Goal: Task Accomplishment & Management: Complete application form

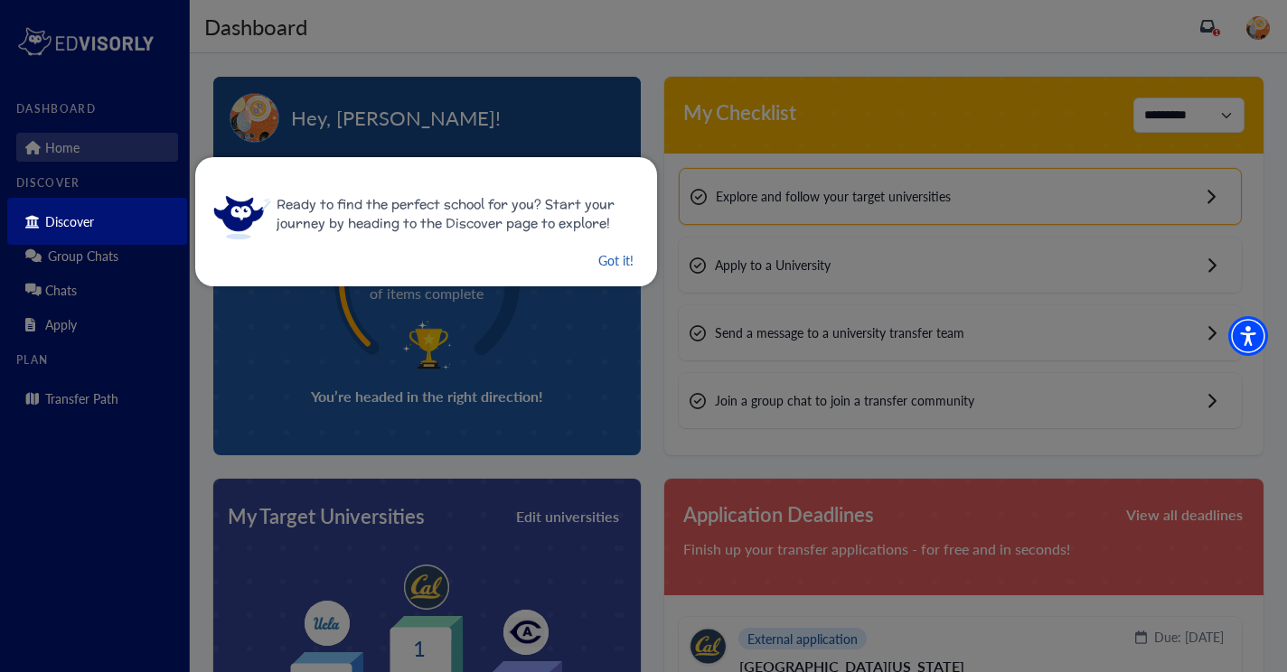
click at [596, 254] on button "Got it!" at bounding box center [615, 260] width 39 height 23
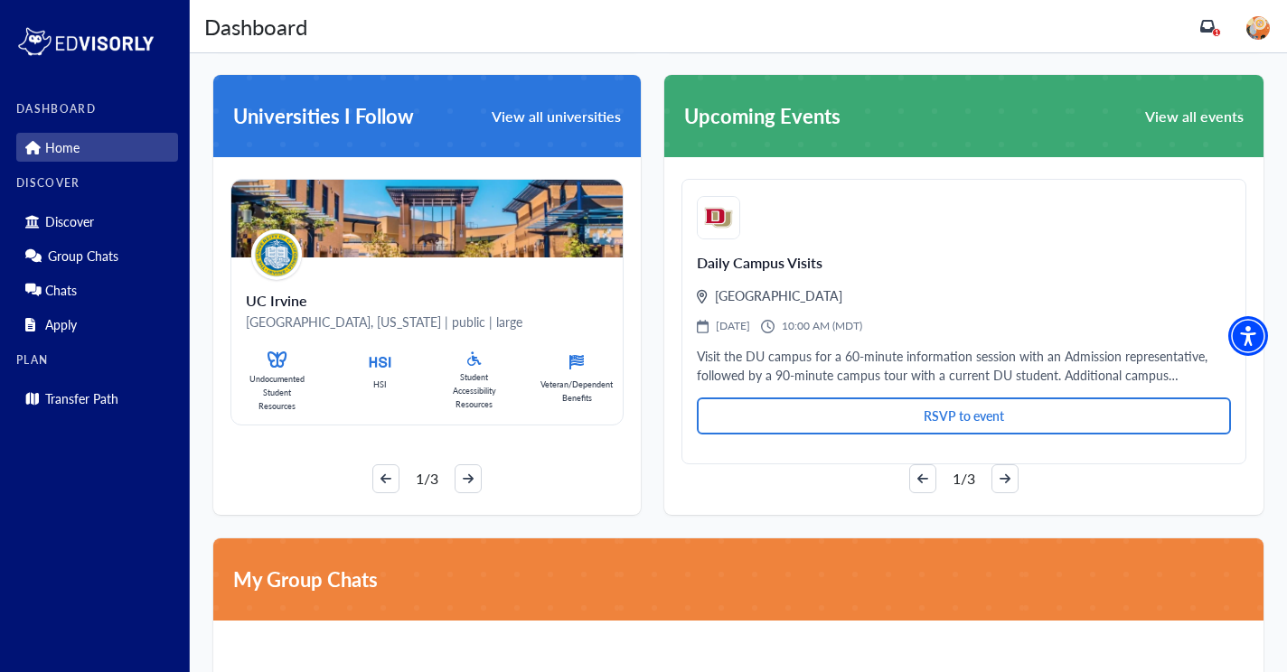
scroll to position [1004, 0]
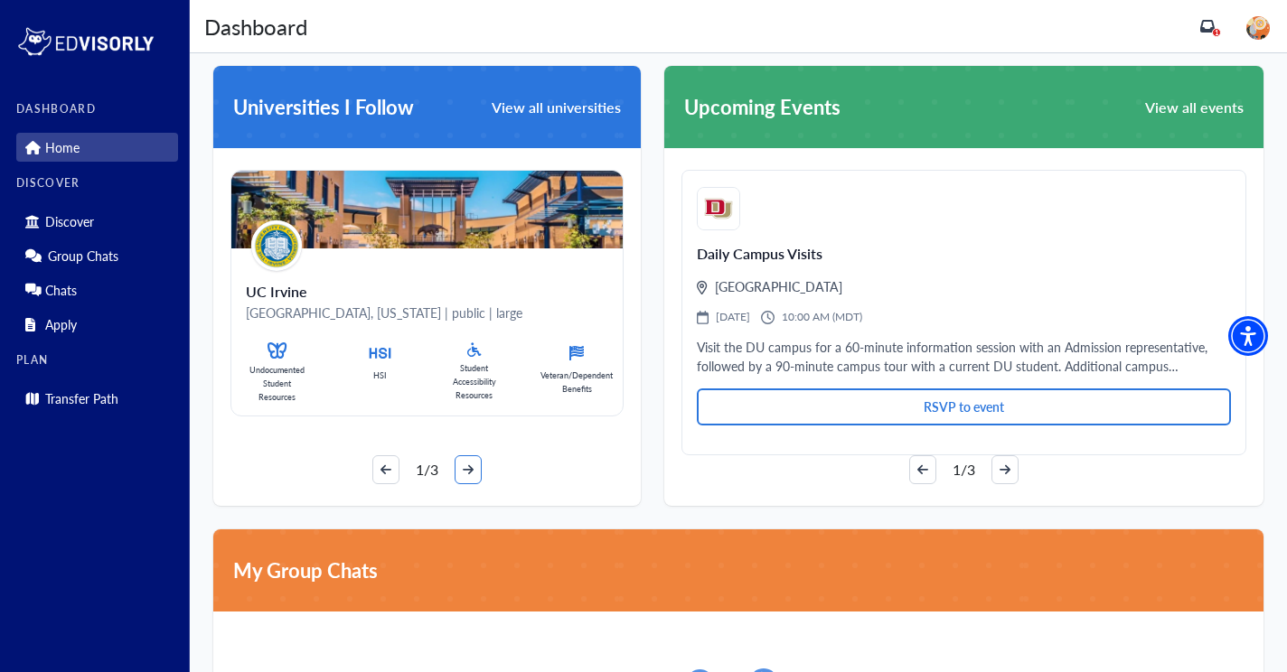
click at [466, 466] on icon "arrow-right" at bounding box center [468, 470] width 11 height 13
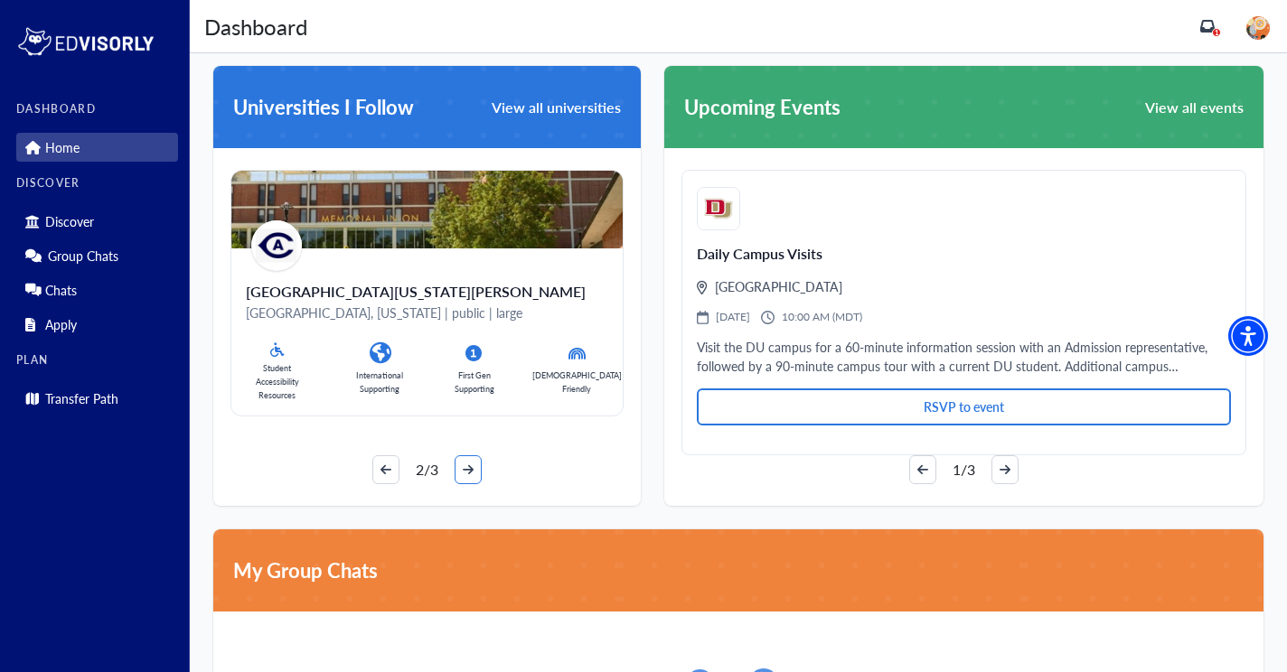
click at [466, 466] on icon "arrow-right" at bounding box center [468, 470] width 11 height 13
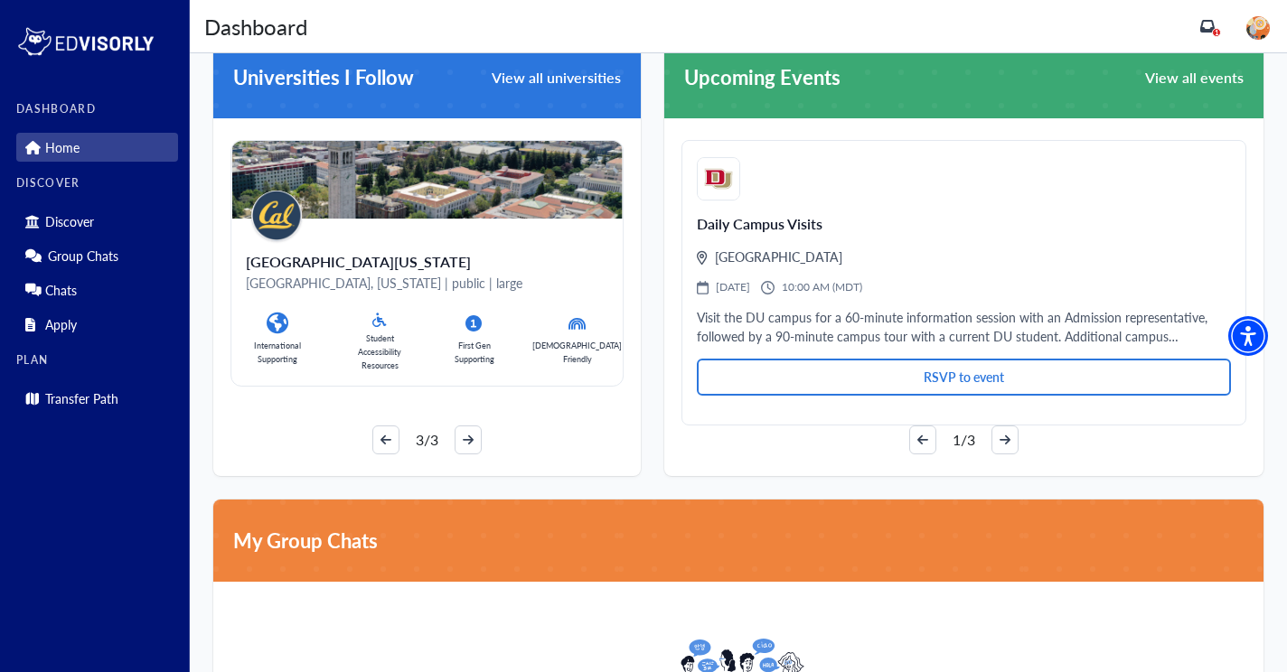
scroll to position [980, 0]
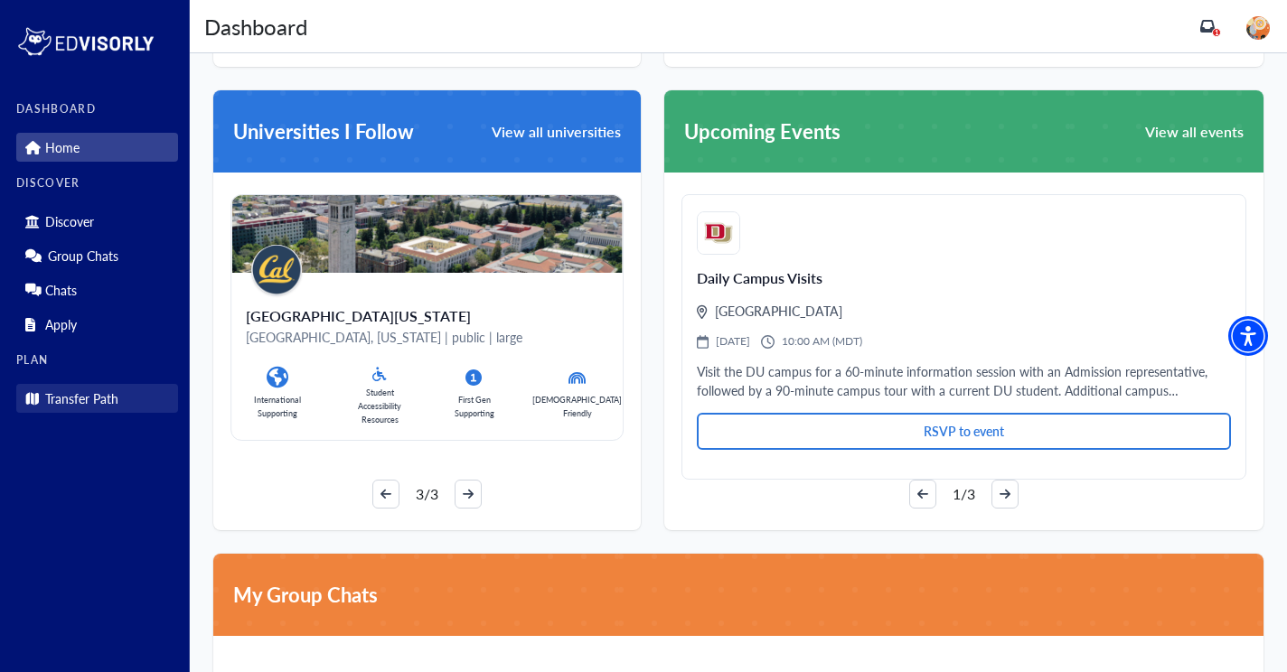
click at [116, 408] on link "Transfer Path" at bounding box center [97, 398] width 162 height 29
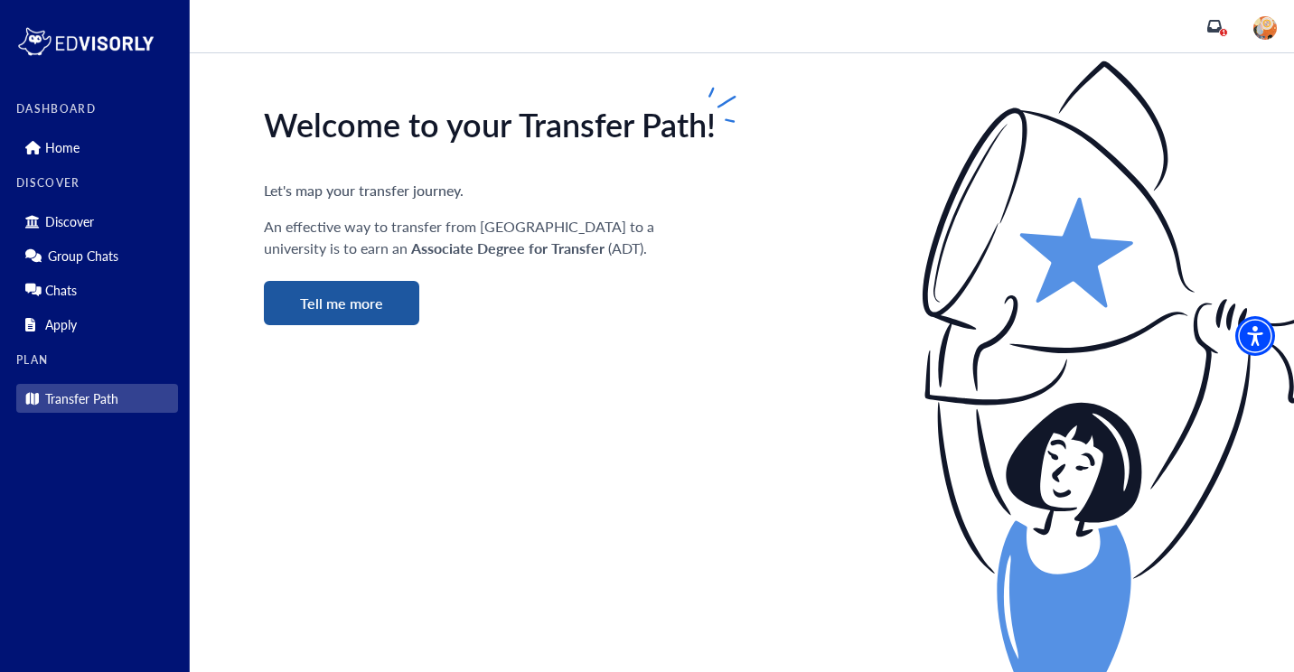
click at [364, 296] on button "Tell me more" at bounding box center [341, 303] width 155 height 44
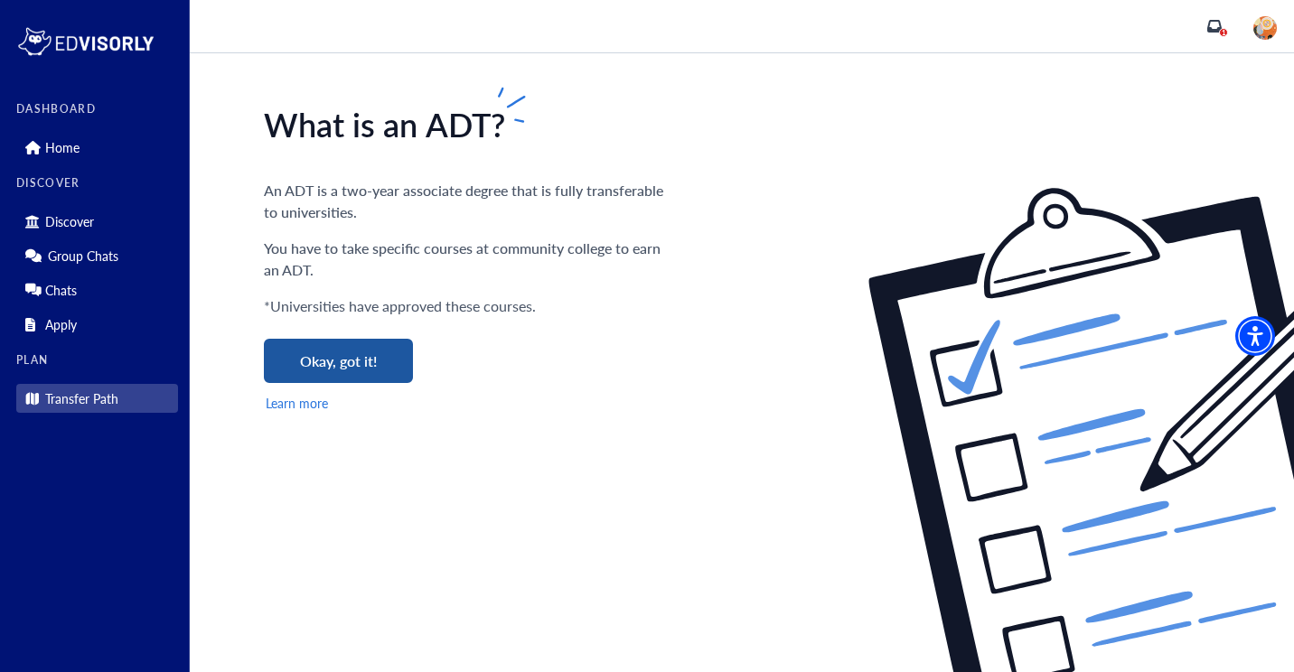
click at [349, 365] on button "Okay, got it!" at bounding box center [338, 361] width 149 height 44
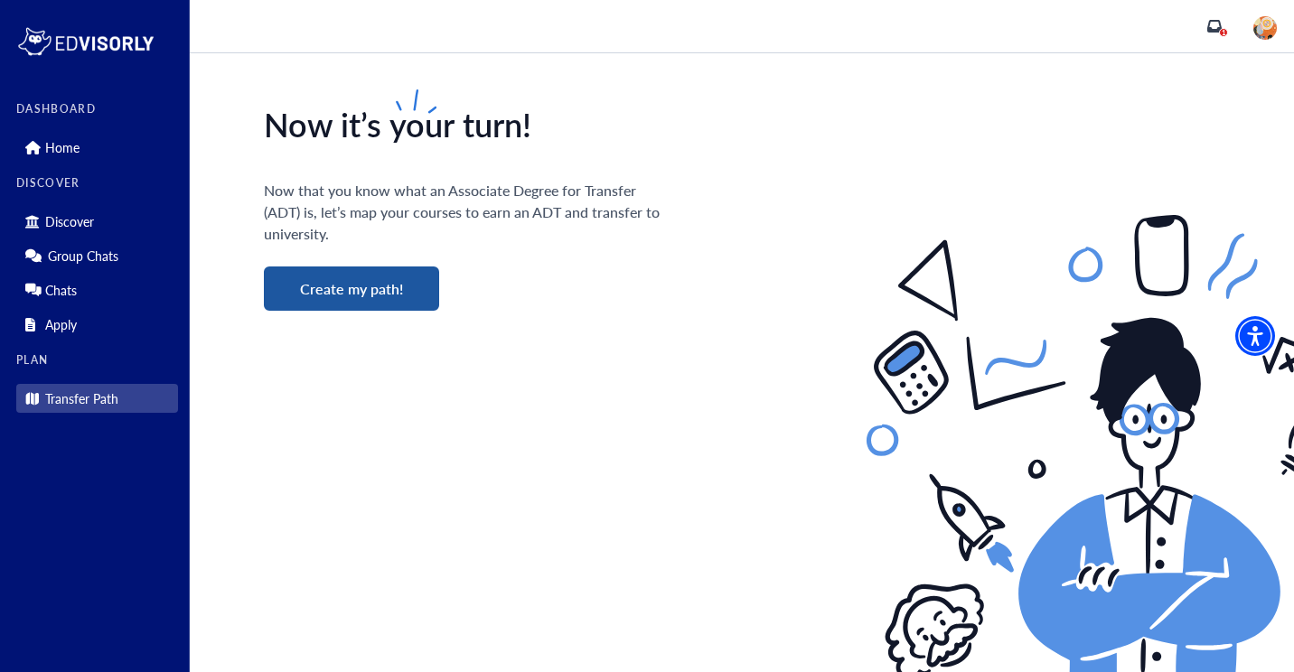
click at [302, 282] on button "Create my path!" at bounding box center [351, 289] width 175 height 44
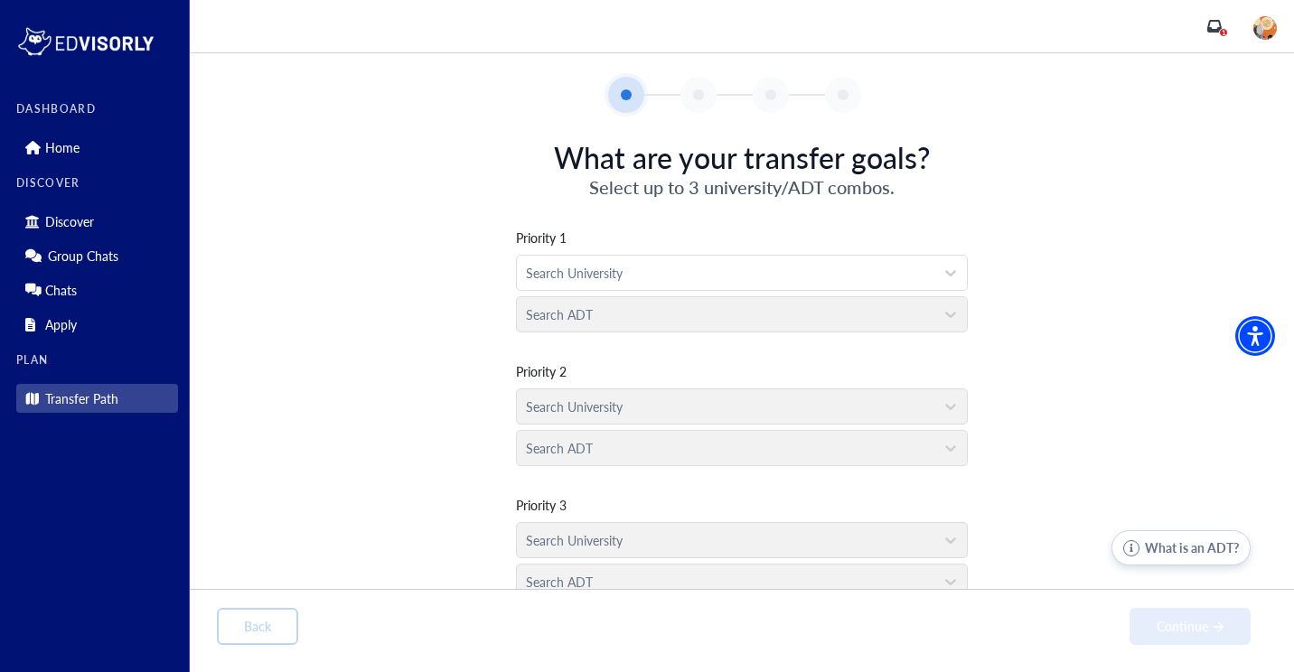
click at [670, 284] on div at bounding box center [725, 273] width 399 height 23
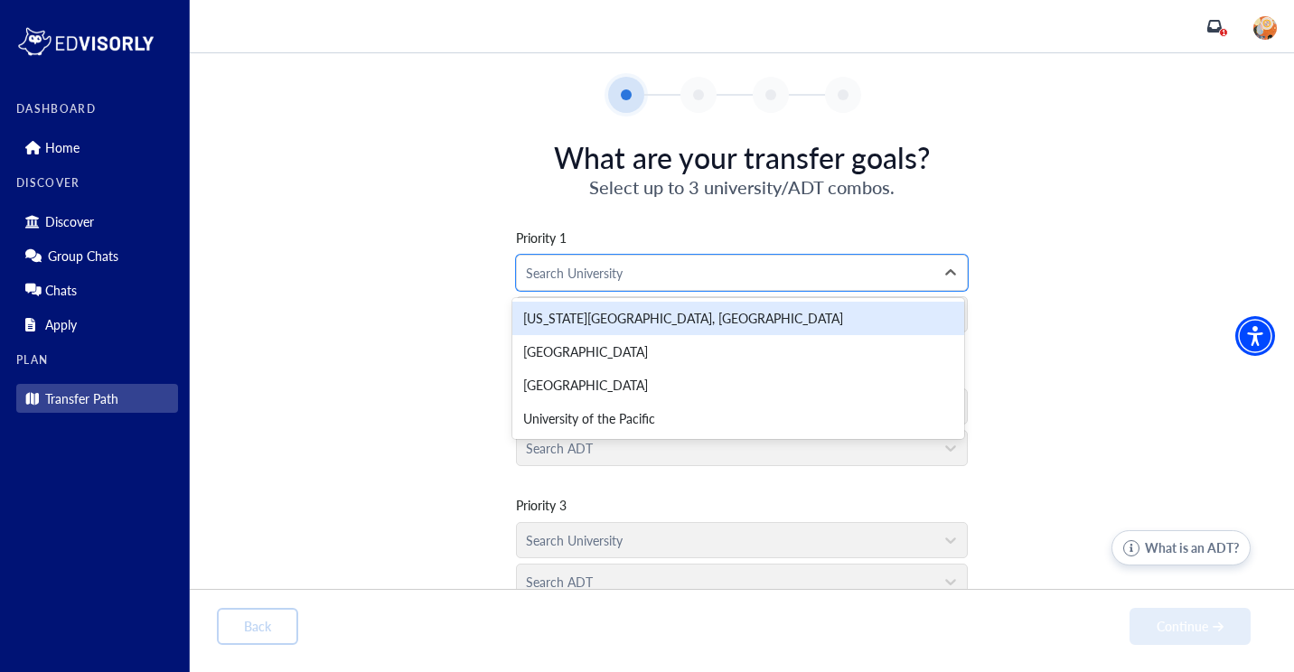
click at [682, 221] on div "Priority 1 4 results available. Use Up and Down to choose options, press Enter …" at bounding box center [742, 404] width 1050 height 408
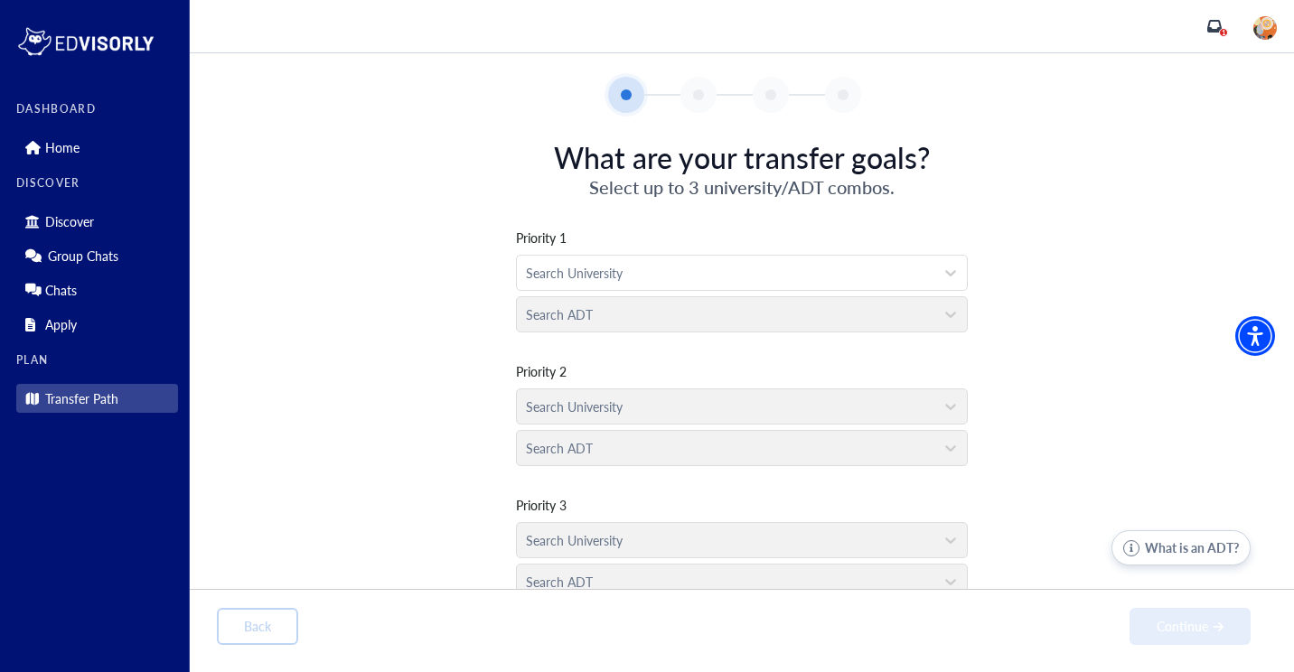
click at [632, 315] on div "Search ADT" at bounding box center [742, 310] width 452 height 42
click at [609, 274] on div at bounding box center [725, 273] width 399 height 23
click at [650, 210] on div "Priority 1 Search University Search ADT Priority 2 Search University Search ADT…" at bounding box center [742, 404] width 1050 height 408
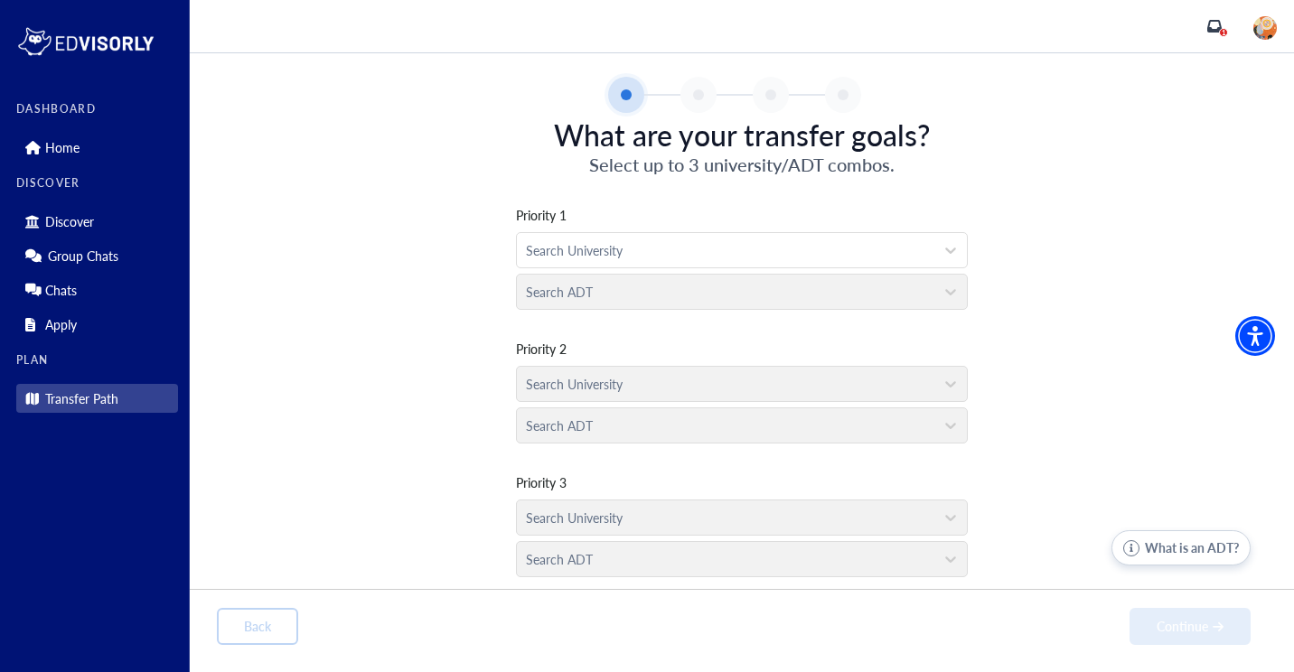
click at [558, 373] on div "Search University" at bounding box center [742, 380] width 452 height 42
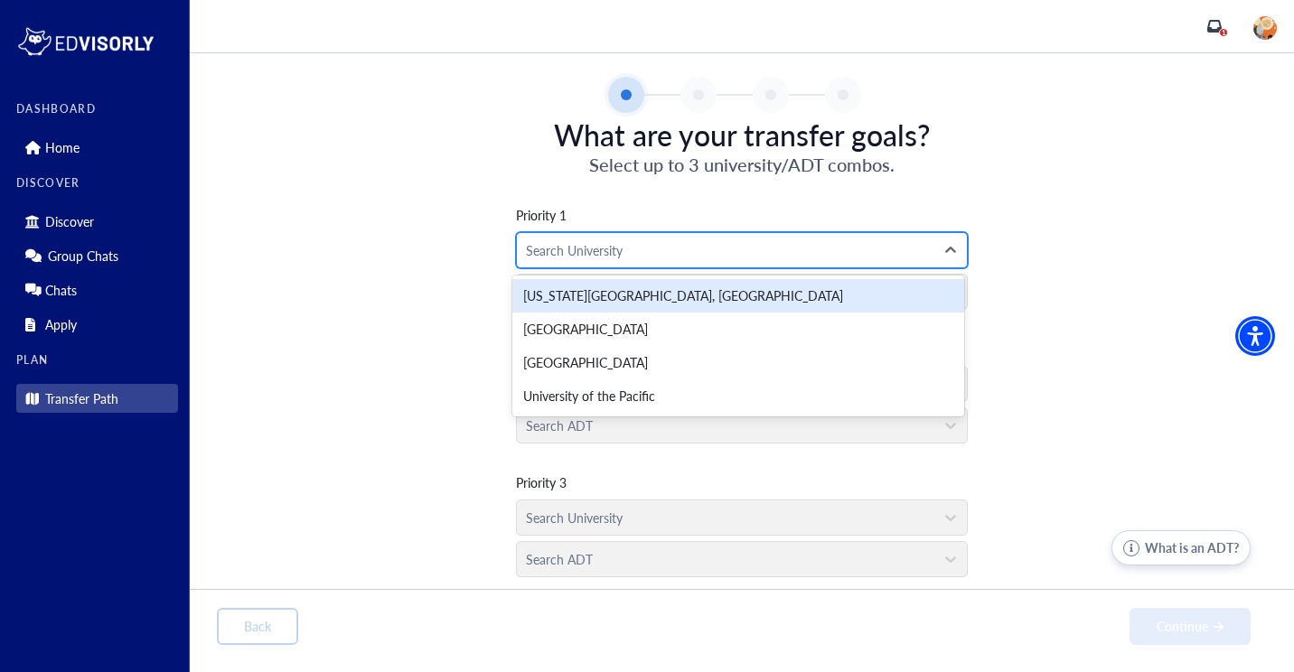
click at [601, 261] on div at bounding box center [725, 250] width 399 height 23
click at [699, 242] on div at bounding box center [725, 250] width 399 height 23
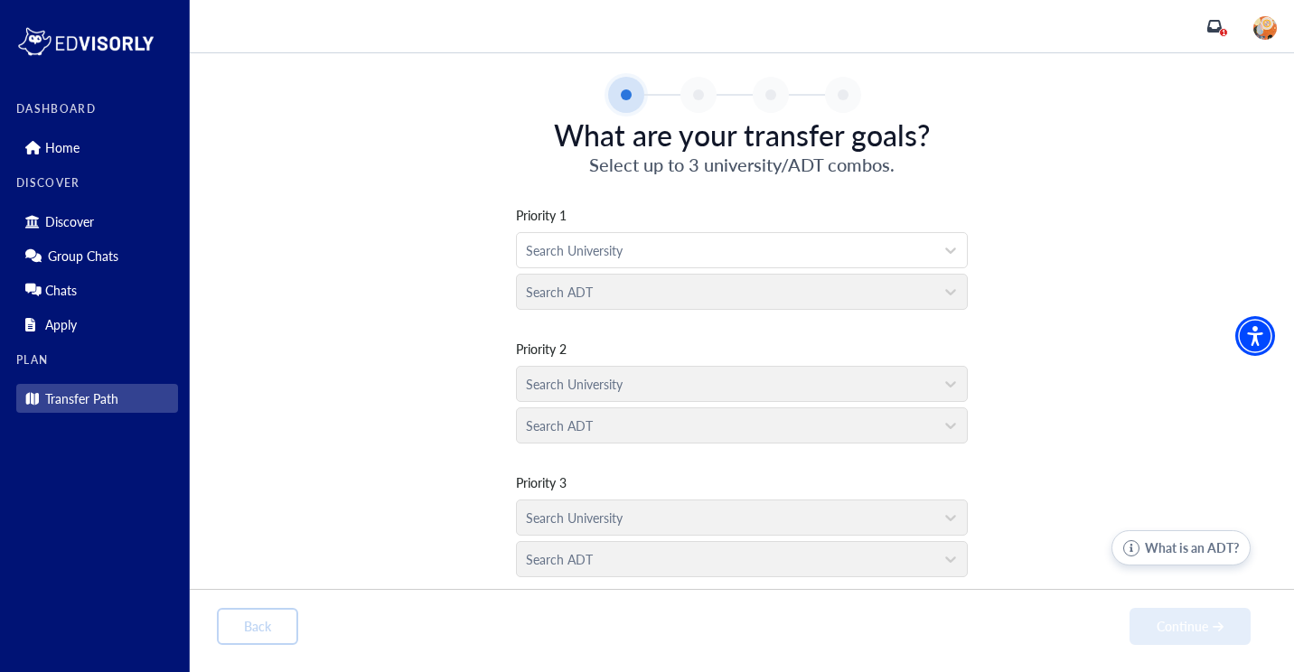
click at [600, 393] on div "Search University" at bounding box center [742, 380] width 452 height 42
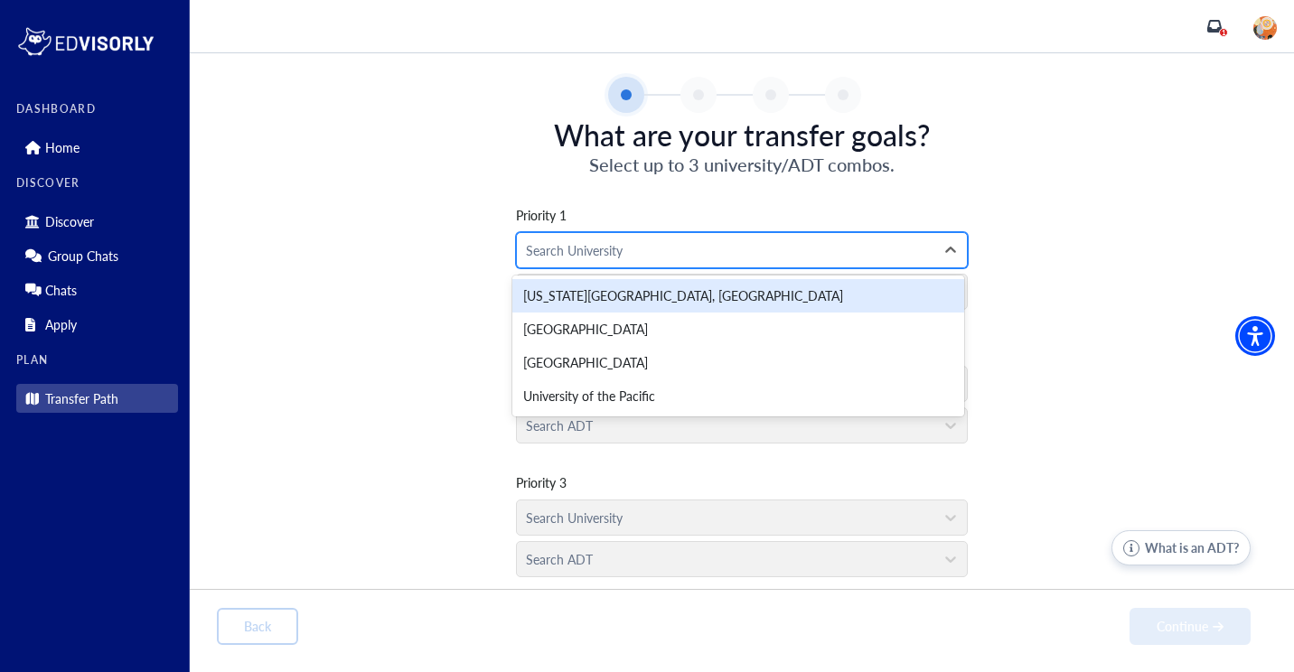
click at [624, 249] on div at bounding box center [725, 250] width 399 height 23
click at [603, 310] on div "[US_STATE][GEOGRAPHIC_DATA], [GEOGRAPHIC_DATA]" at bounding box center [738, 295] width 452 height 33
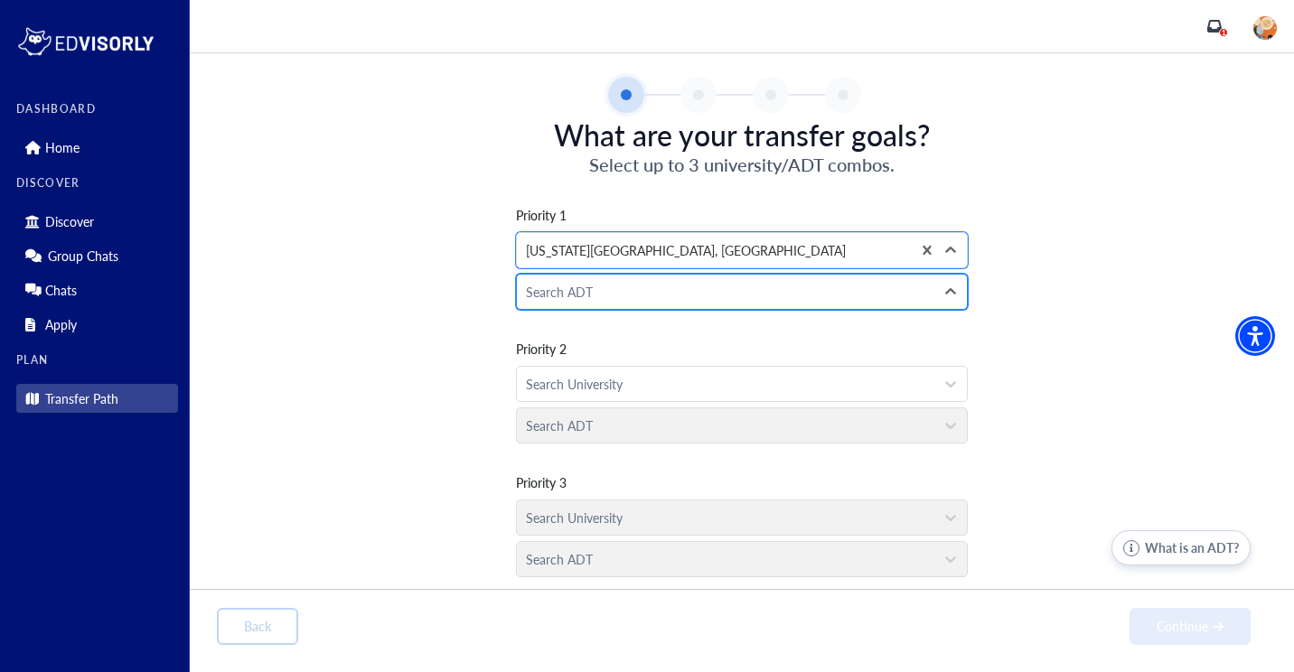
click at [596, 295] on div at bounding box center [725, 292] width 399 height 23
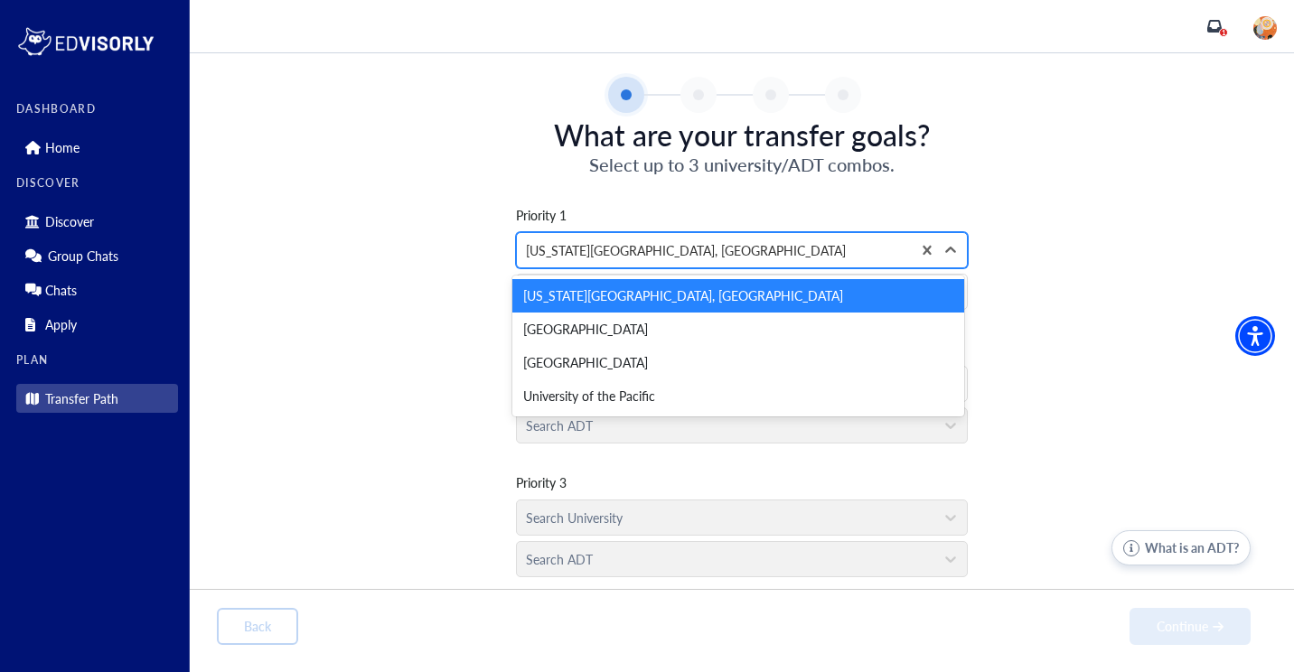
click at [592, 250] on div at bounding box center [714, 250] width 376 height 23
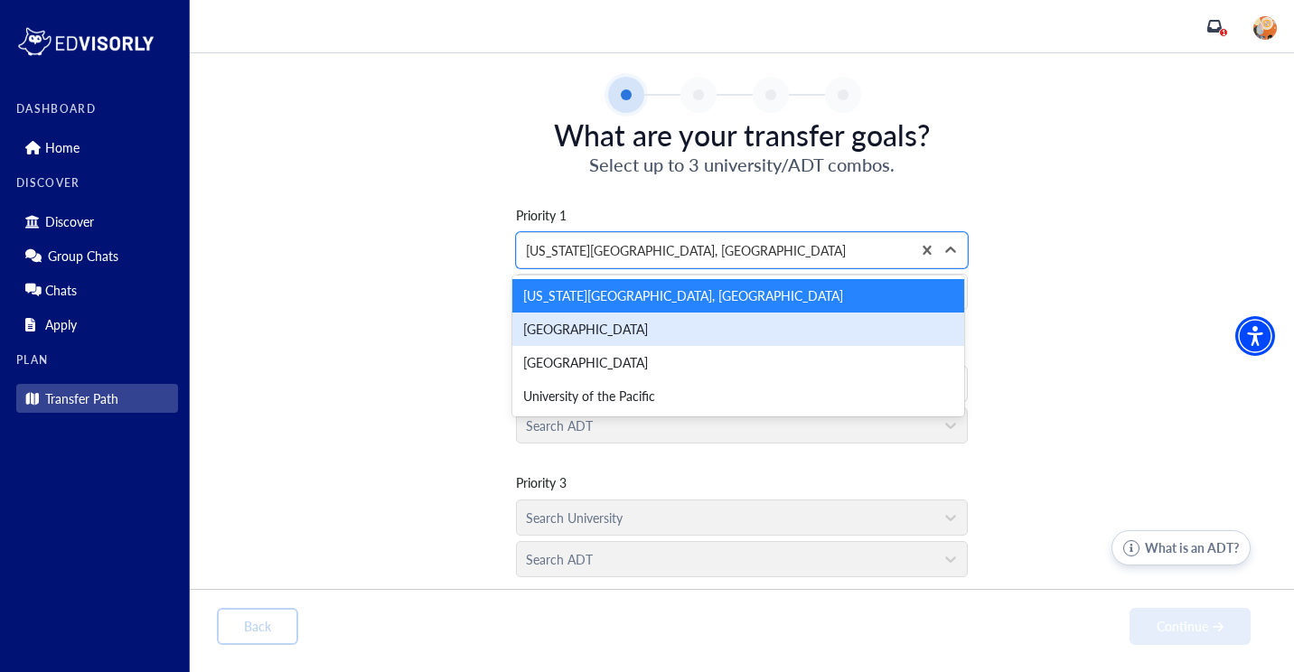
click at [596, 333] on div "[GEOGRAPHIC_DATA]" at bounding box center [738, 329] width 452 height 33
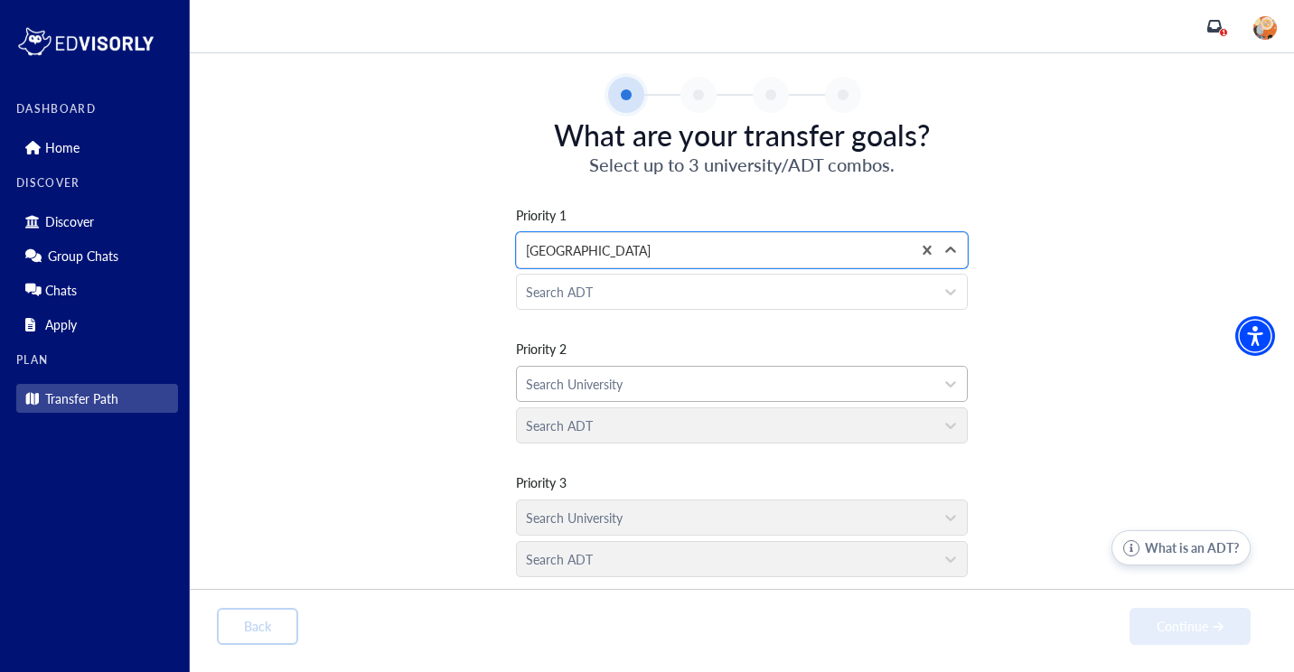
click at [599, 389] on div at bounding box center [725, 384] width 399 height 23
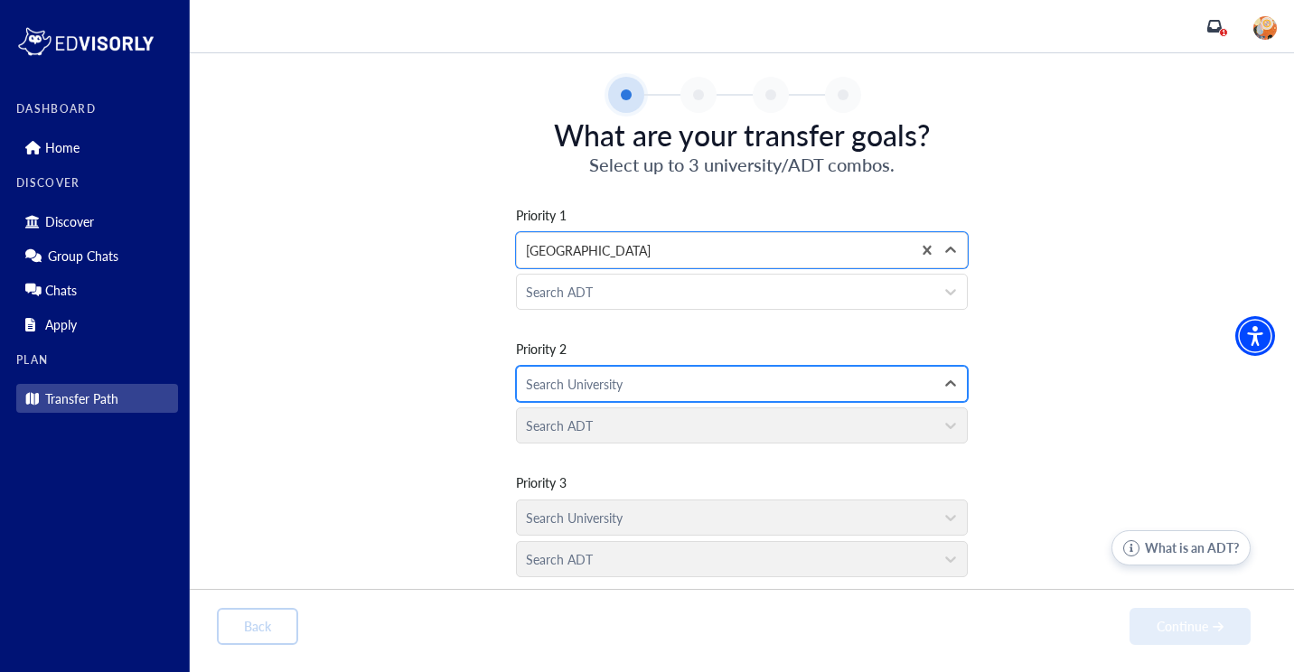
click at [613, 369] on div "Search University" at bounding box center [726, 384] width 418 height 34
click at [70, 218] on p "Discover" at bounding box center [69, 221] width 49 height 15
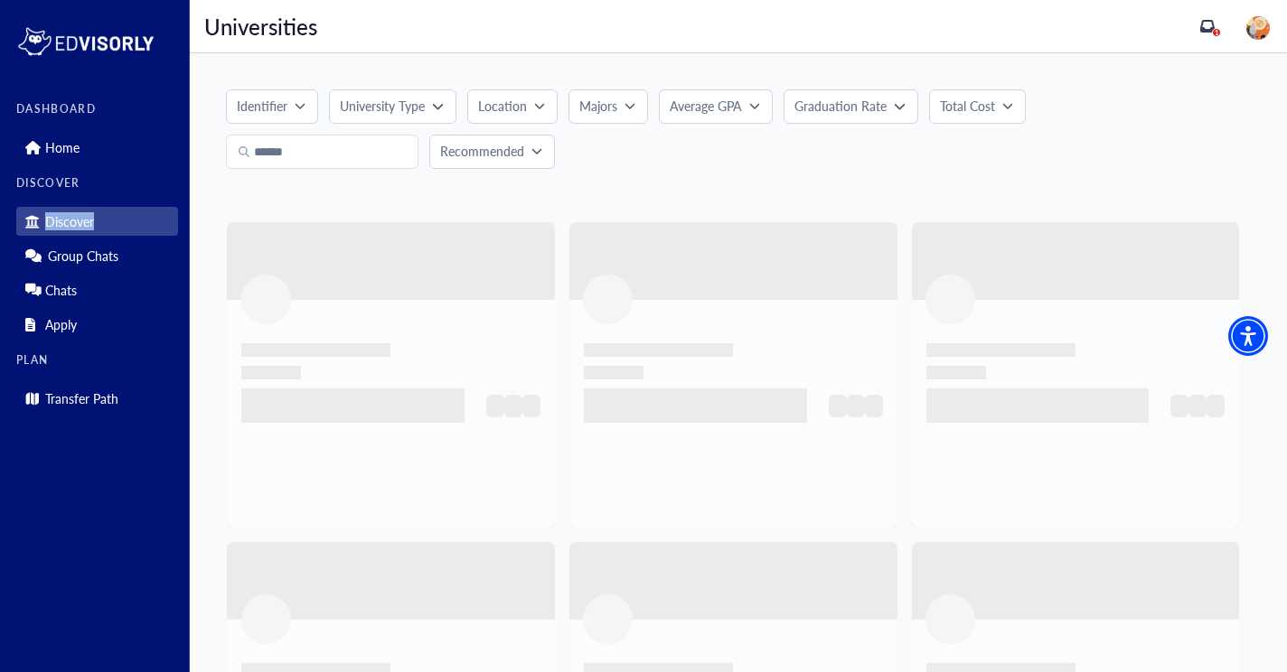
click at [70, 218] on p "Discover" at bounding box center [69, 221] width 49 height 15
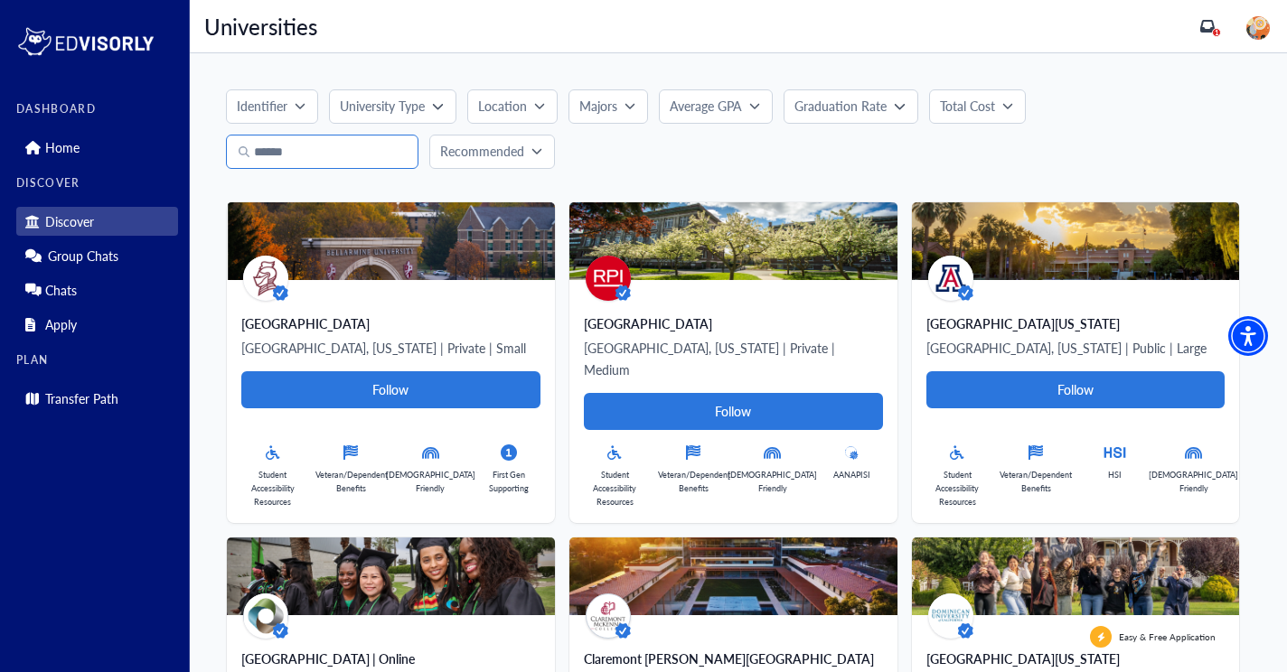
click at [354, 149] on input "Search" at bounding box center [322, 152] width 192 height 34
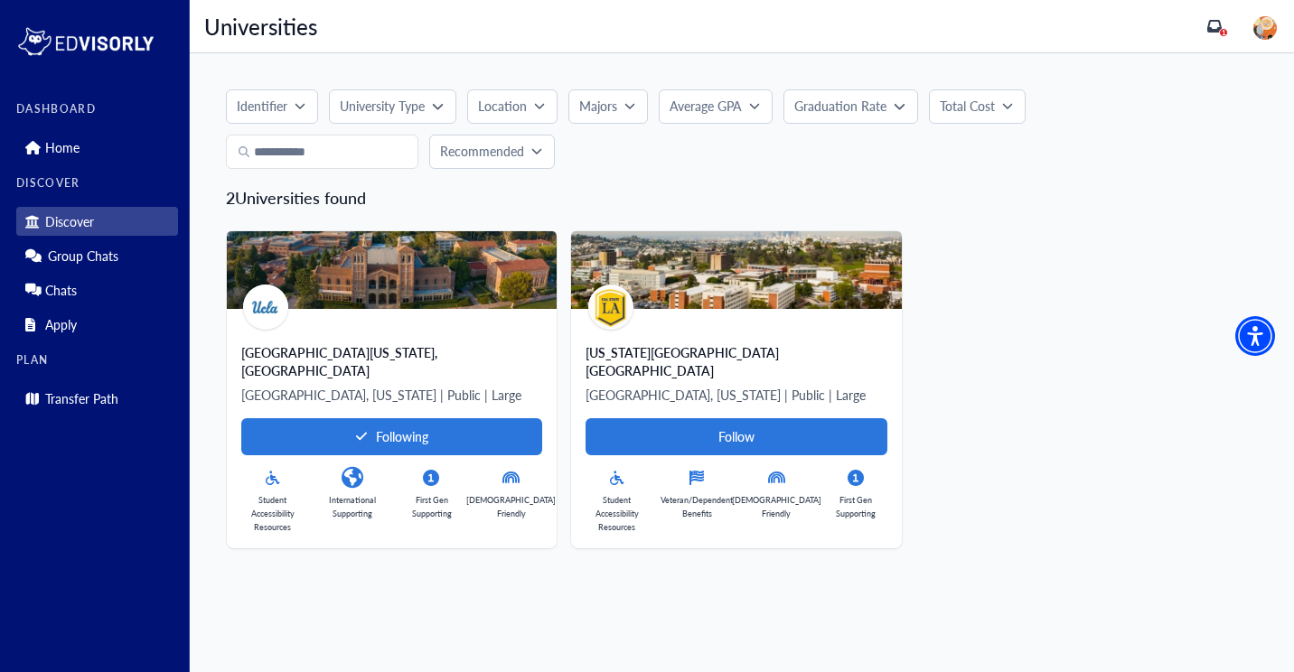
click at [414, 191] on h5 "2 Universities found" at bounding box center [742, 198] width 1032 height 20
click at [341, 157] on input "**********" at bounding box center [322, 152] width 192 height 34
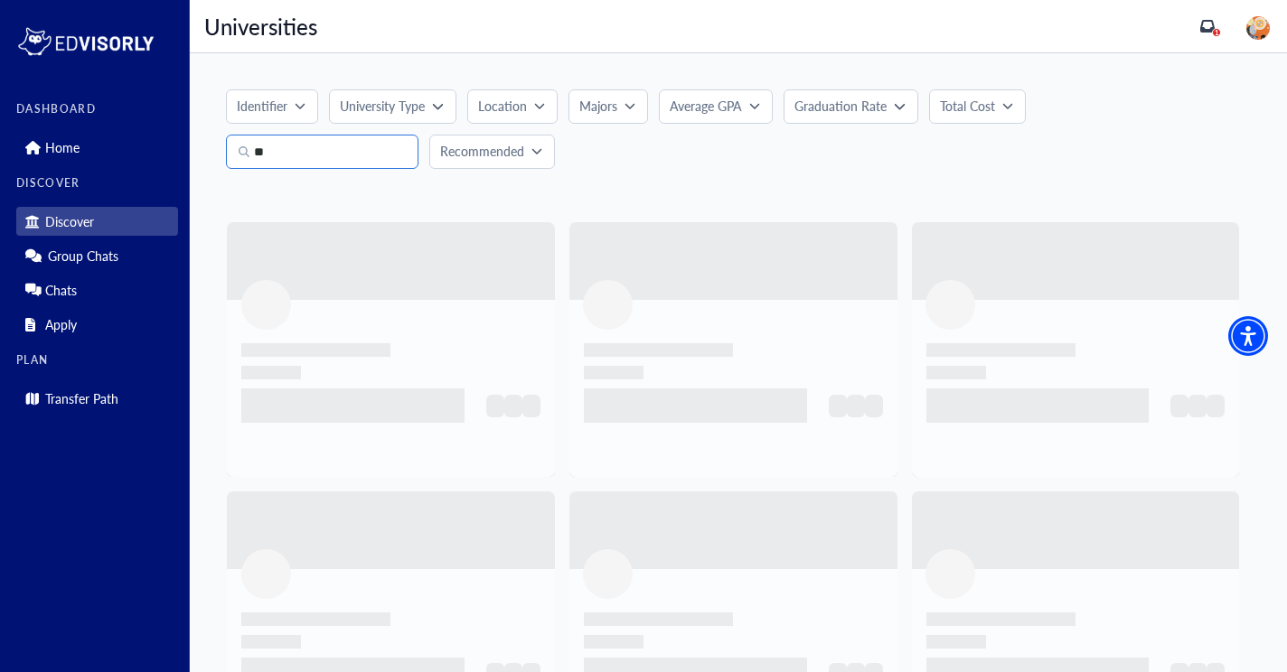
type input "*"
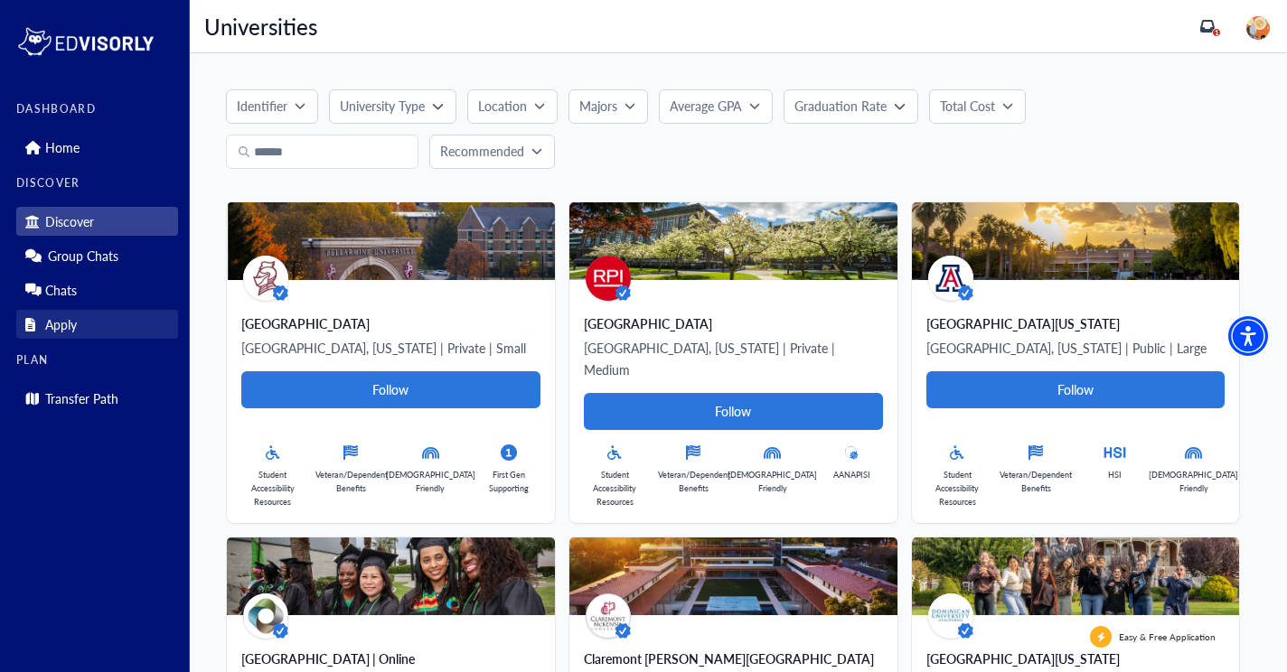
click at [100, 328] on link "Apply" at bounding box center [97, 324] width 162 height 29
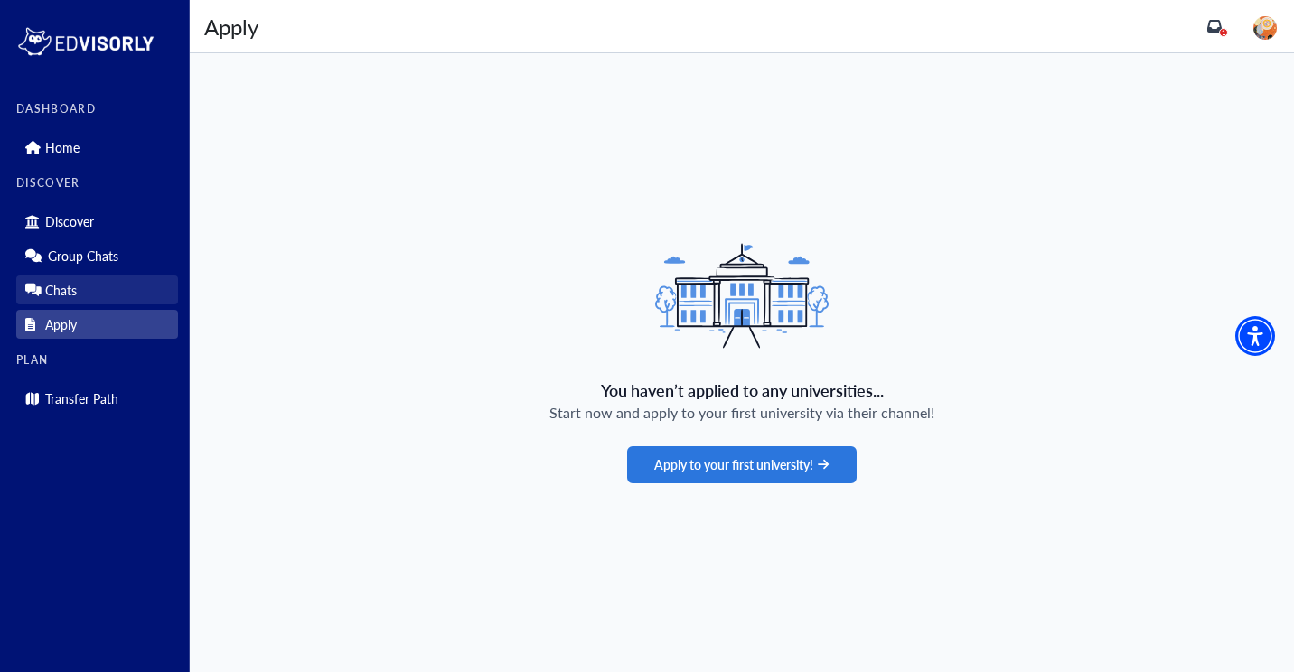
click at [108, 301] on link "Chats" at bounding box center [97, 290] width 162 height 29
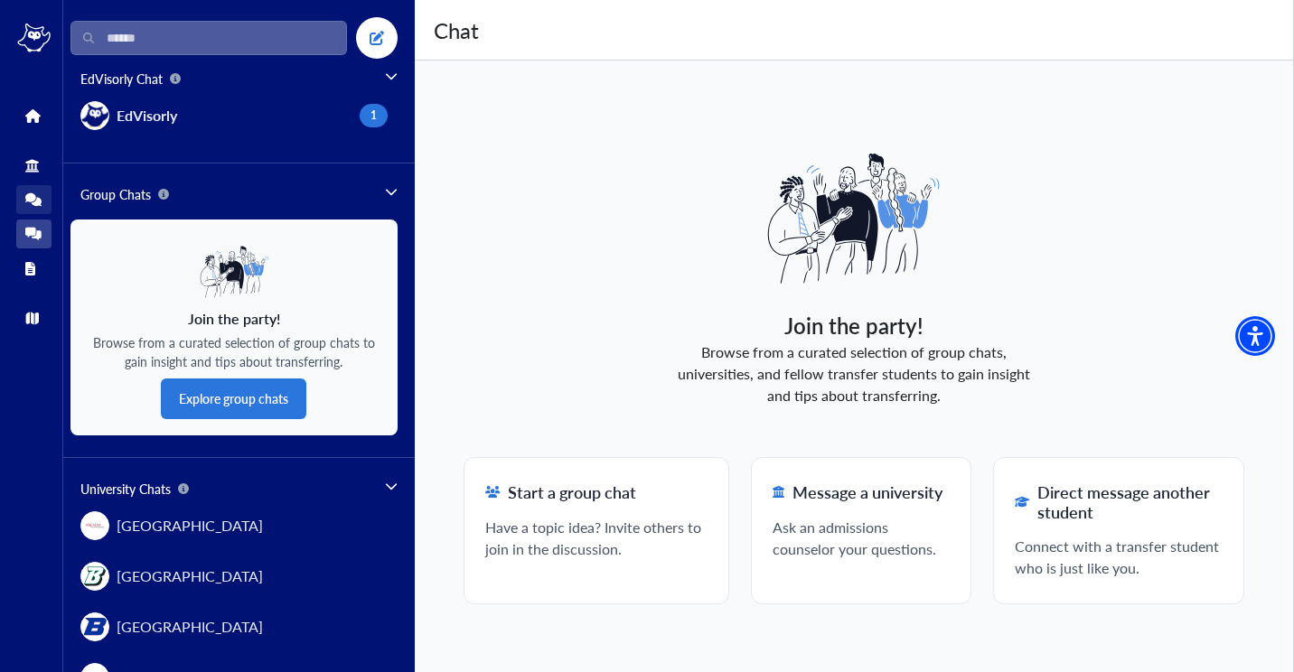
click at [40, 204] on icon at bounding box center [33, 199] width 16 height 13
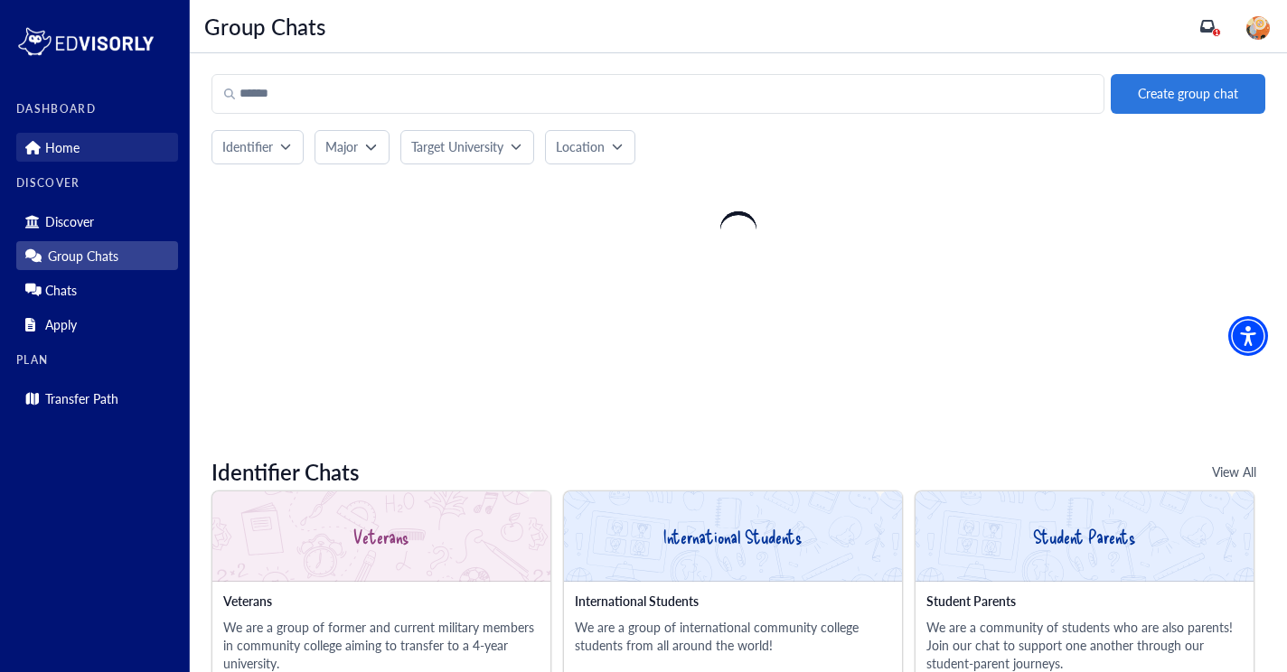
click at [80, 143] on link "Home" at bounding box center [97, 147] width 162 height 29
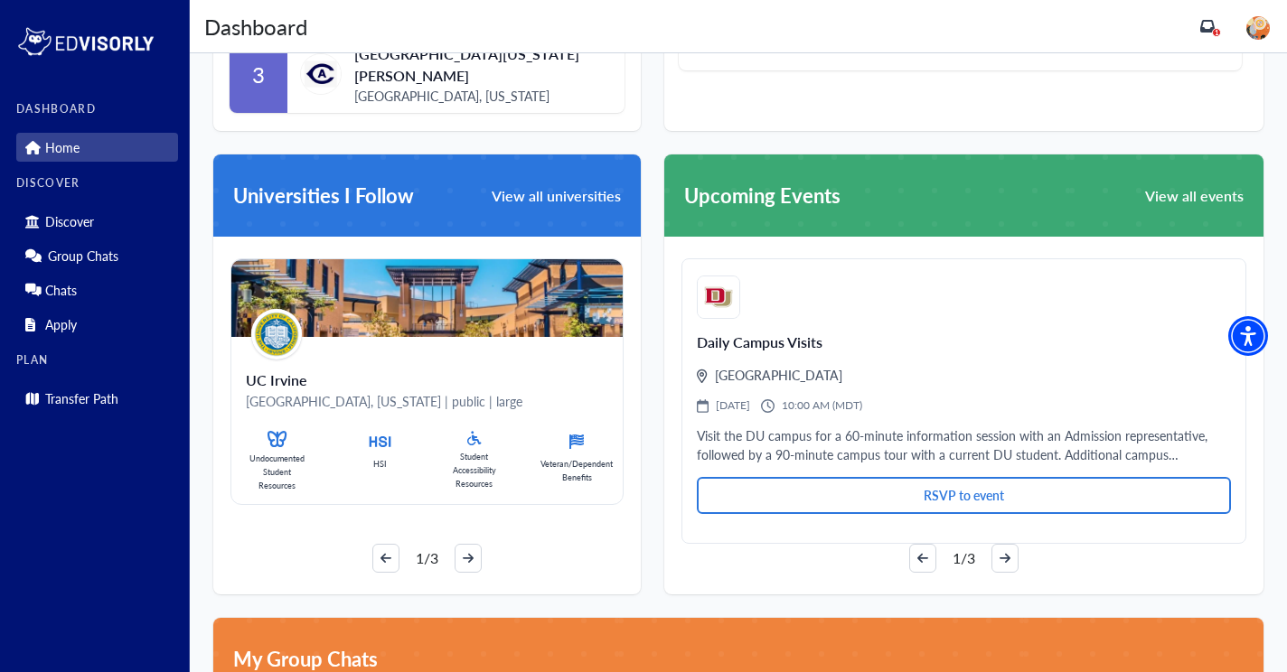
scroll to position [917, 0]
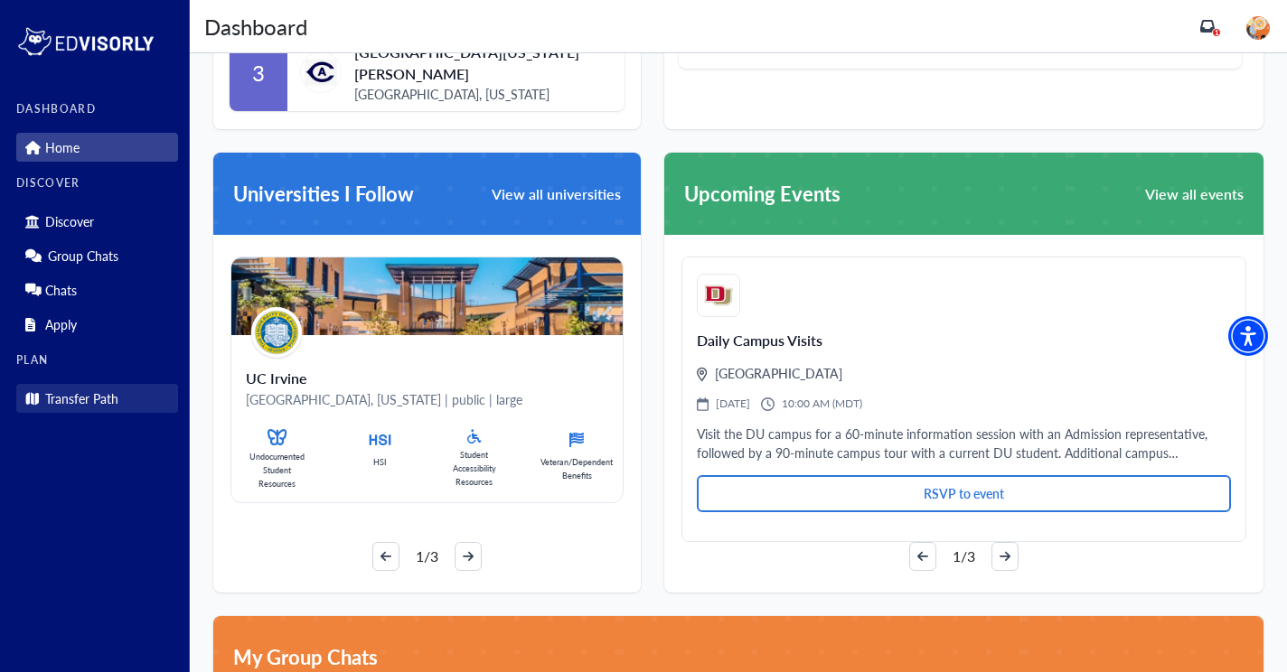
click at [83, 409] on link "Transfer Path" at bounding box center [97, 398] width 162 height 29
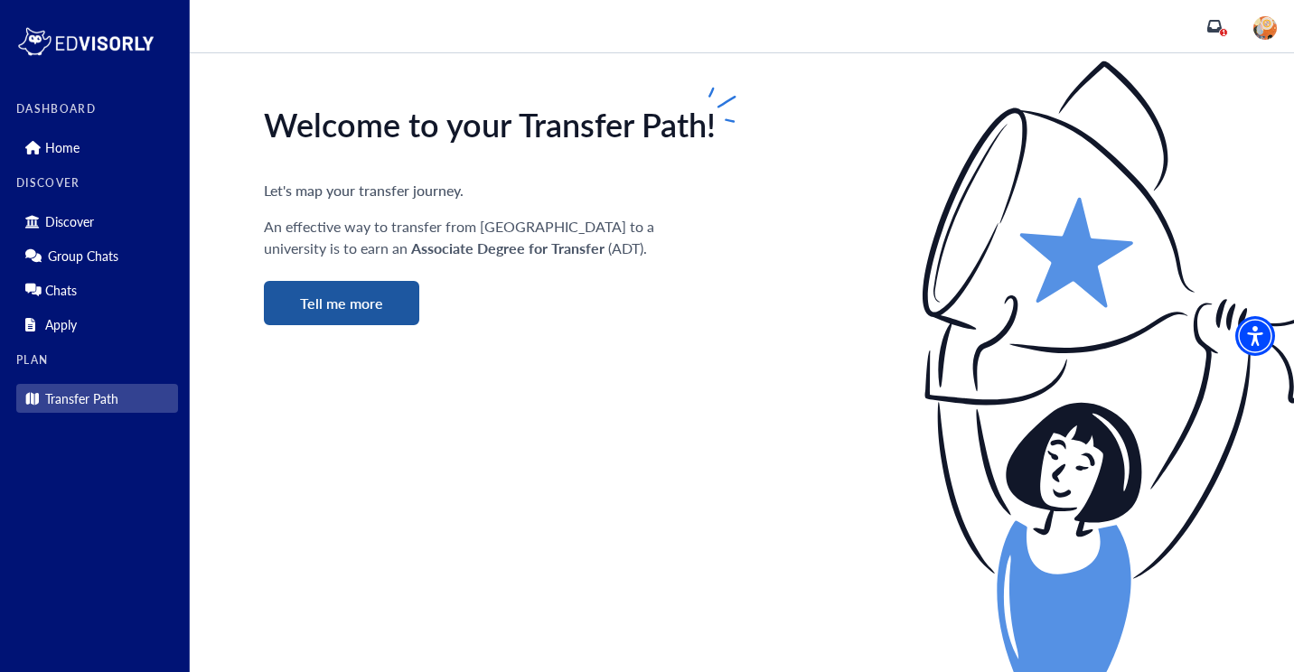
click at [376, 288] on button "Tell me more" at bounding box center [341, 303] width 155 height 44
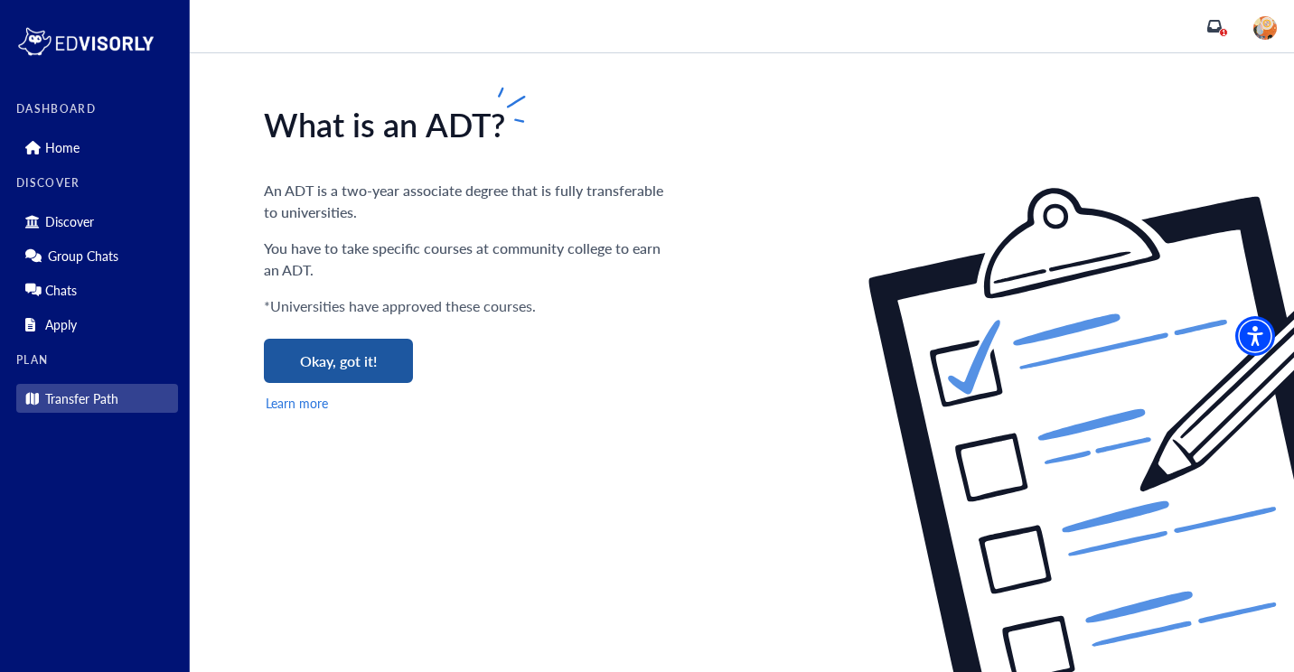
click at [333, 362] on button "Okay, got it!" at bounding box center [338, 361] width 149 height 44
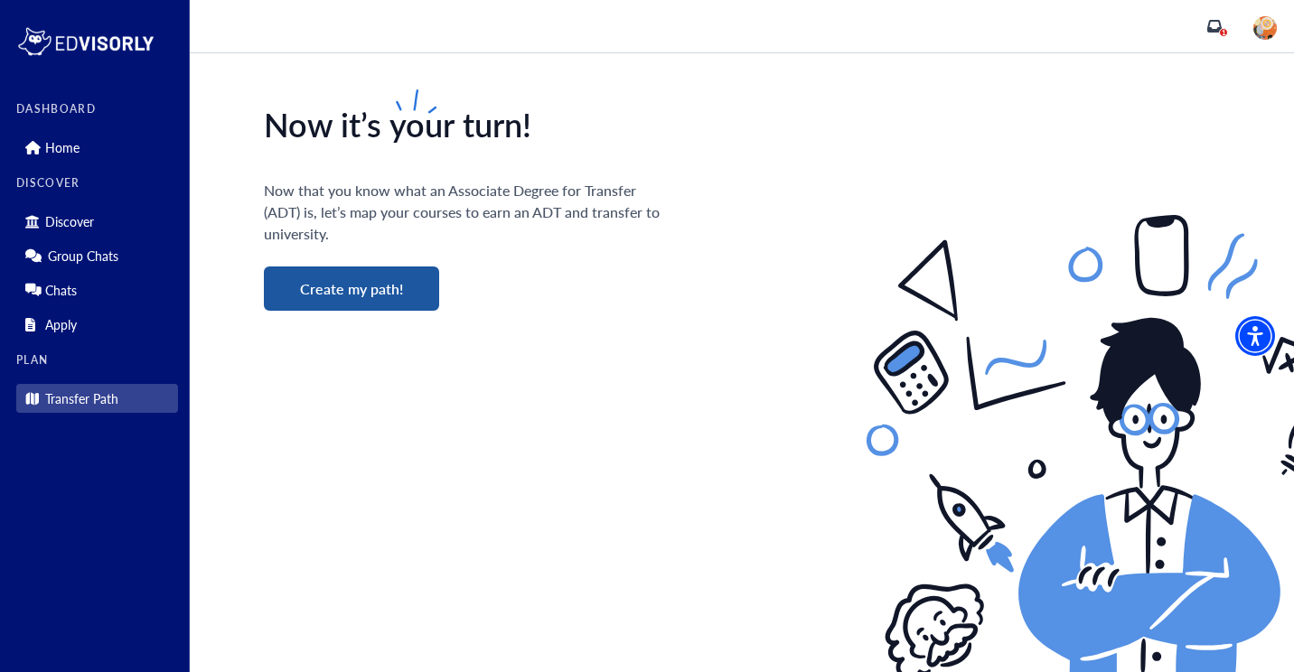
click at [381, 277] on button "Create my path!" at bounding box center [351, 289] width 175 height 44
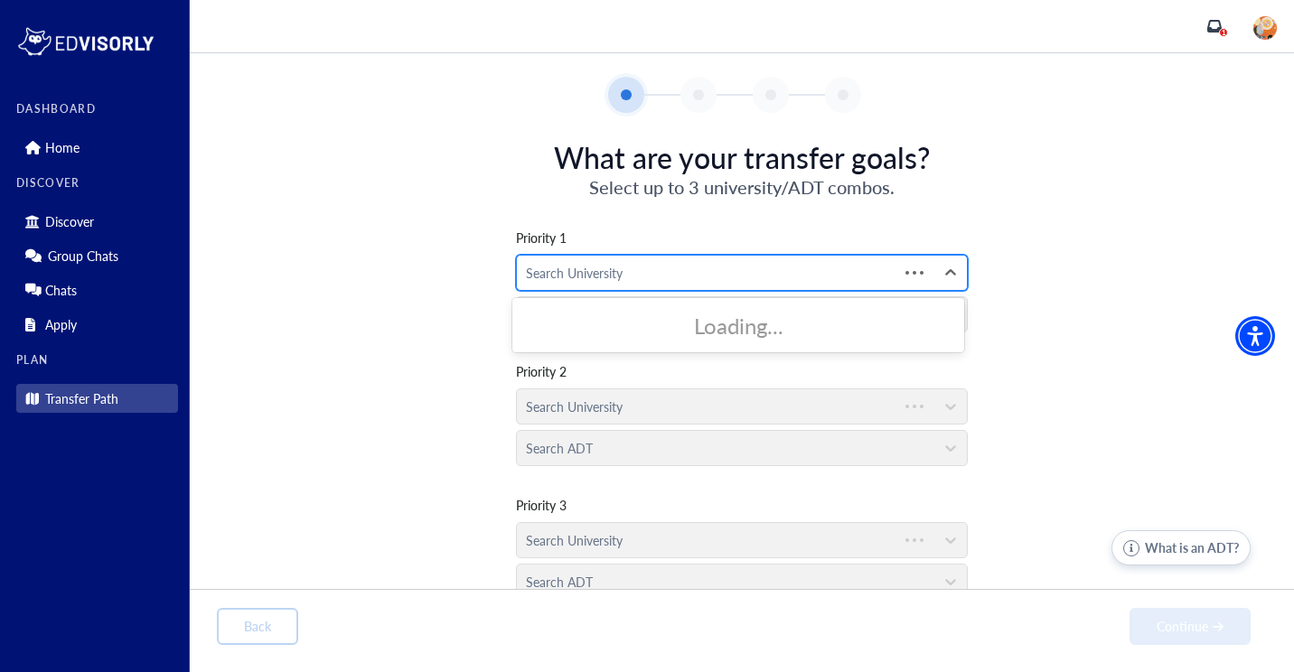
click at [618, 268] on div at bounding box center [707, 273] width 363 height 23
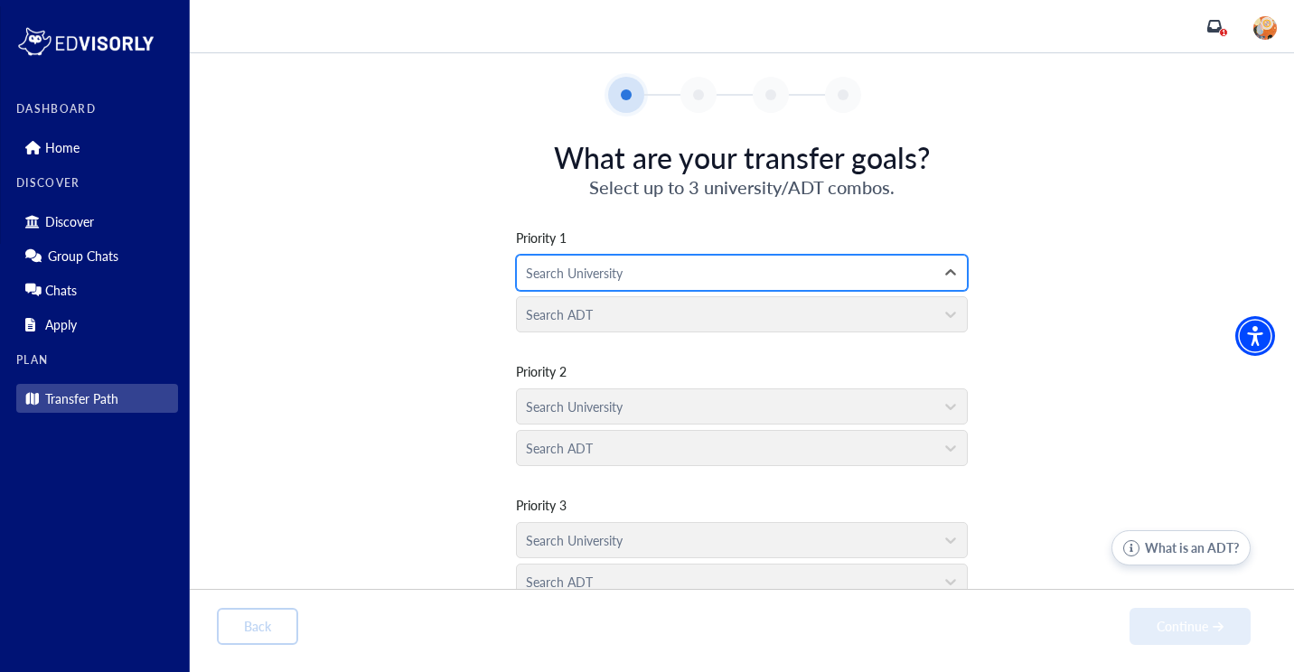
click at [601, 277] on div at bounding box center [725, 273] width 399 height 23
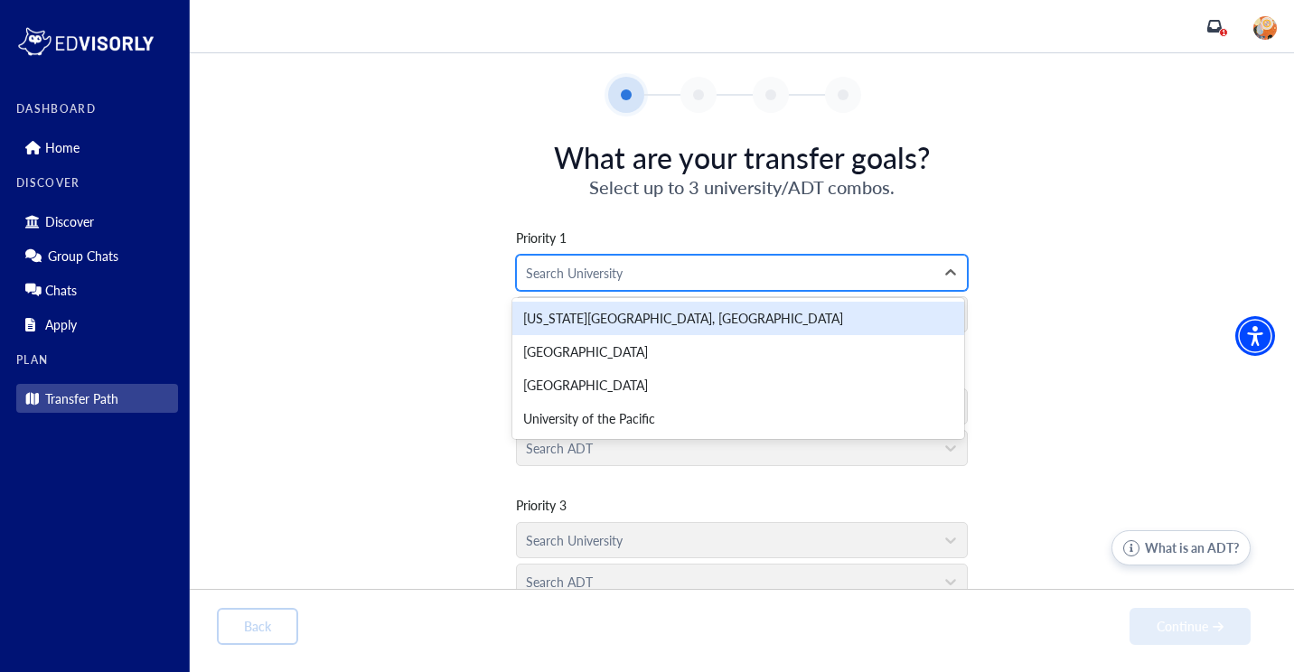
click at [772, 278] on div at bounding box center [725, 273] width 399 height 23
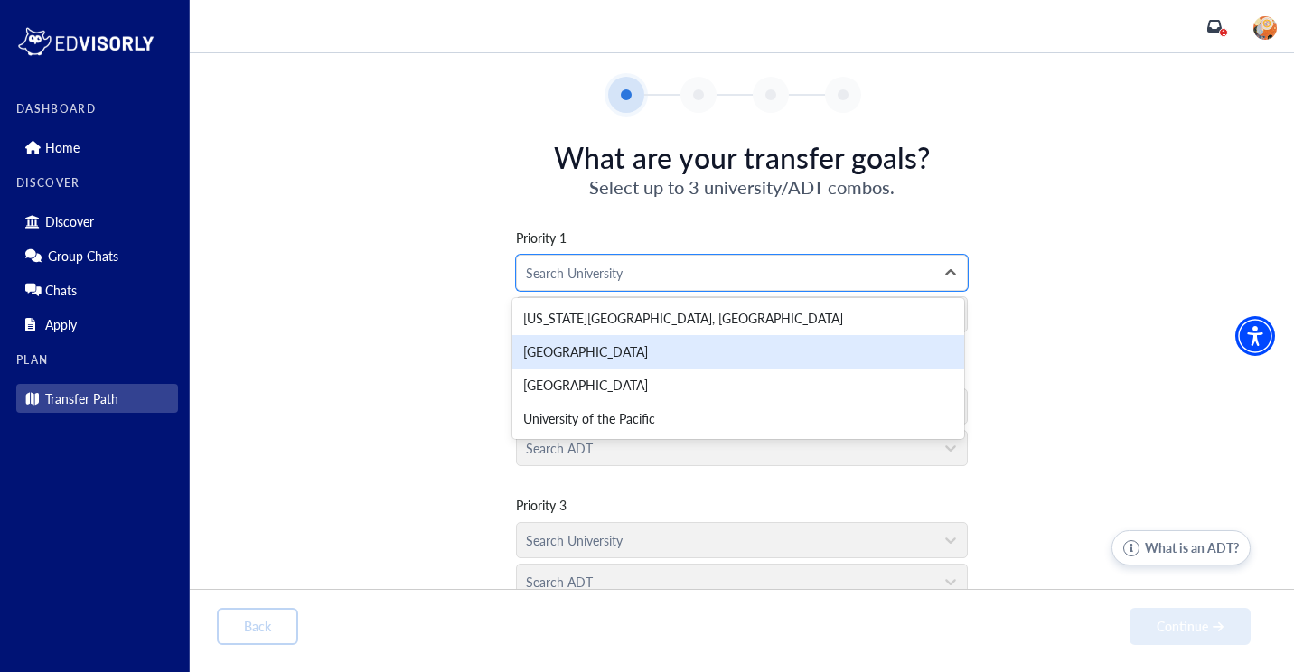
click at [667, 340] on div "[GEOGRAPHIC_DATA]" at bounding box center [738, 351] width 452 height 33
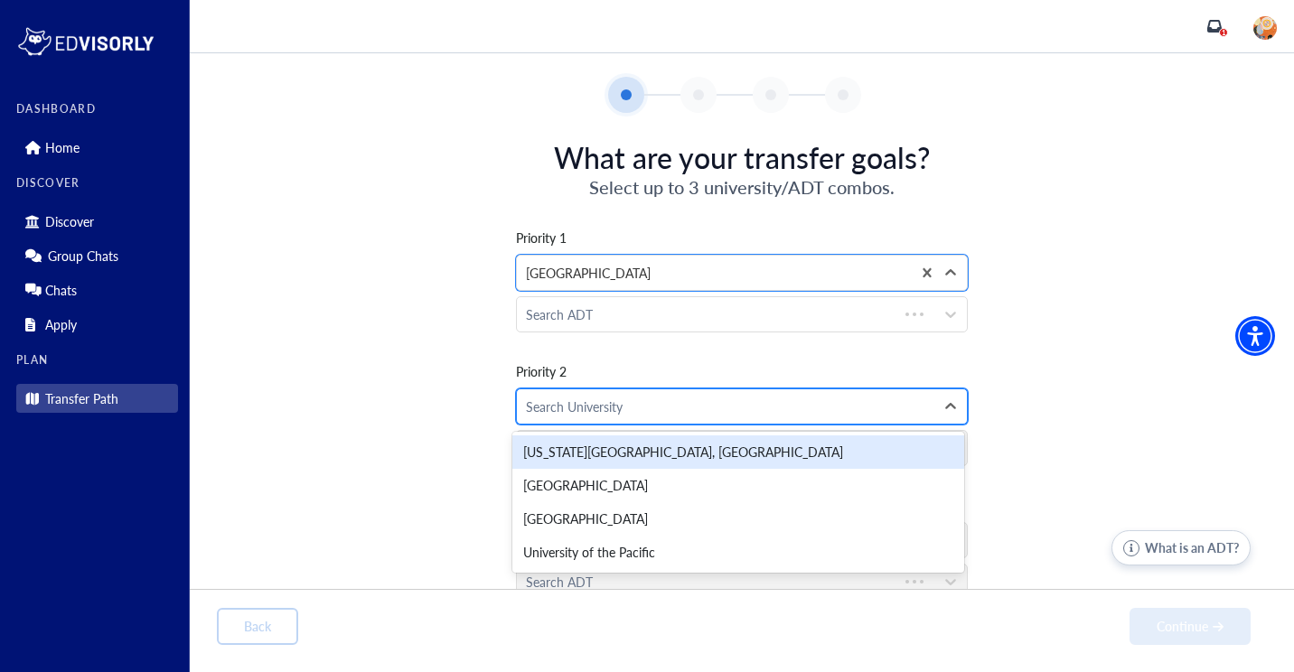
click at [651, 403] on div at bounding box center [725, 407] width 399 height 23
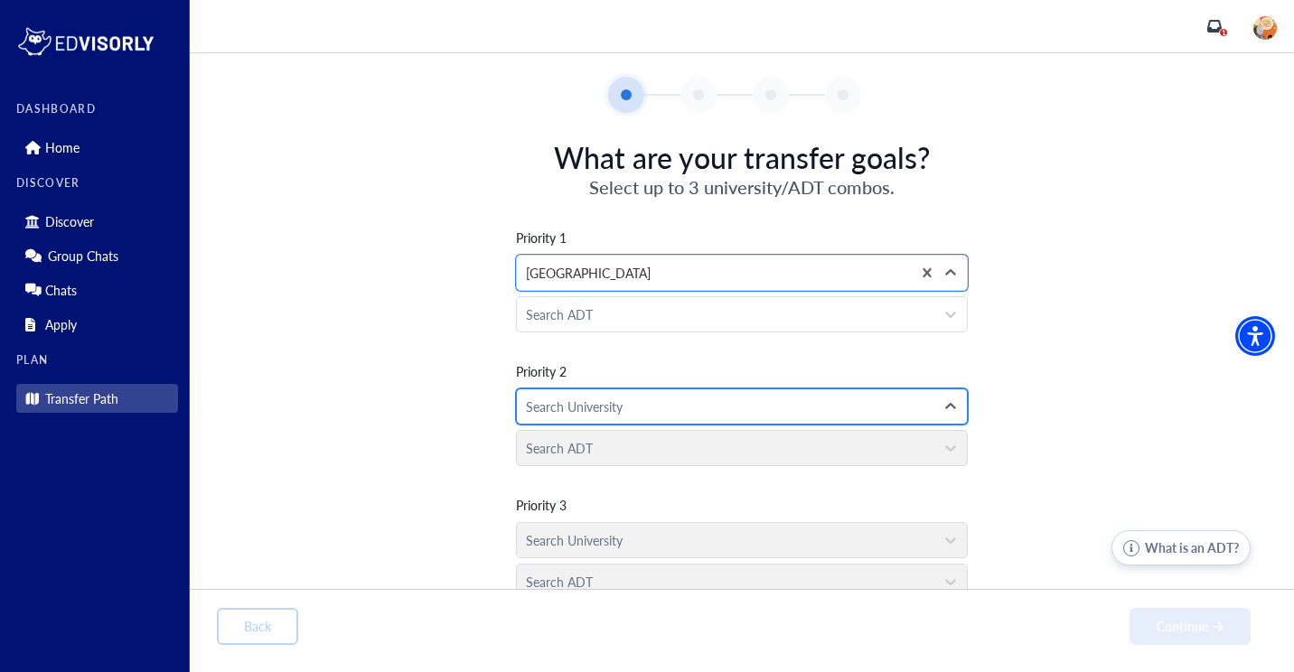
click at [630, 394] on div "Search University" at bounding box center [726, 407] width 418 height 34
click at [629, 404] on div at bounding box center [725, 407] width 399 height 23
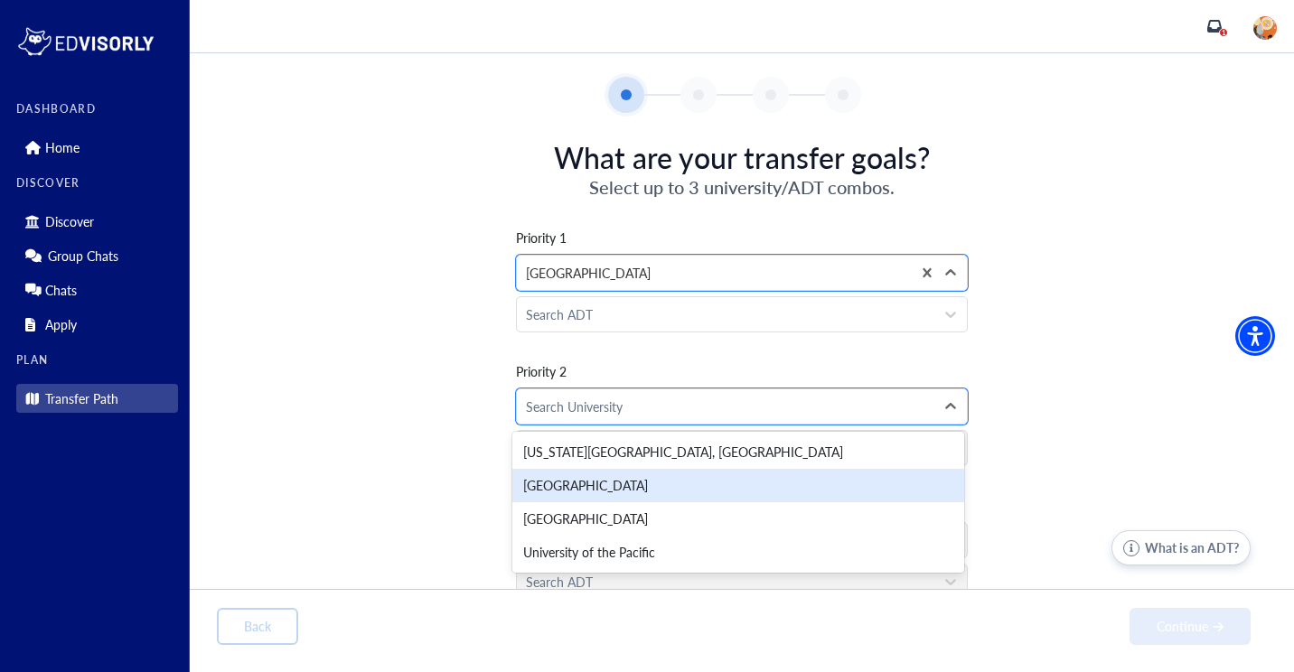
scroll to position [23, 0]
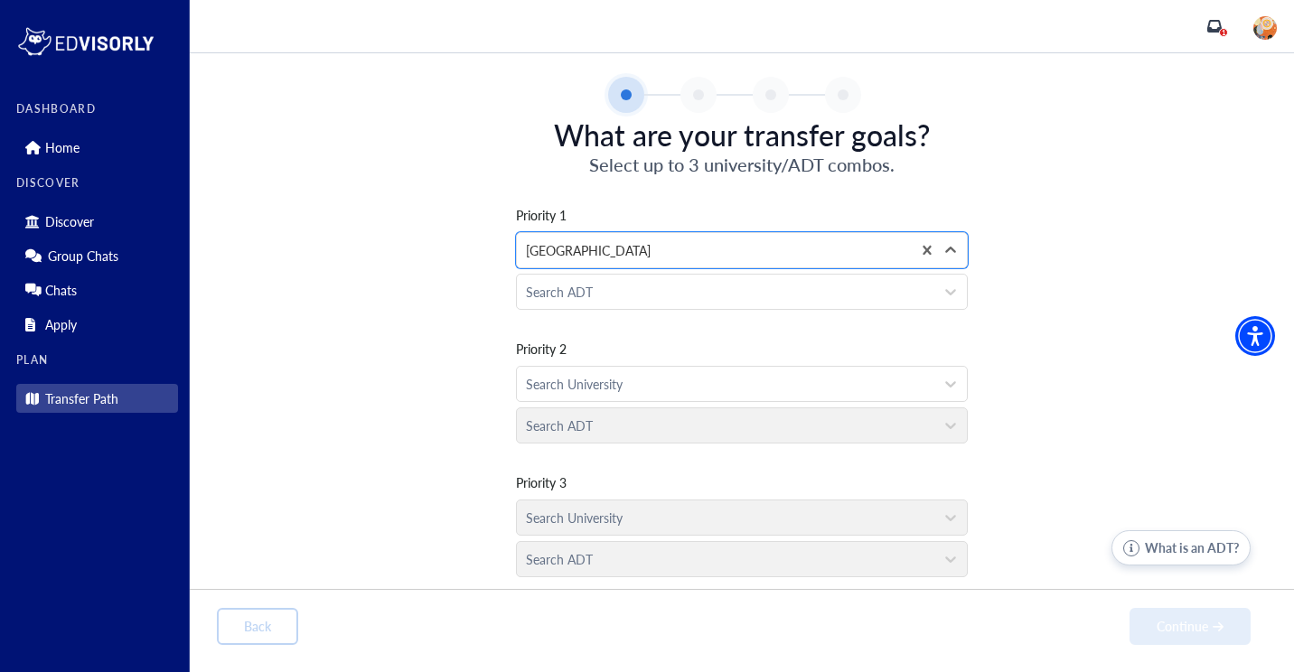
click at [1166, 555] on button "What is an ADT?" at bounding box center [1181, 547] width 139 height 35
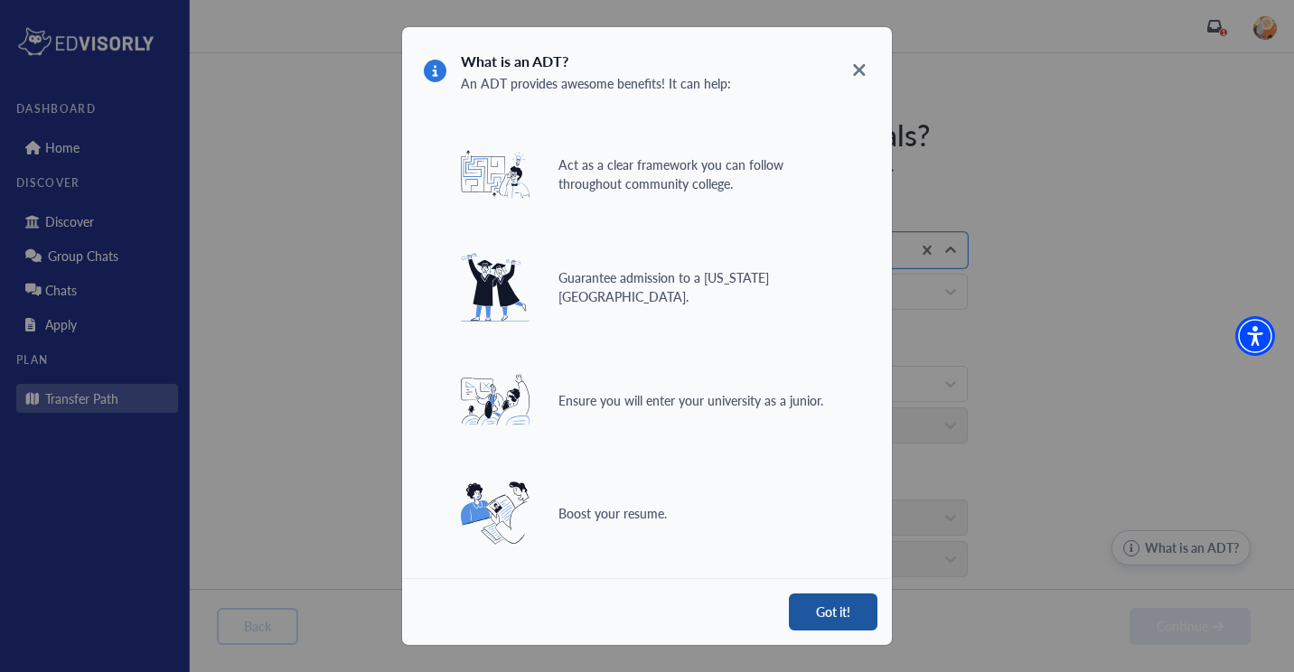
click at [811, 614] on button "Got it!" at bounding box center [833, 612] width 89 height 37
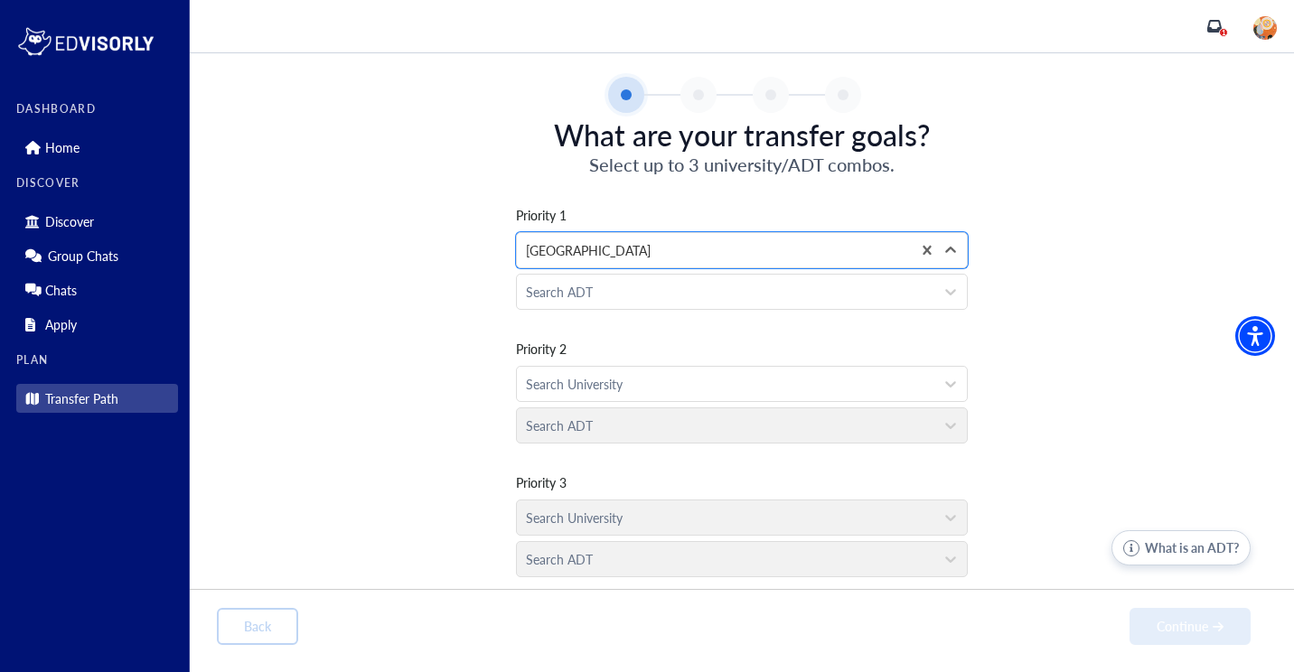
drag, startPoint x: 726, startPoint y: 291, endPoint x: 446, endPoint y: 395, distance: 298.0
drag, startPoint x: 446, startPoint y: 395, endPoint x: 833, endPoint y: 303, distance: 397.6
click at [833, 303] on div "Search ADT" at bounding box center [726, 292] width 418 height 34
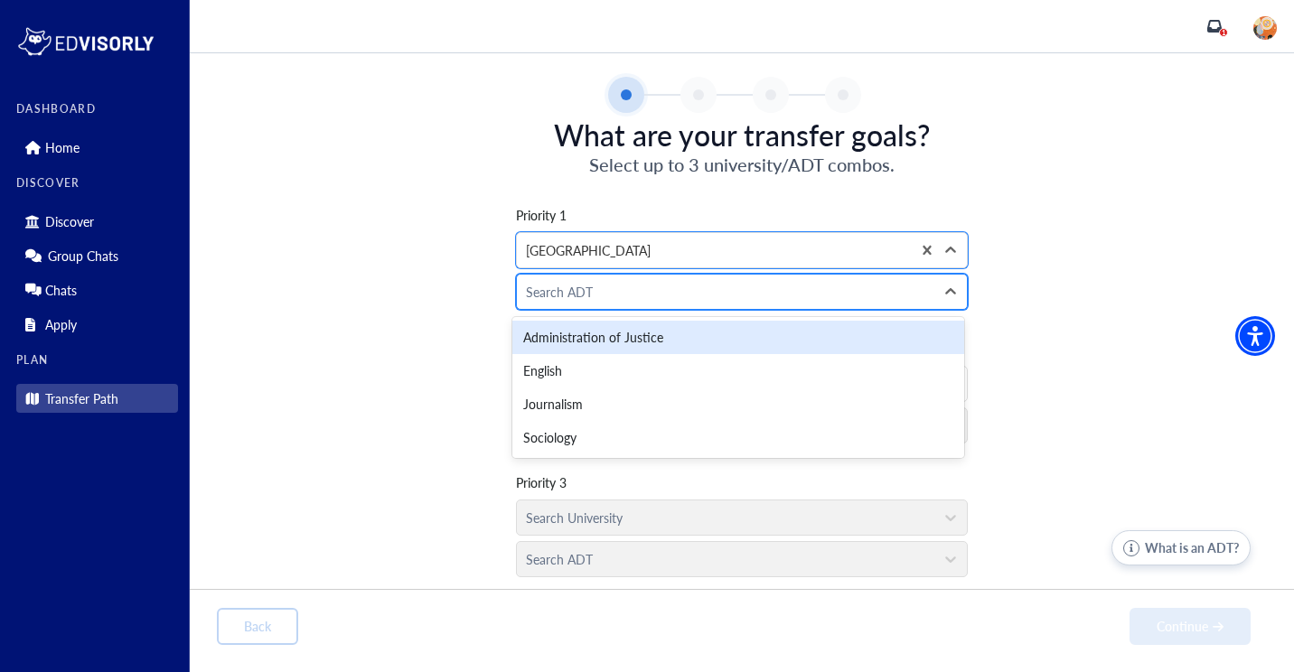
click at [670, 305] on div "Search ADT" at bounding box center [726, 292] width 418 height 34
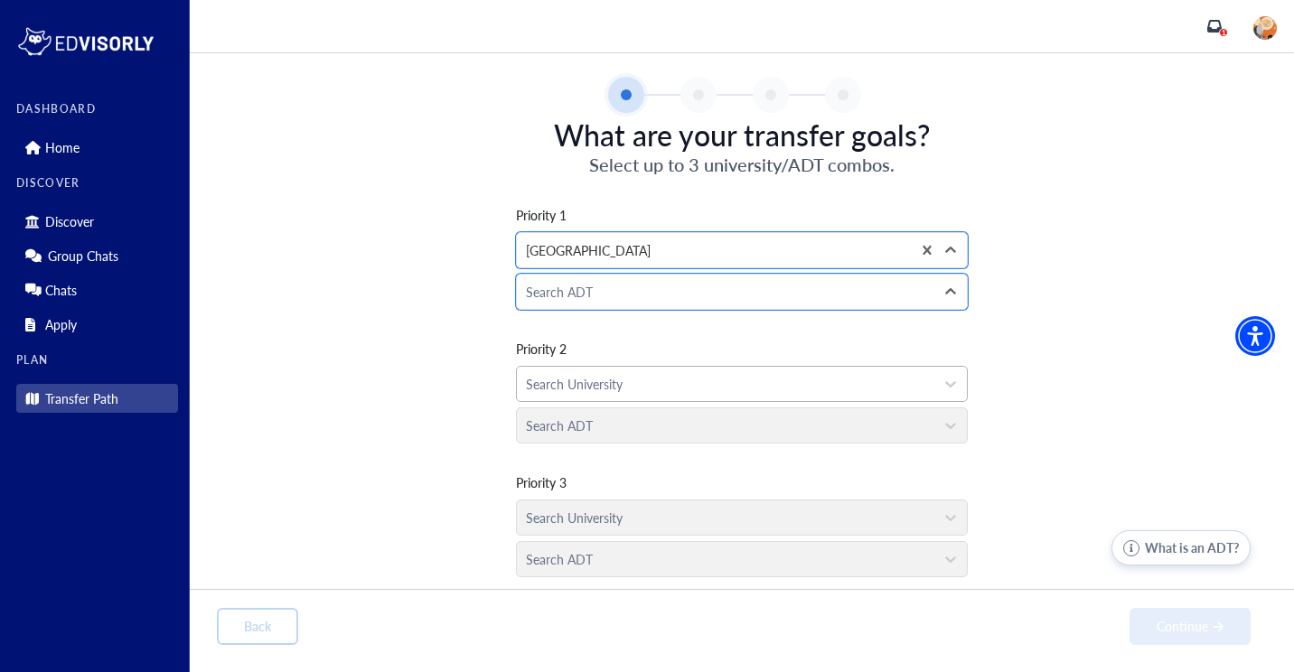
click at [642, 377] on div at bounding box center [725, 384] width 399 height 23
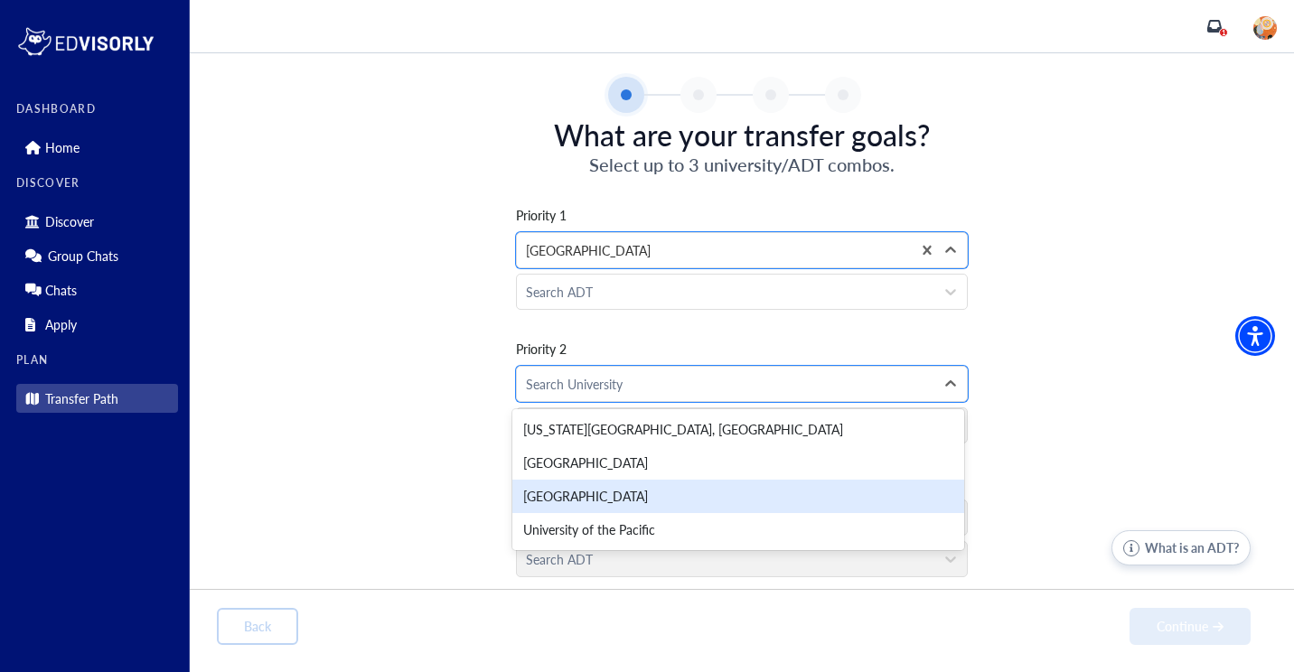
click at [593, 483] on div "[GEOGRAPHIC_DATA]" at bounding box center [738, 496] width 452 height 33
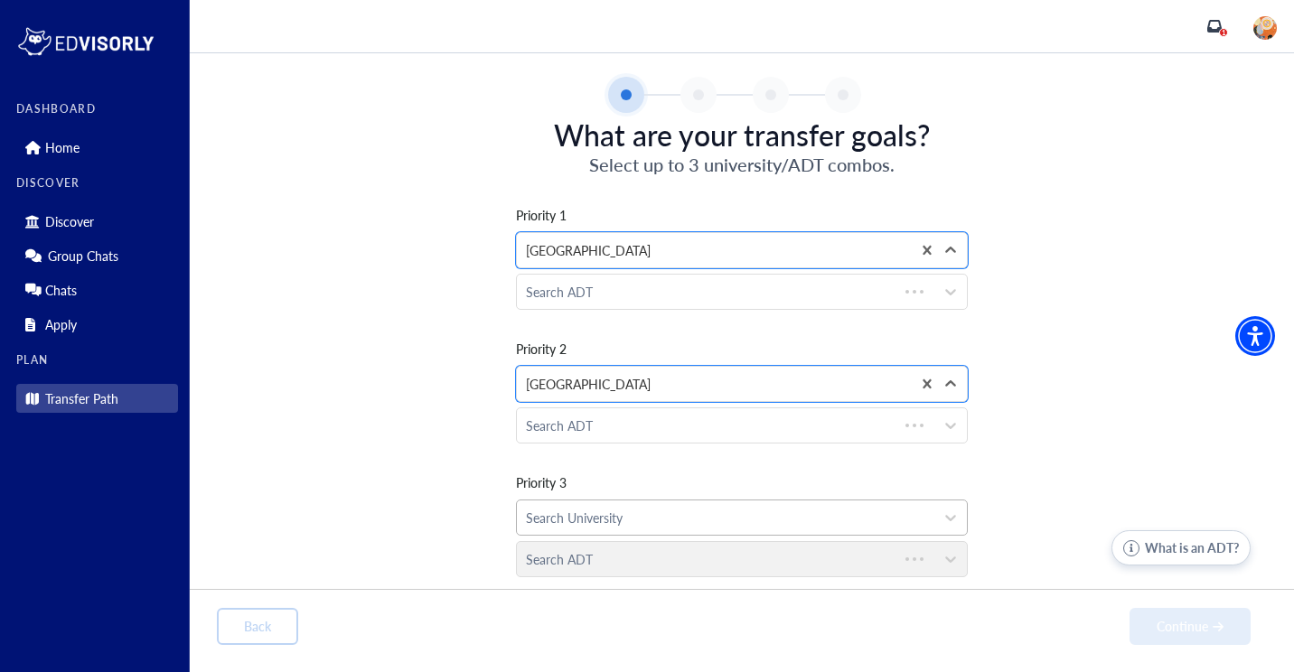
click at [578, 526] on div at bounding box center [725, 518] width 399 height 23
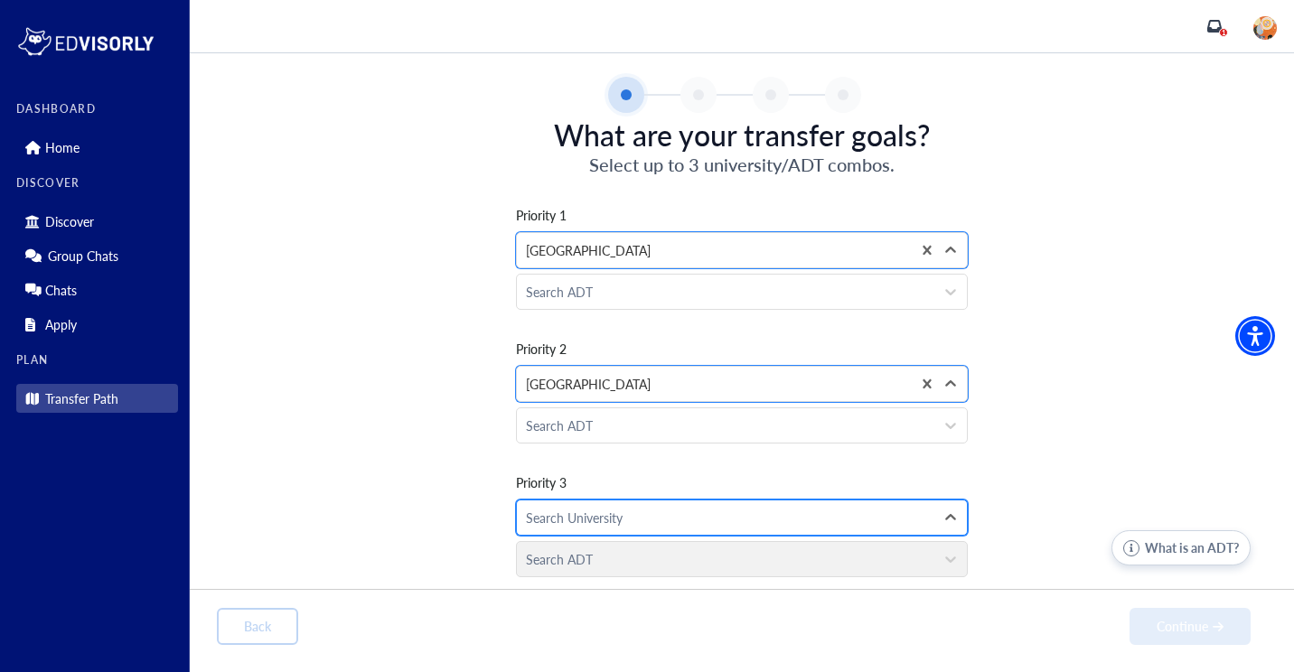
click at [578, 533] on div "Search University" at bounding box center [726, 518] width 418 height 34
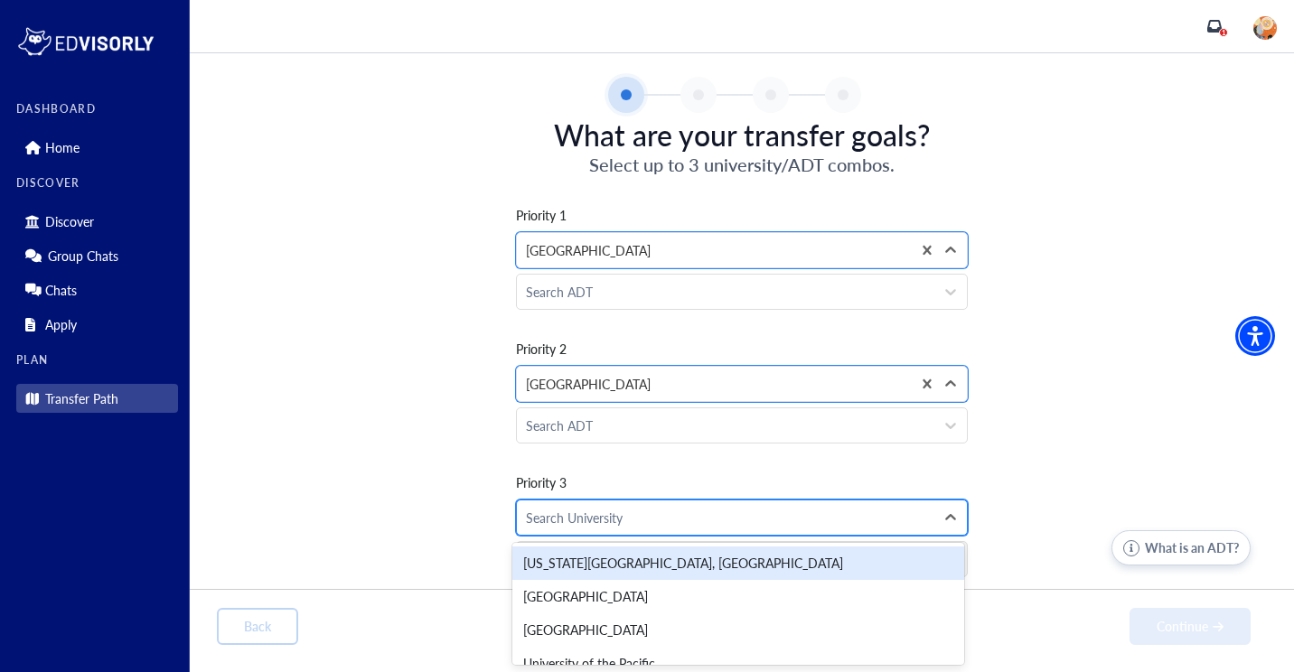
click at [570, 517] on div at bounding box center [725, 518] width 399 height 23
click at [558, 559] on div "[US_STATE][GEOGRAPHIC_DATA], [GEOGRAPHIC_DATA]" at bounding box center [738, 563] width 452 height 33
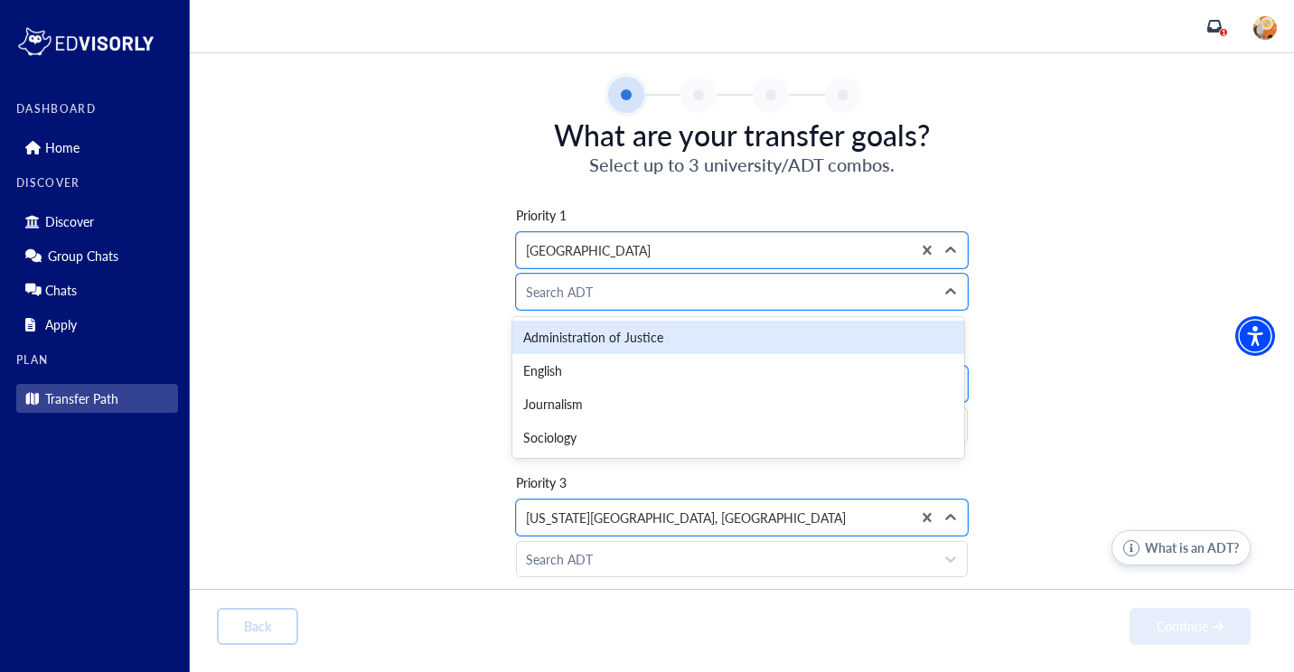
drag, startPoint x: 650, startPoint y: 286, endPoint x: 560, endPoint y: 401, distance: 146.2
click at [560, 401] on div "Journalism" at bounding box center [738, 404] width 452 height 33
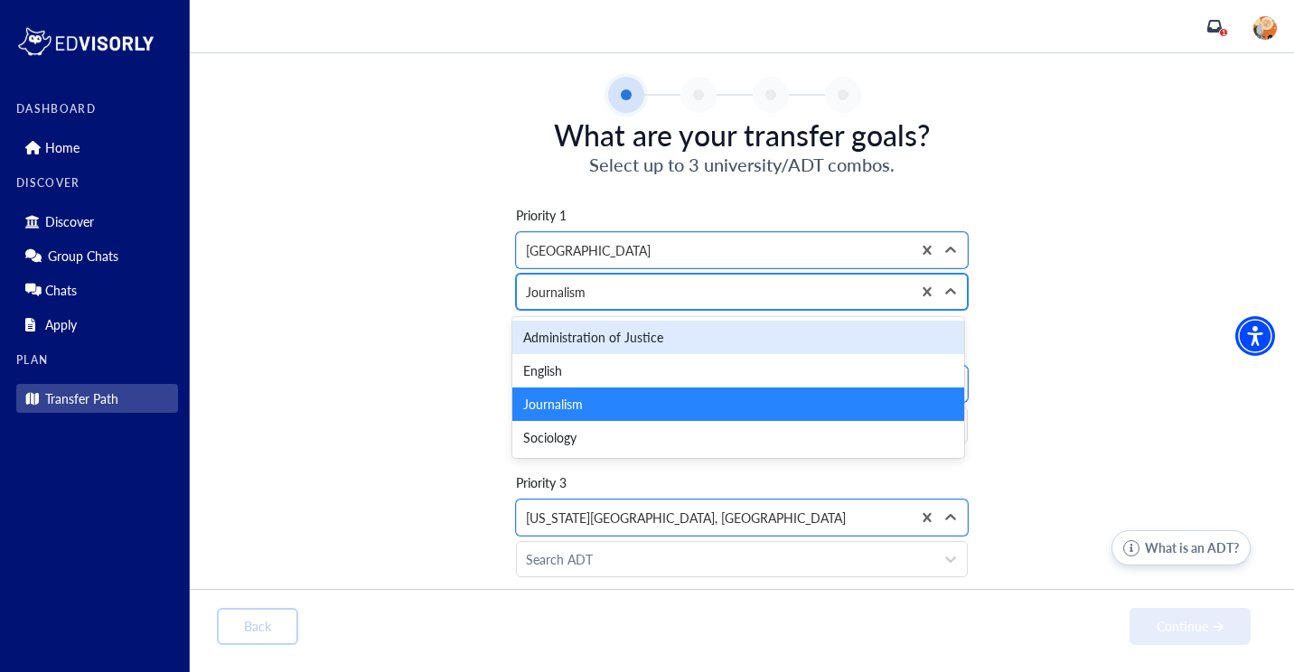
click at [573, 305] on div "Journalism" at bounding box center [714, 292] width 394 height 34
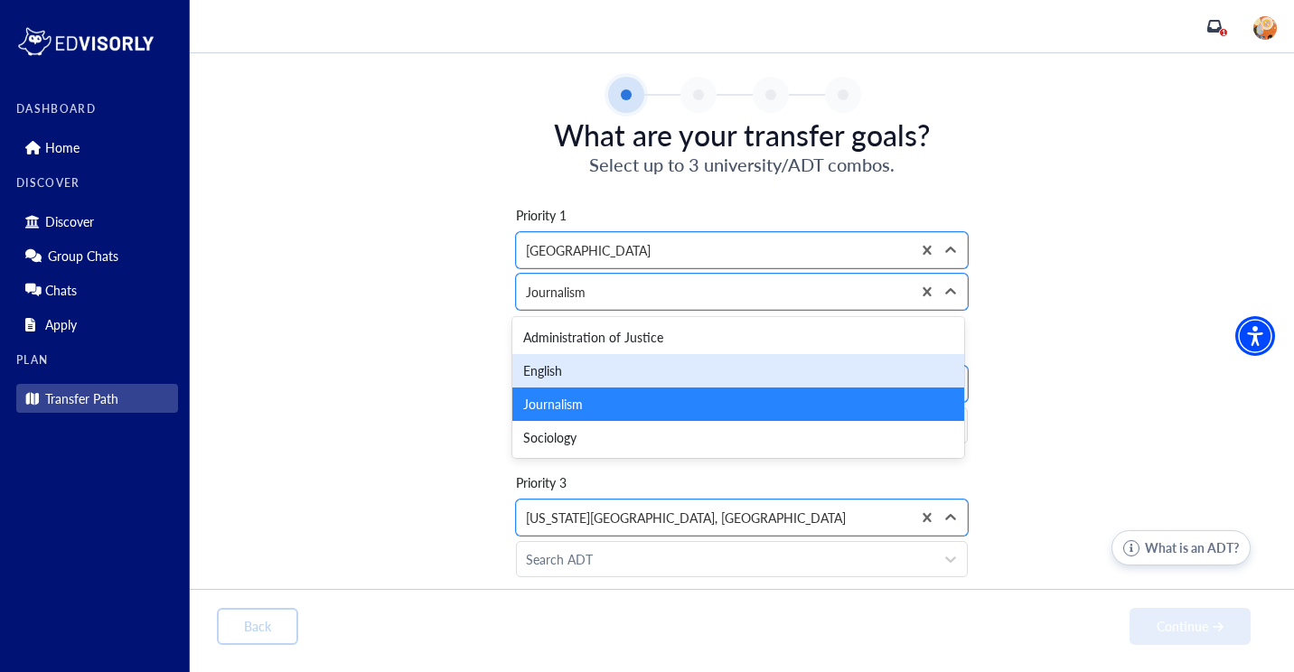
click at [563, 372] on div "English" at bounding box center [738, 370] width 452 height 33
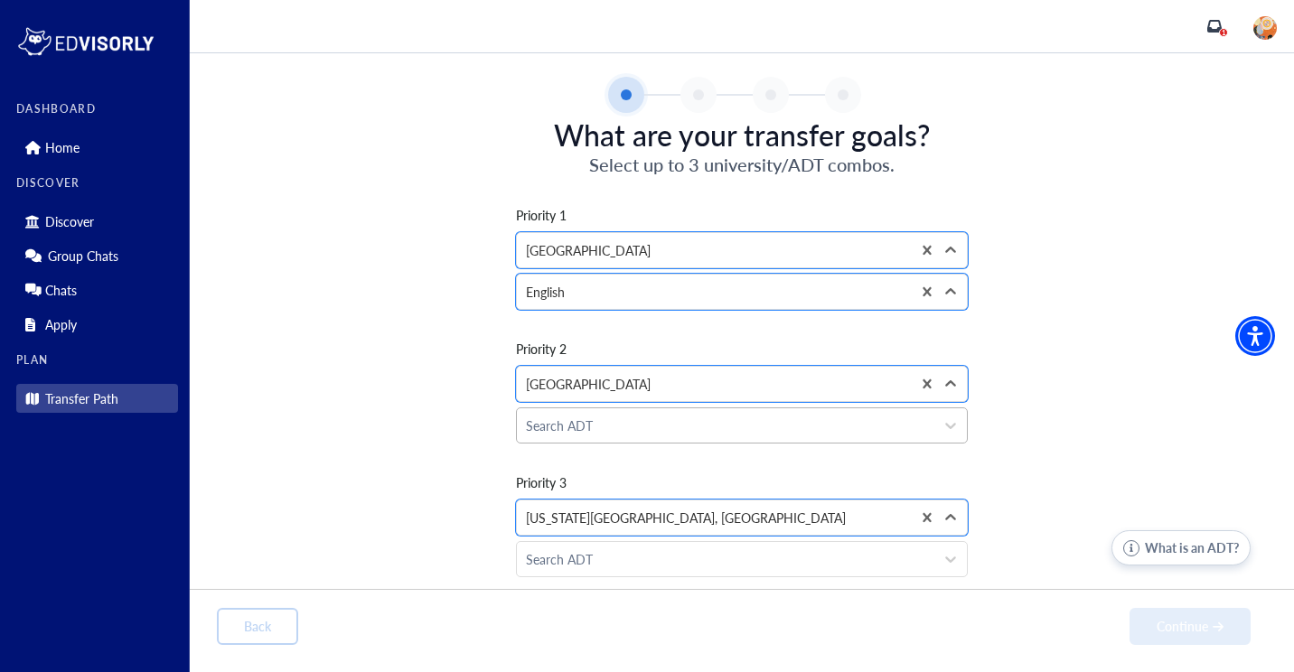
click at [580, 424] on div at bounding box center [725, 426] width 399 height 23
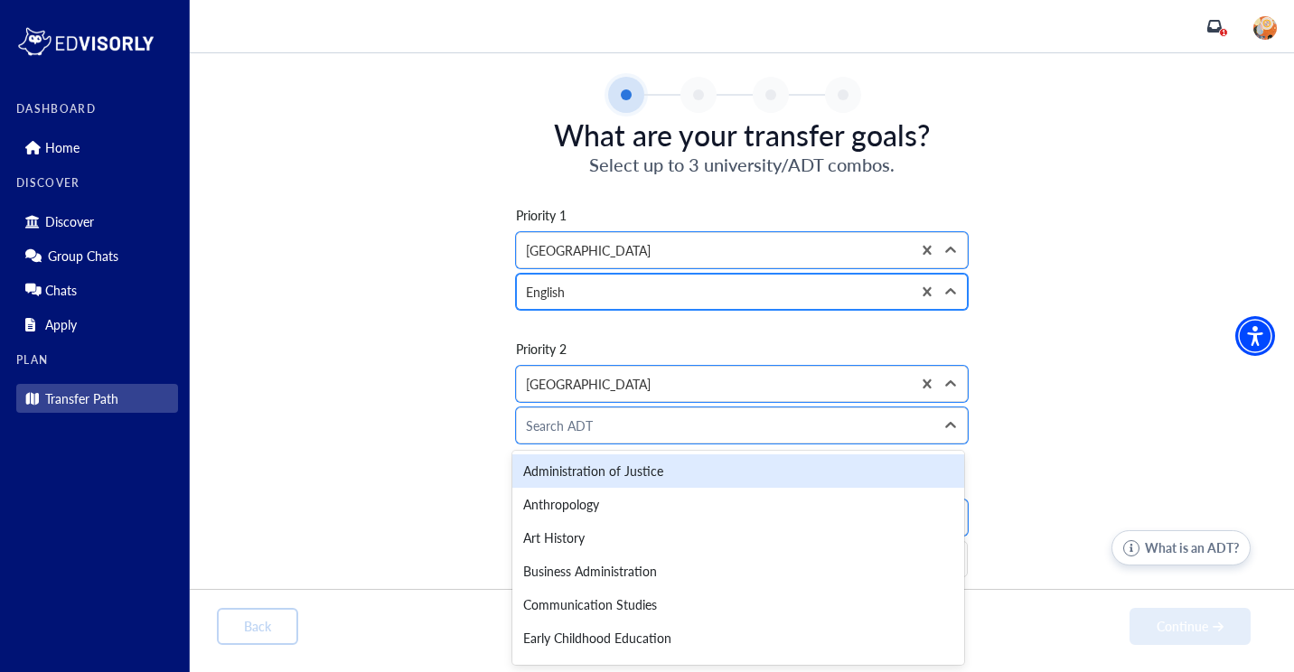
click at [550, 296] on div at bounding box center [714, 292] width 376 height 23
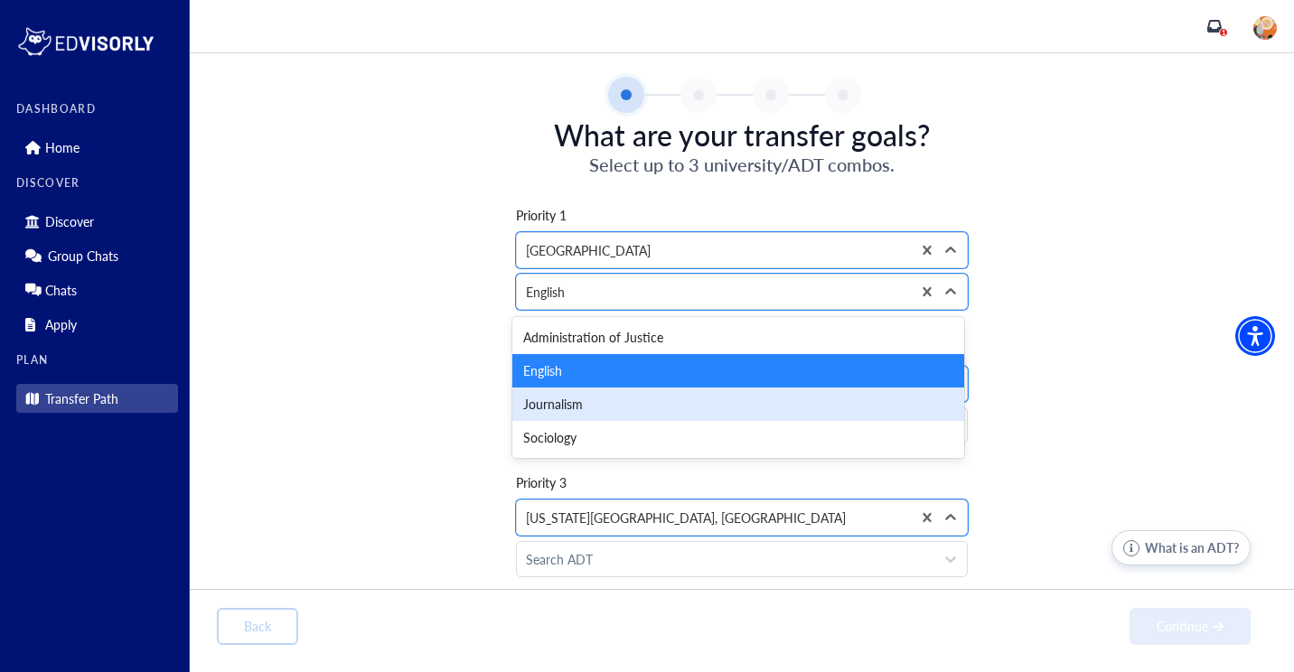
click at [564, 397] on div "Journalism" at bounding box center [738, 404] width 452 height 33
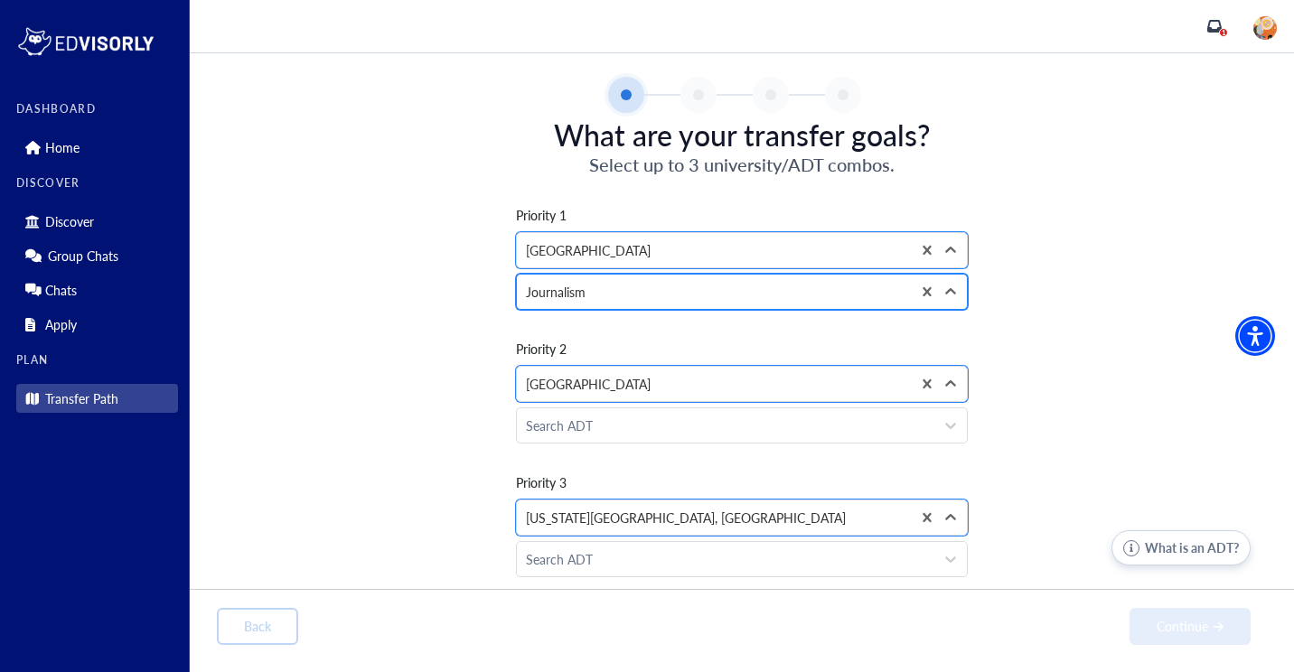
click at [560, 297] on div at bounding box center [714, 292] width 376 height 23
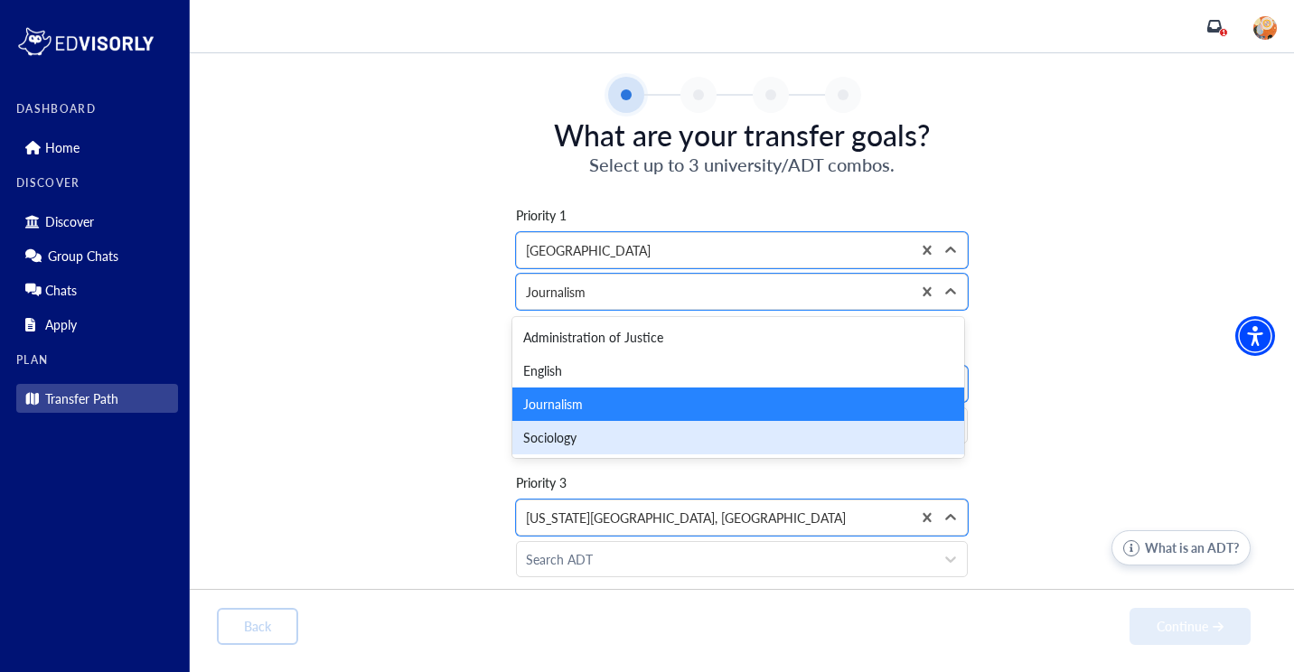
click at [564, 448] on div "Sociology" at bounding box center [738, 437] width 452 height 33
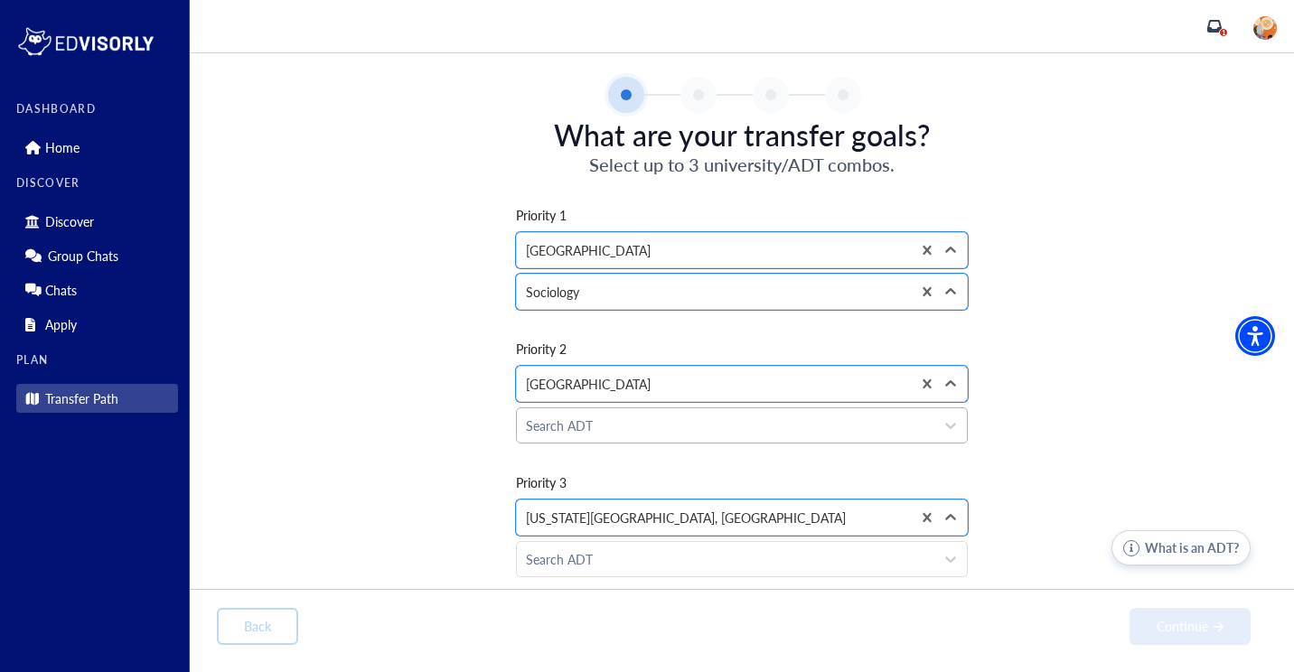
click at [560, 433] on div at bounding box center [725, 426] width 399 height 23
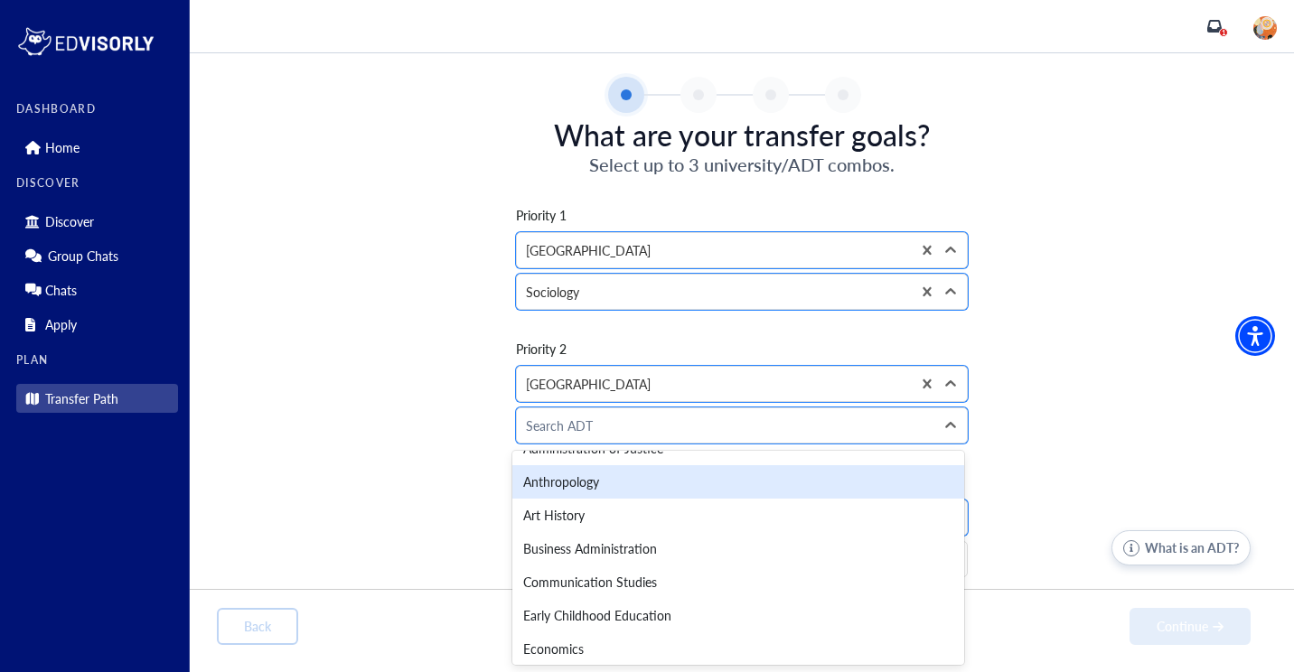
scroll to position [261, 0]
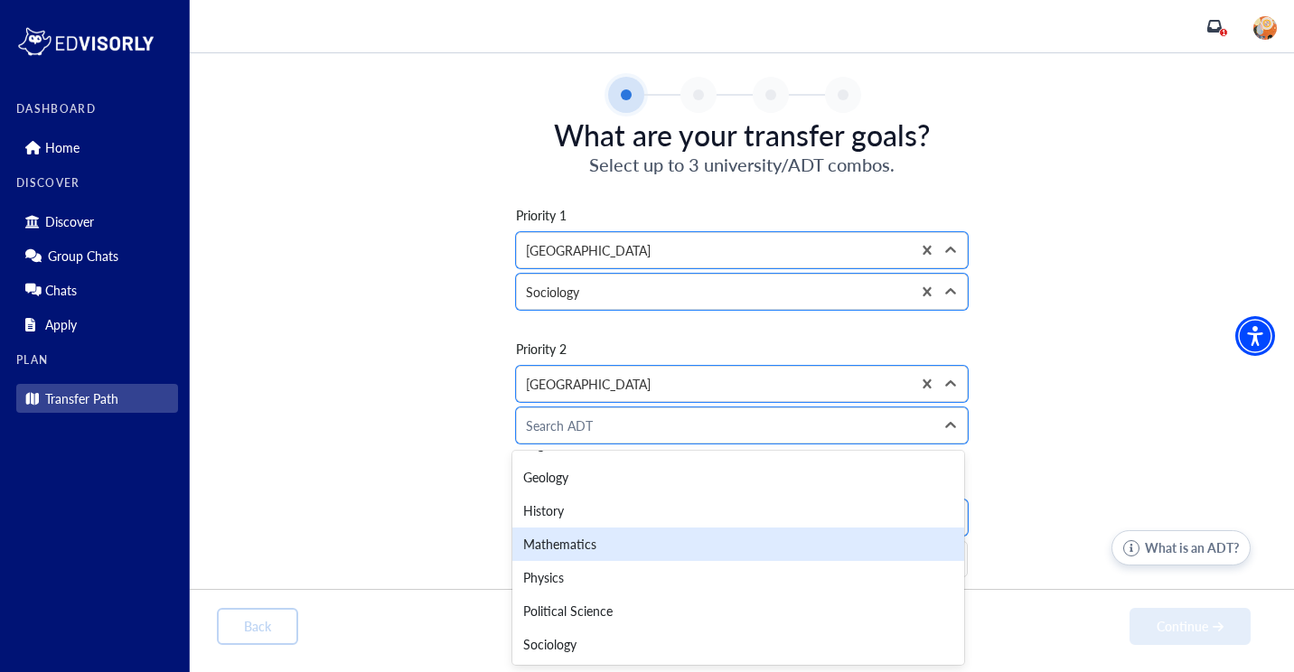
click at [566, 544] on div "Mathematics" at bounding box center [738, 544] width 452 height 33
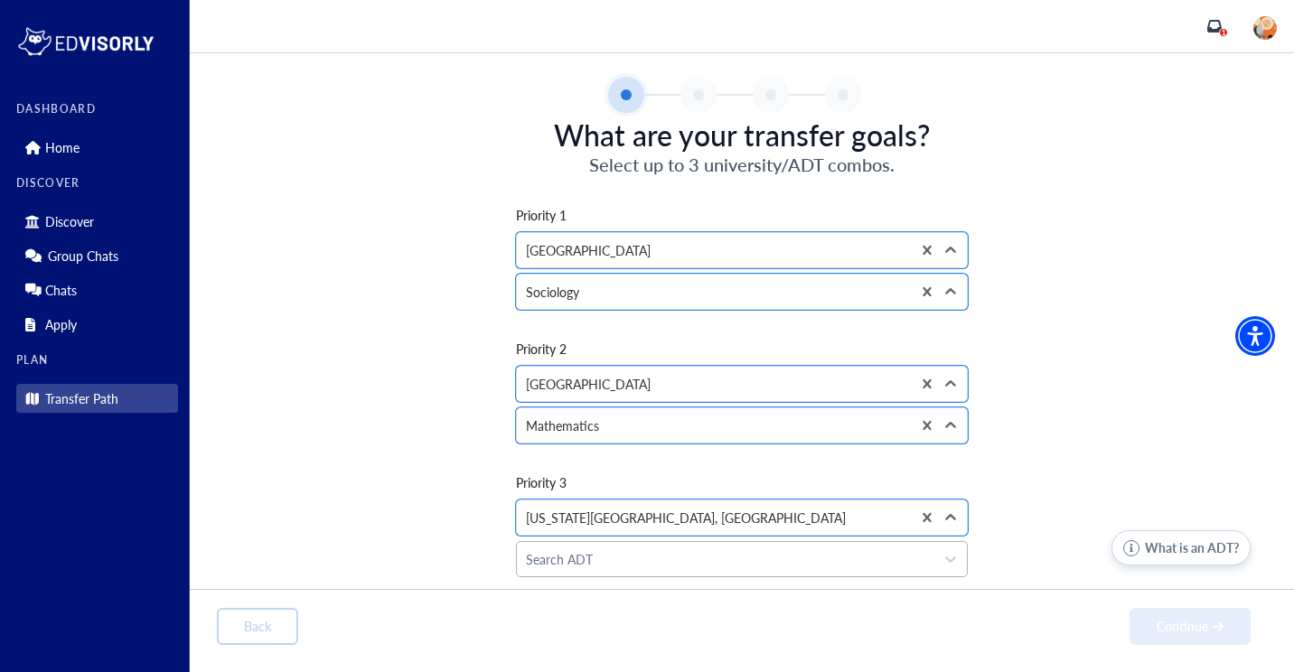
click at [568, 556] on div at bounding box center [725, 560] width 399 height 23
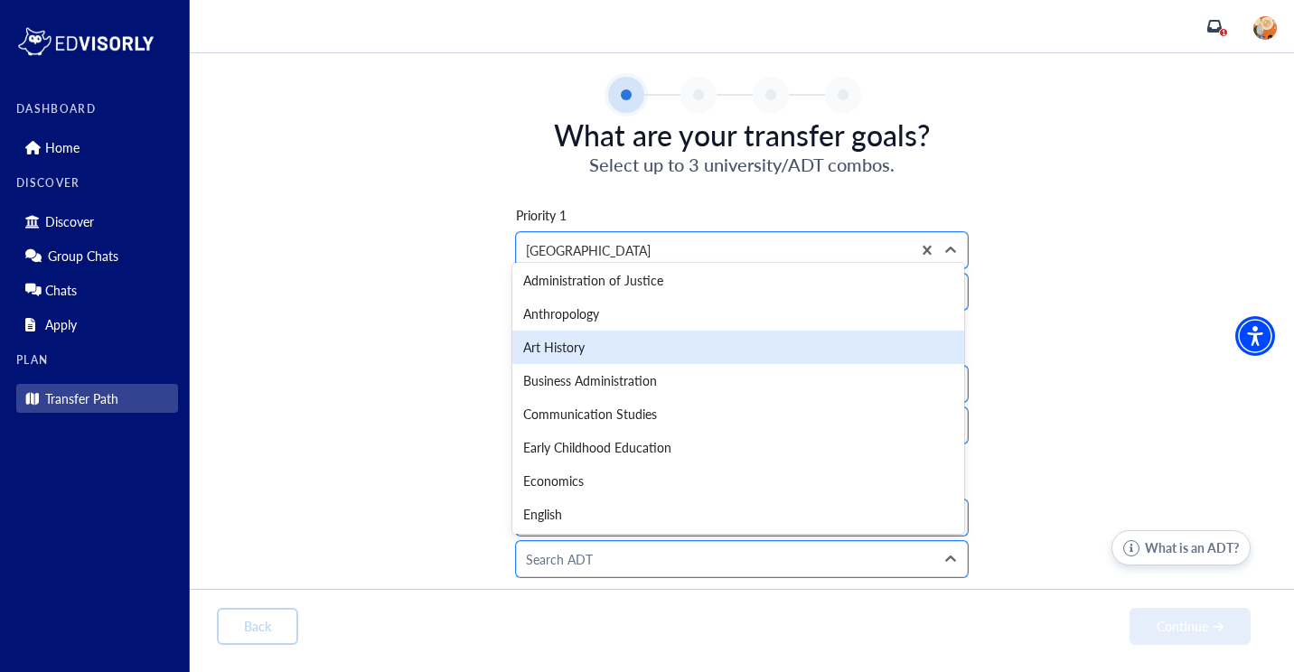
scroll to position [0, 0]
click at [572, 354] on div "Art History" at bounding box center [738, 349] width 452 height 33
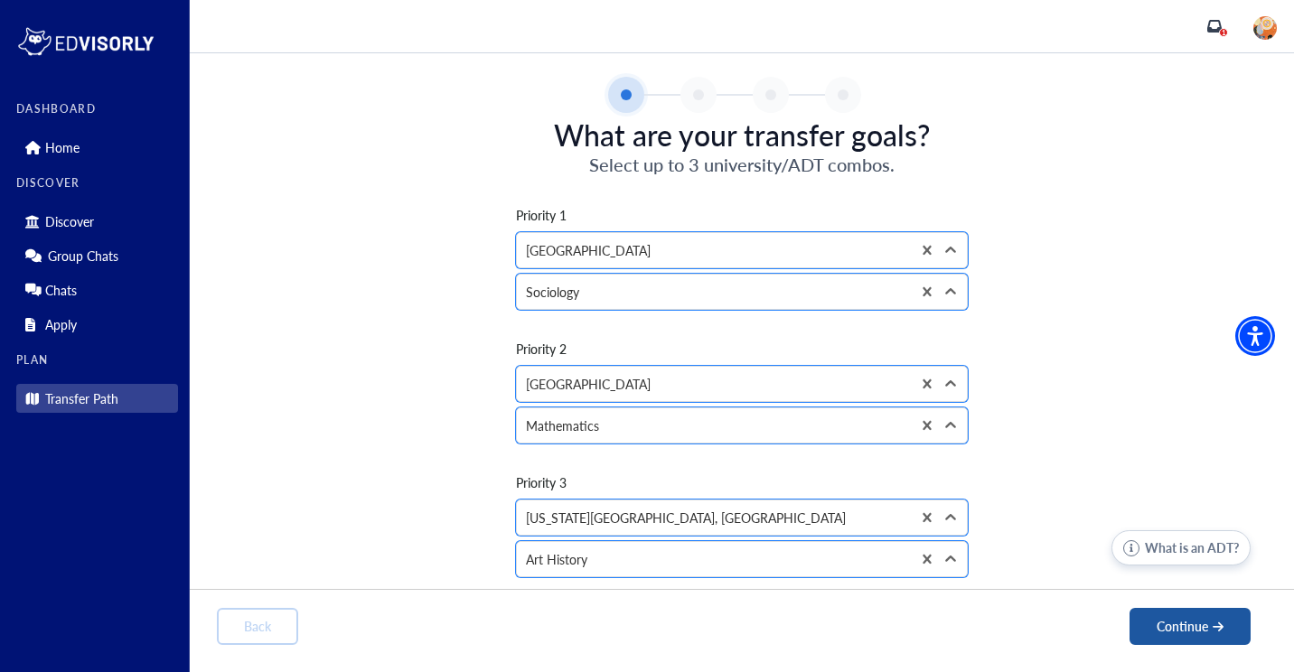
click at [1177, 625] on button "Continue" at bounding box center [1190, 626] width 121 height 37
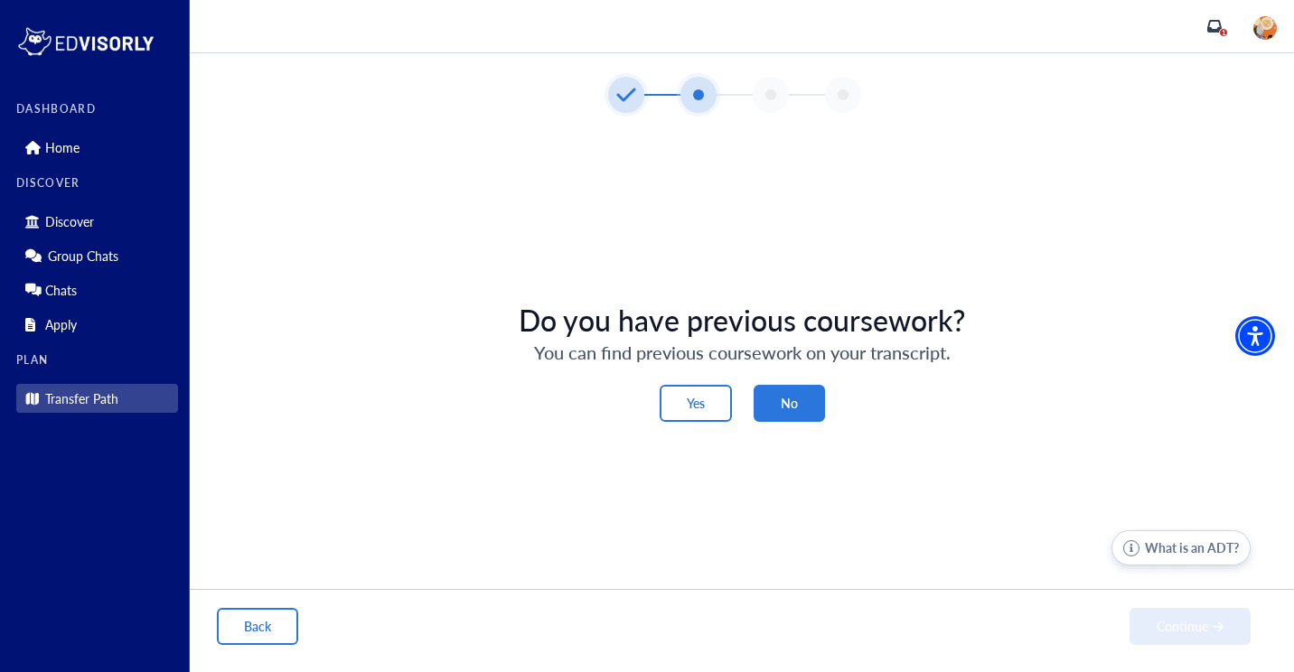
click at [805, 407] on button "No" at bounding box center [789, 403] width 71 height 37
click at [1182, 624] on button "Continue" at bounding box center [1190, 626] width 121 height 37
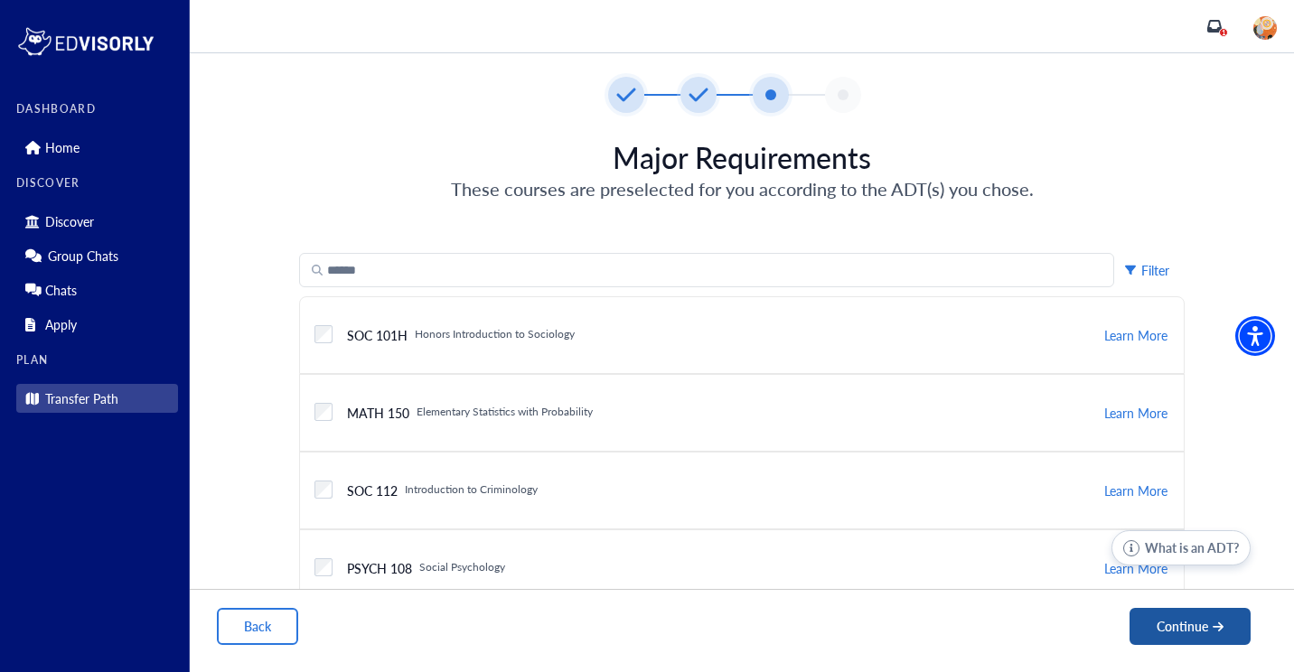
click at [1211, 626] on button "Continue" at bounding box center [1190, 626] width 121 height 37
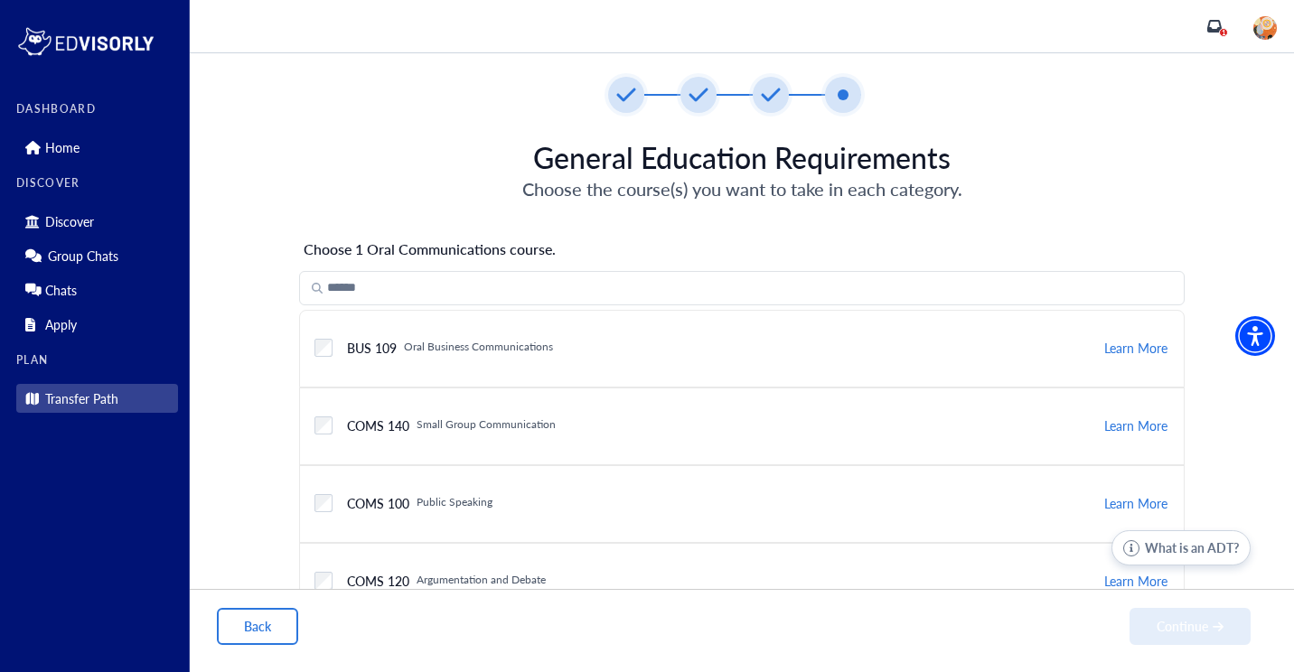
scroll to position [346, 0]
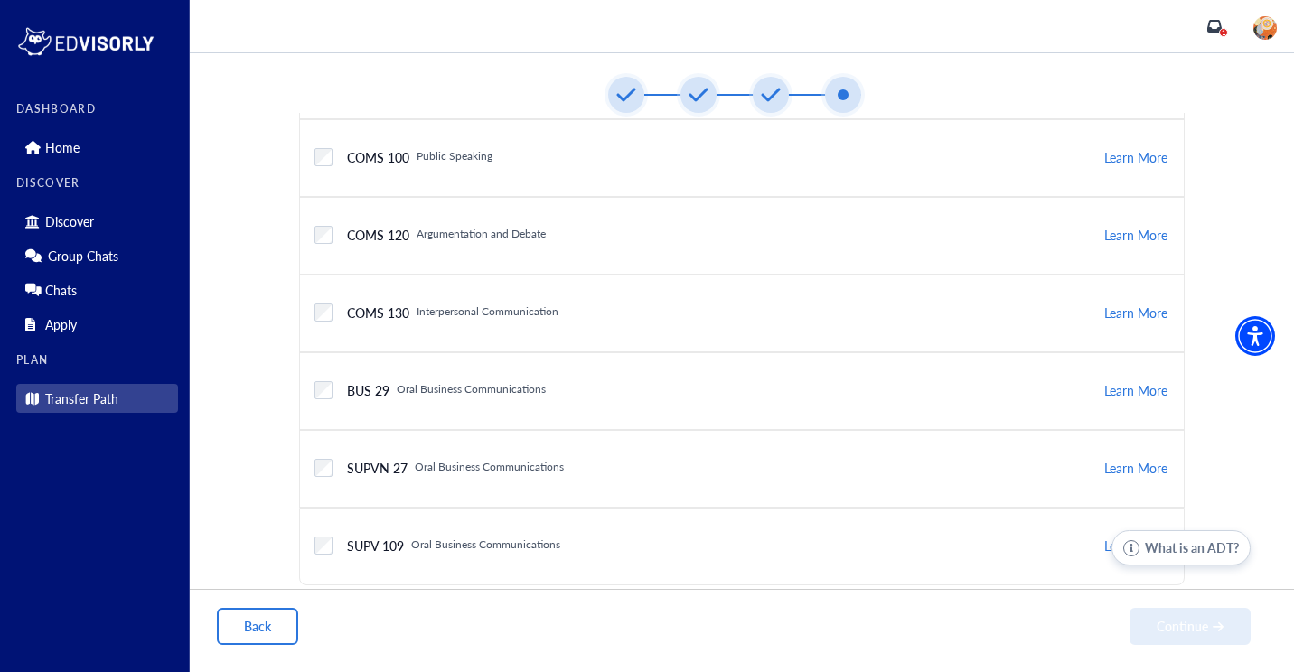
click at [615, 98] on div at bounding box center [626, 95] width 36 height 36
click at [273, 611] on button "Back" at bounding box center [257, 626] width 81 height 37
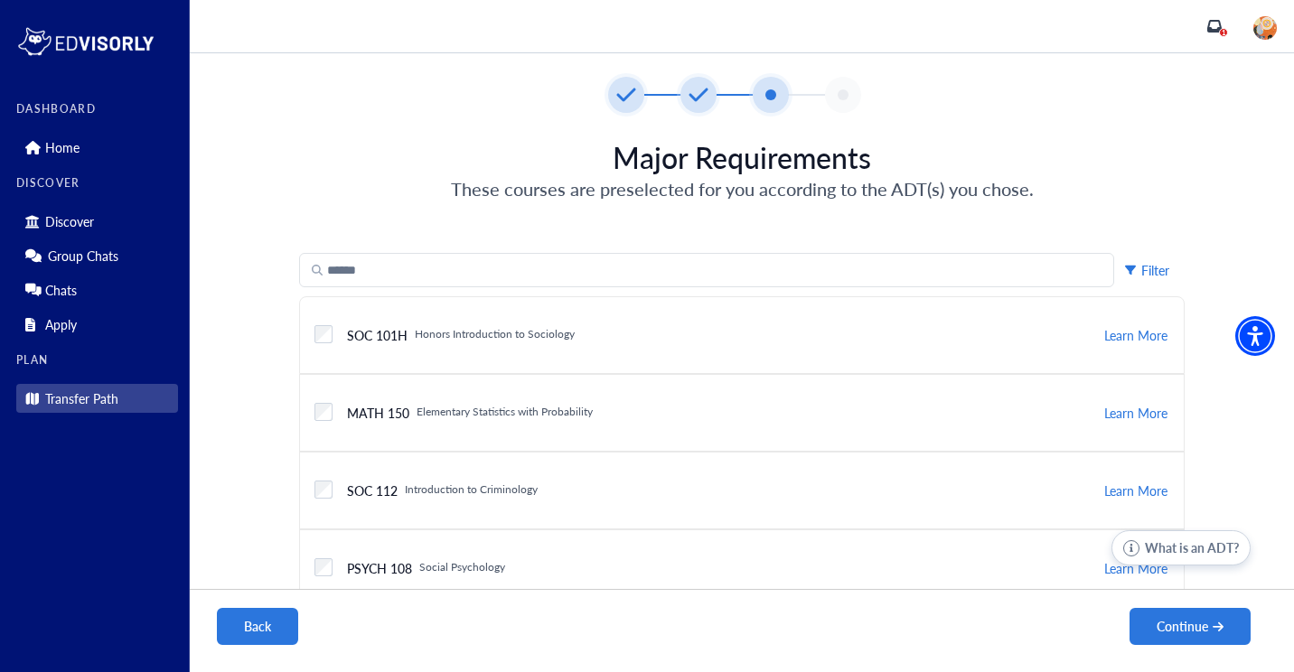
click at [276, 618] on button "Back" at bounding box center [257, 626] width 81 height 37
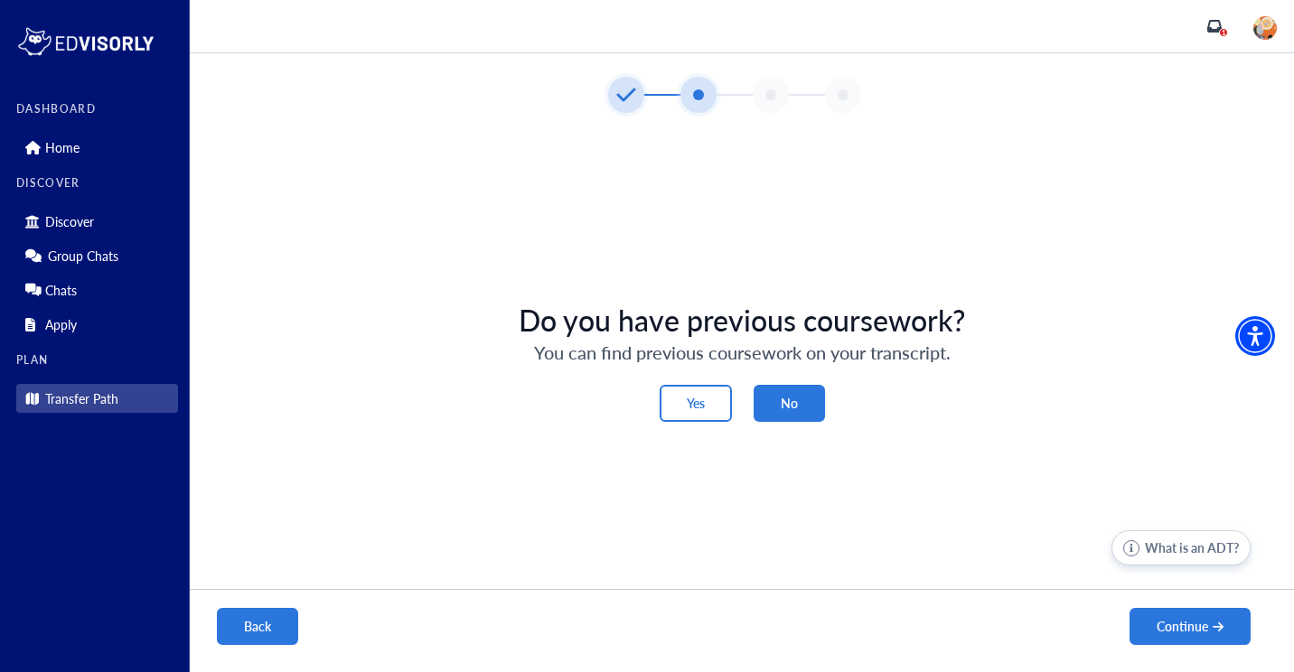
click at [241, 636] on button "Back" at bounding box center [257, 626] width 81 height 37
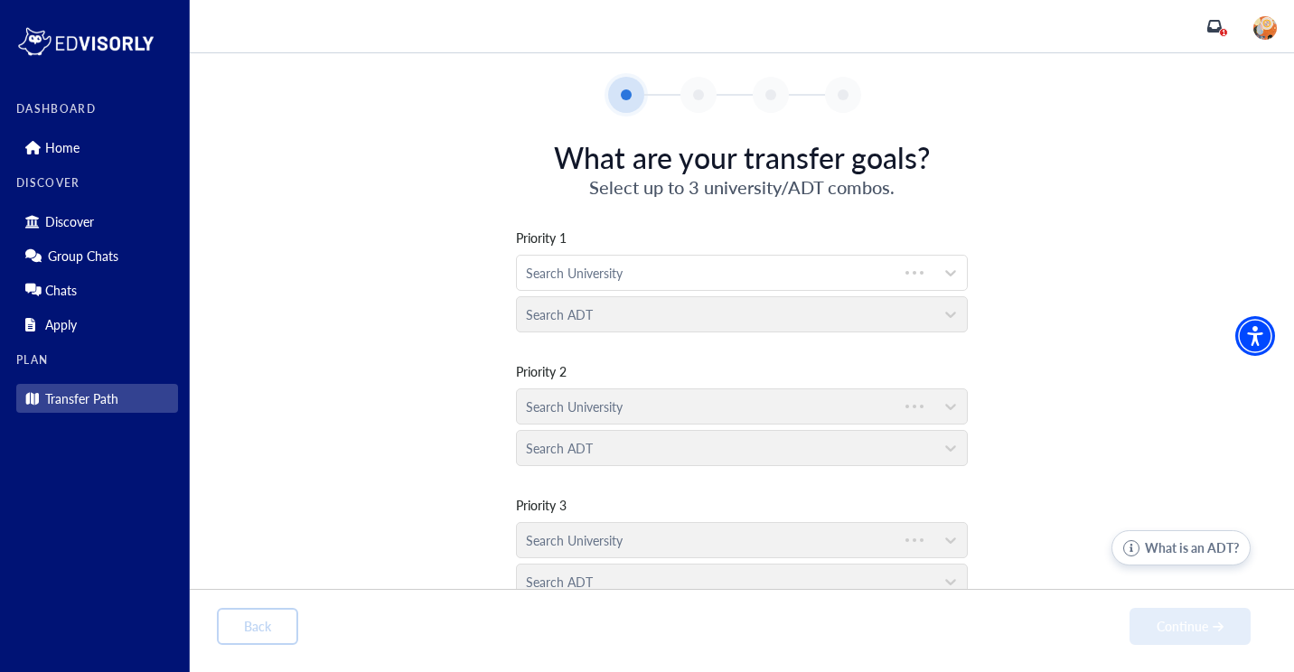
click at [241, 636] on div "Back Continue" at bounding box center [734, 626] width 1034 height 37
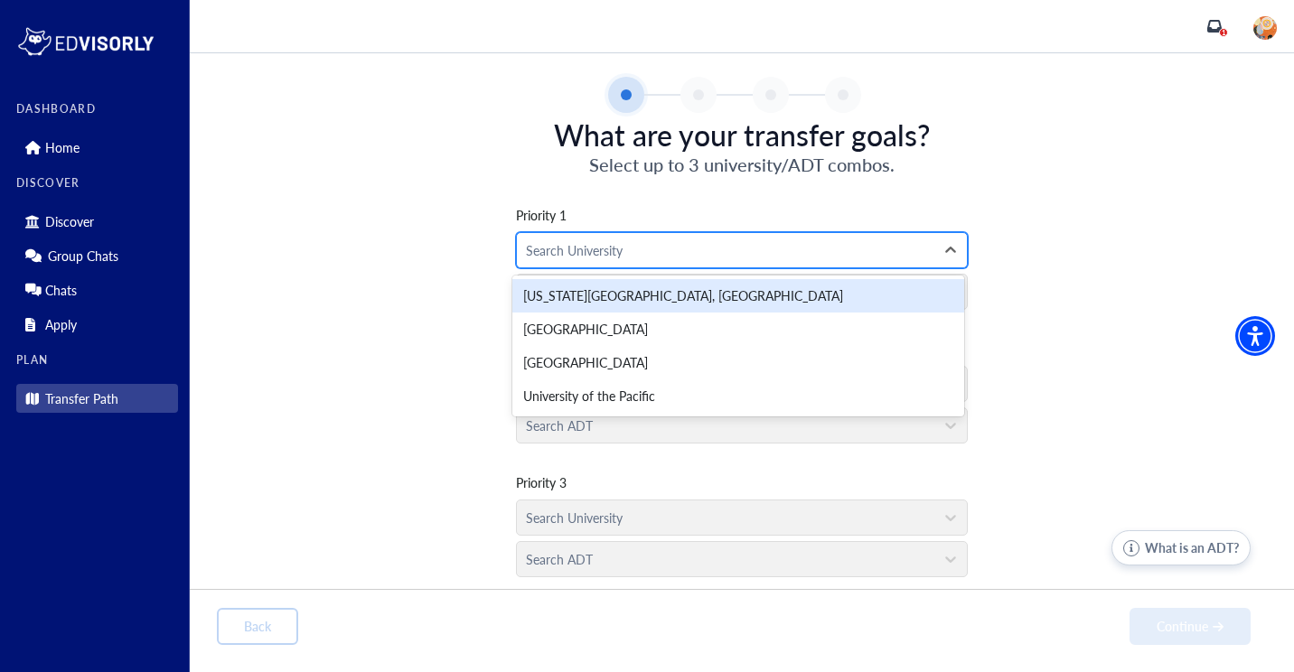
click at [611, 248] on div at bounding box center [725, 250] width 399 height 23
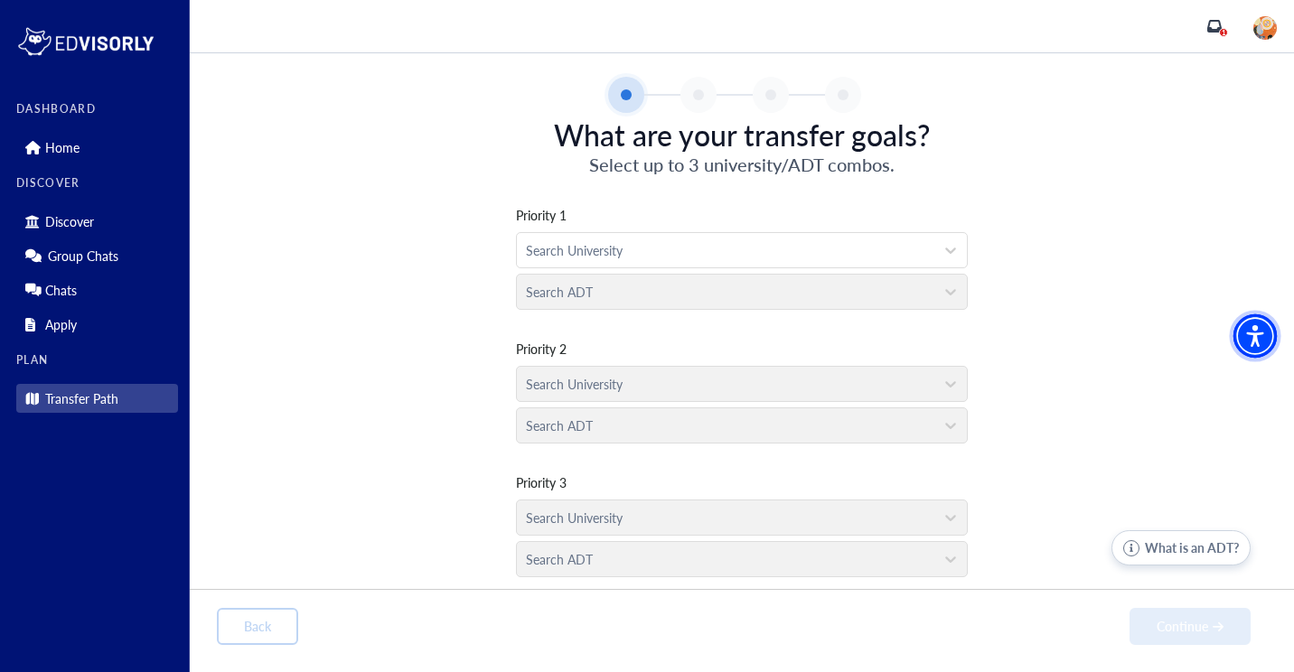
click at [1247, 332] on img "Accessibility Menu" at bounding box center [1255, 335] width 43 height 43
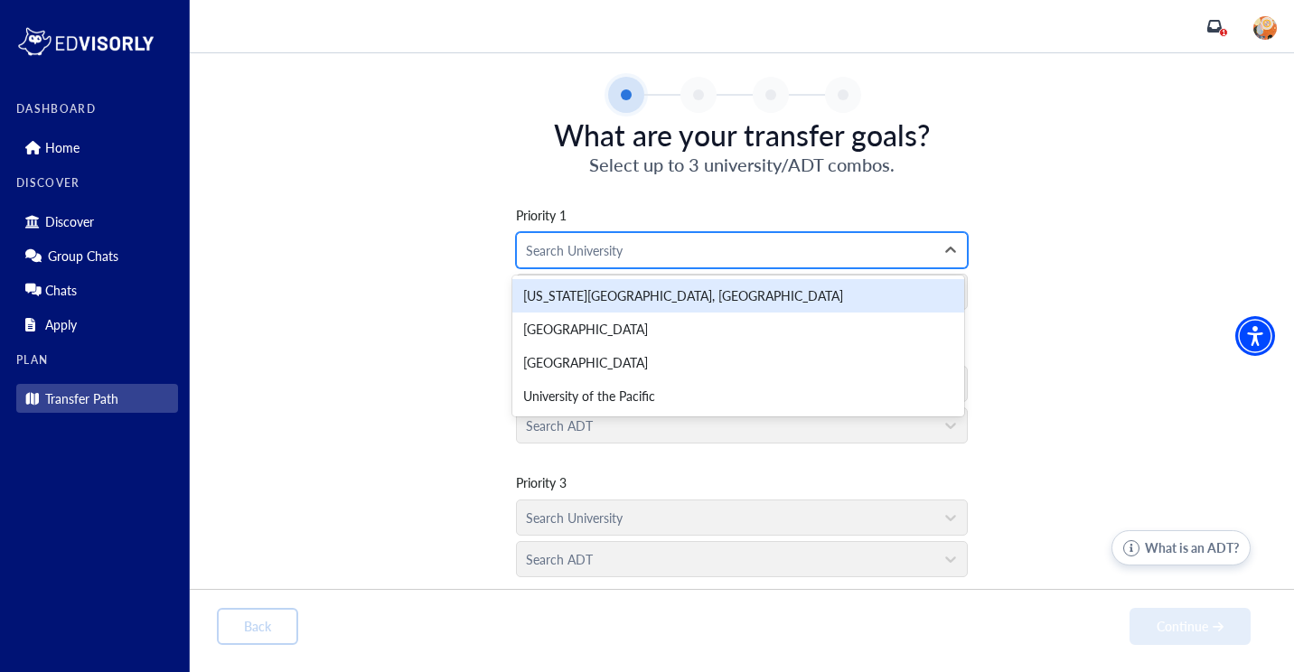
click at [665, 250] on div at bounding box center [725, 250] width 399 height 23
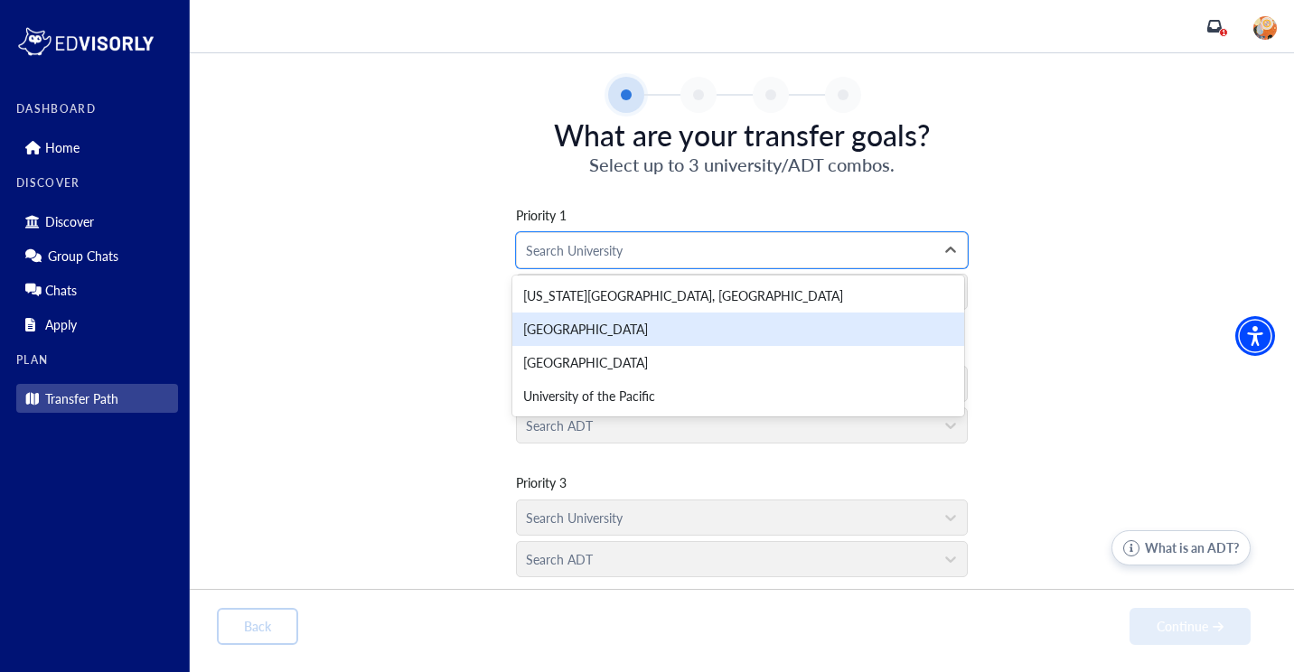
click at [619, 331] on div "[GEOGRAPHIC_DATA]" at bounding box center [738, 329] width 452 height 33
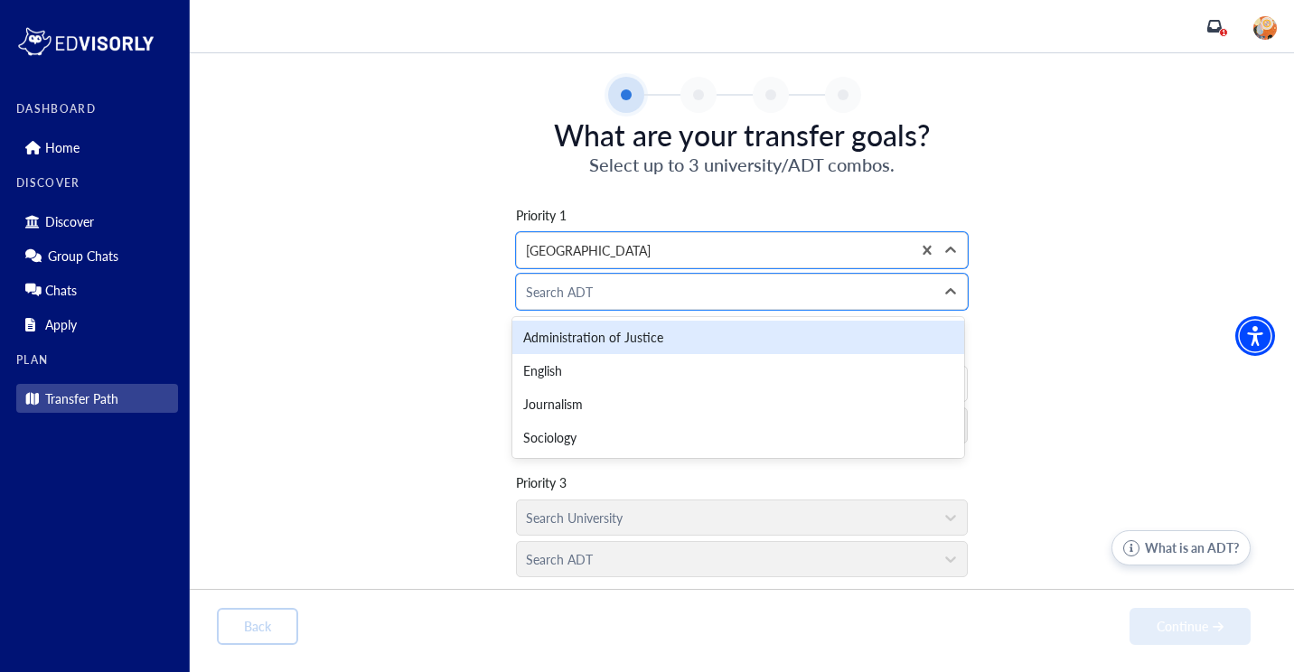
click at [588, 300] on div at bounding box center [725, 292] width 399 height 23
click at [587, 248] on div at bounding box center [714, 250] width 376 height 23
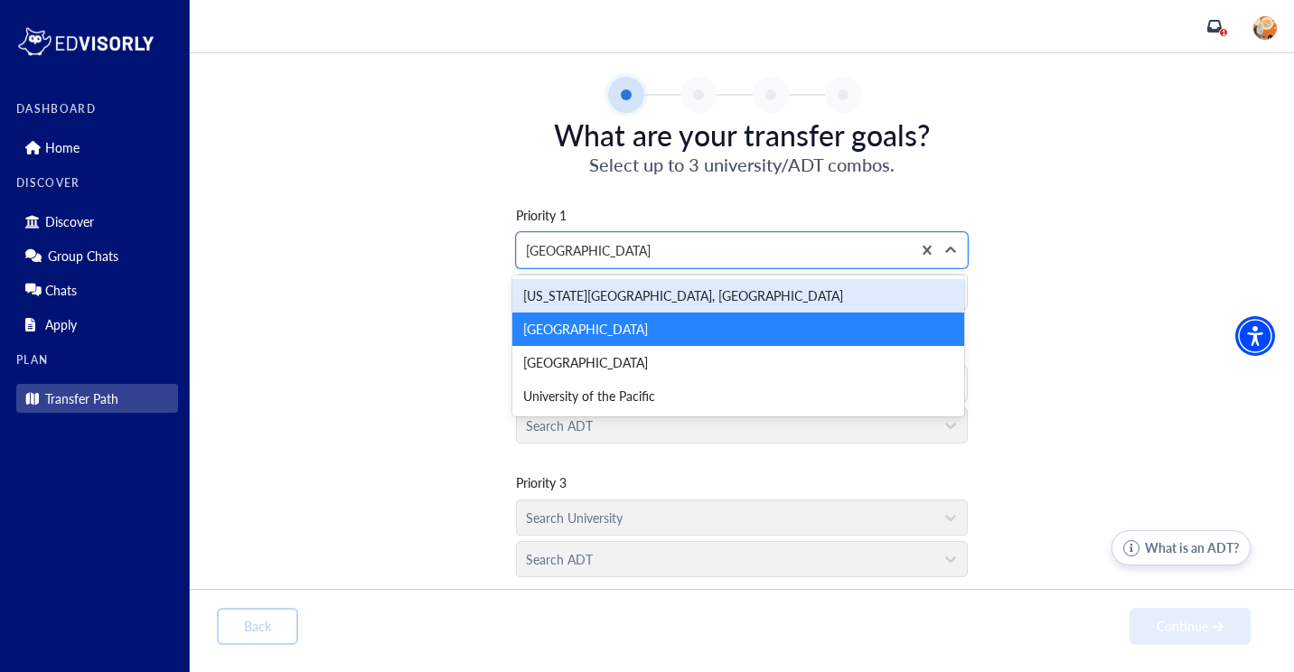
click at [594, 286] on div "[US_STATE][GEOGRAPHIC_DATA], [GEOGRAPHIC_DATA]" at bounding box center [738, 295] width 452 height 33
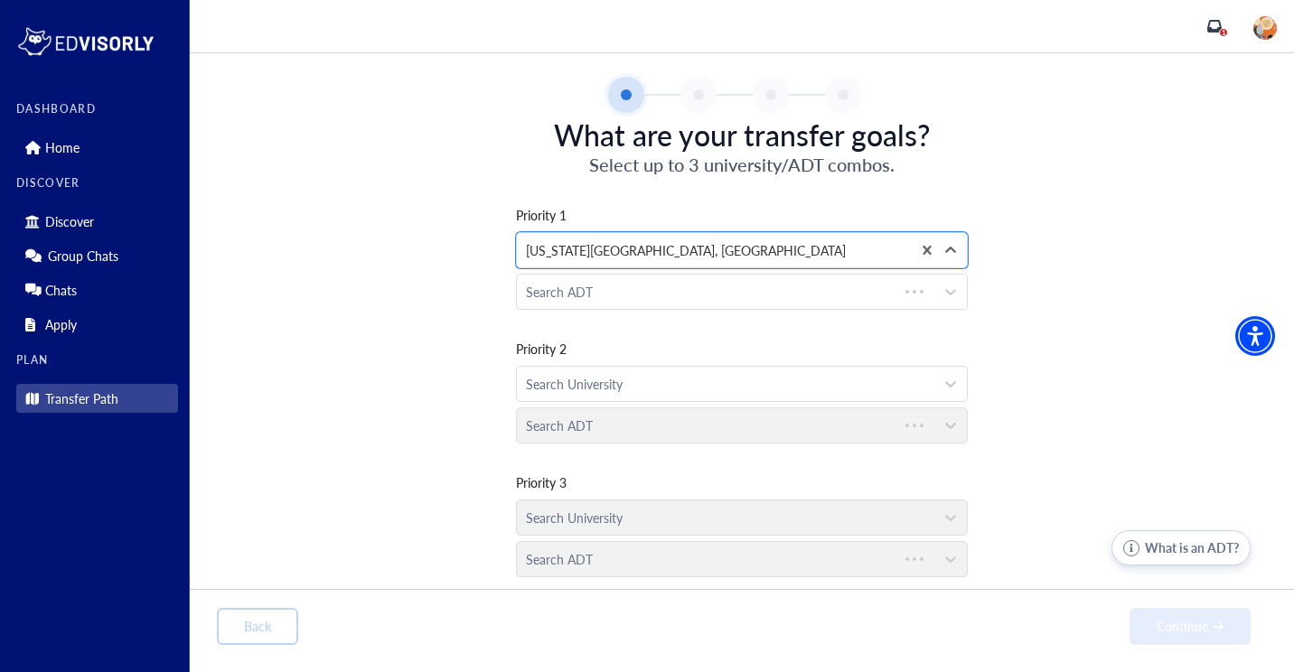
click at [594, 286] on div at bounding box center [707, 292] width 363 height 23
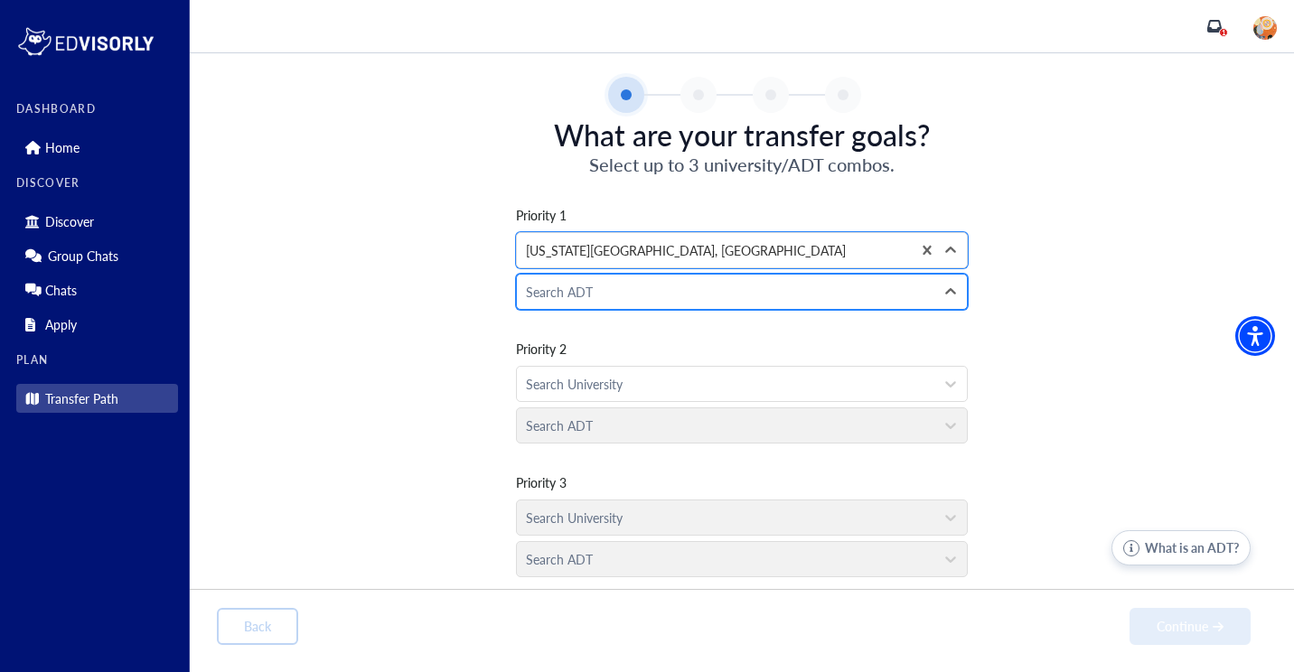
click at [582, 294] on div at bounding box center [725, 292] width 399 height 23
click at [662, 295] on div at bounding box center [725, 292] width 399 height 23
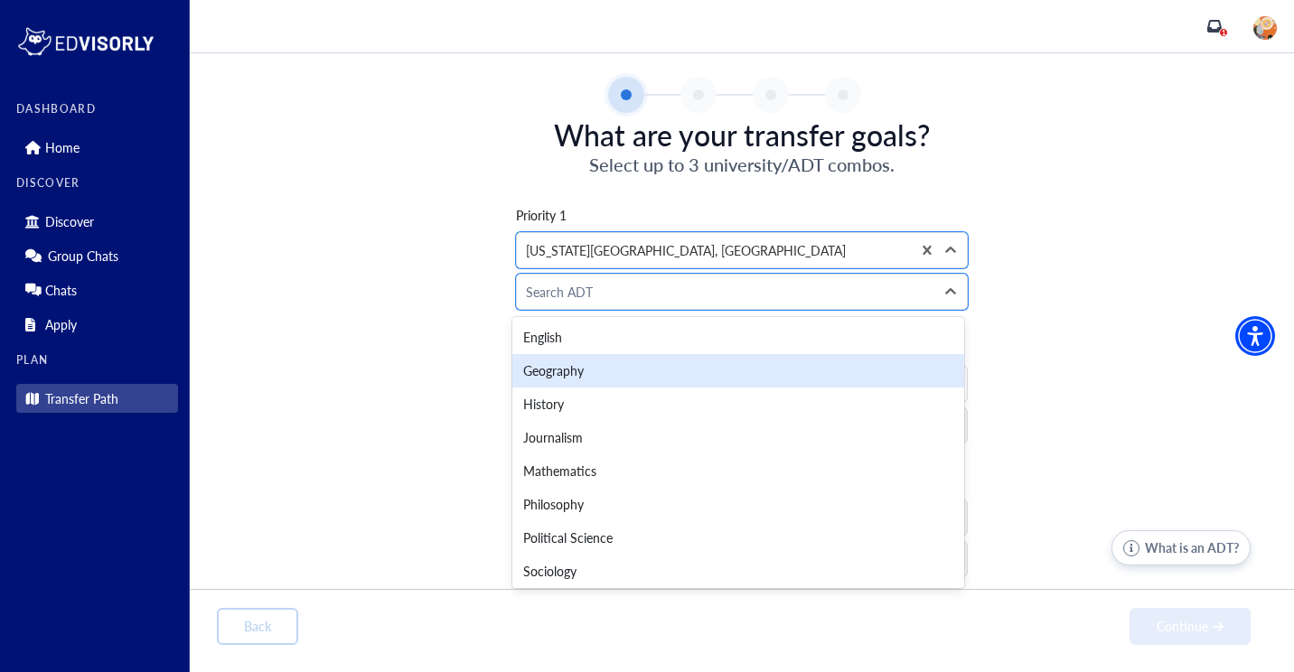
scroll to position [238, 0]
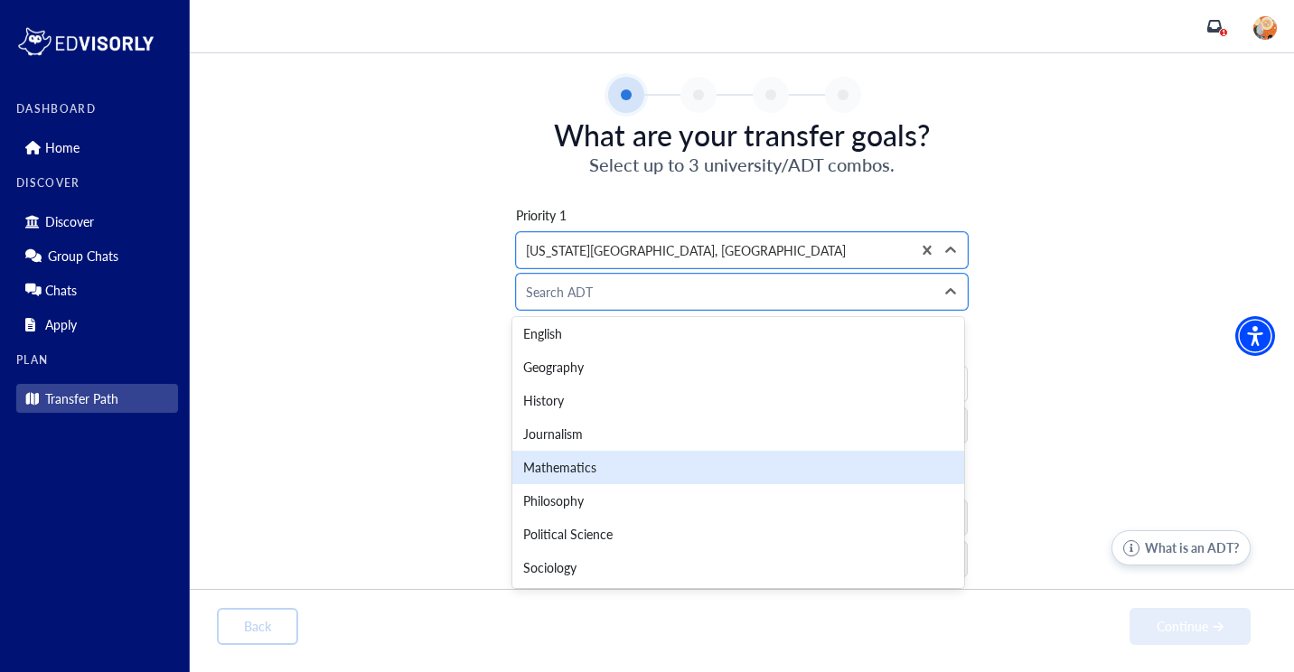
click at [557, 467] on div "Mathematics" at bounding box center [738, 467] width 452 height 33
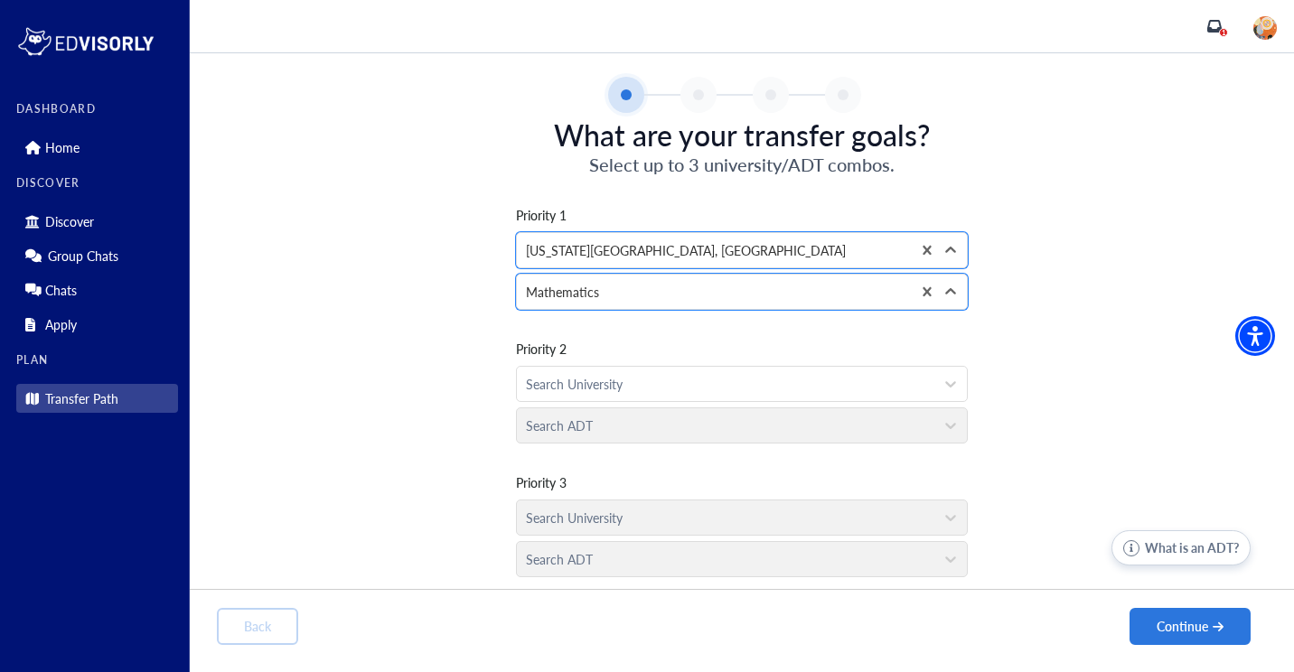
click at [583, 417] on div "Search ADT" at bounding box center [742, 421] width 452 height 42
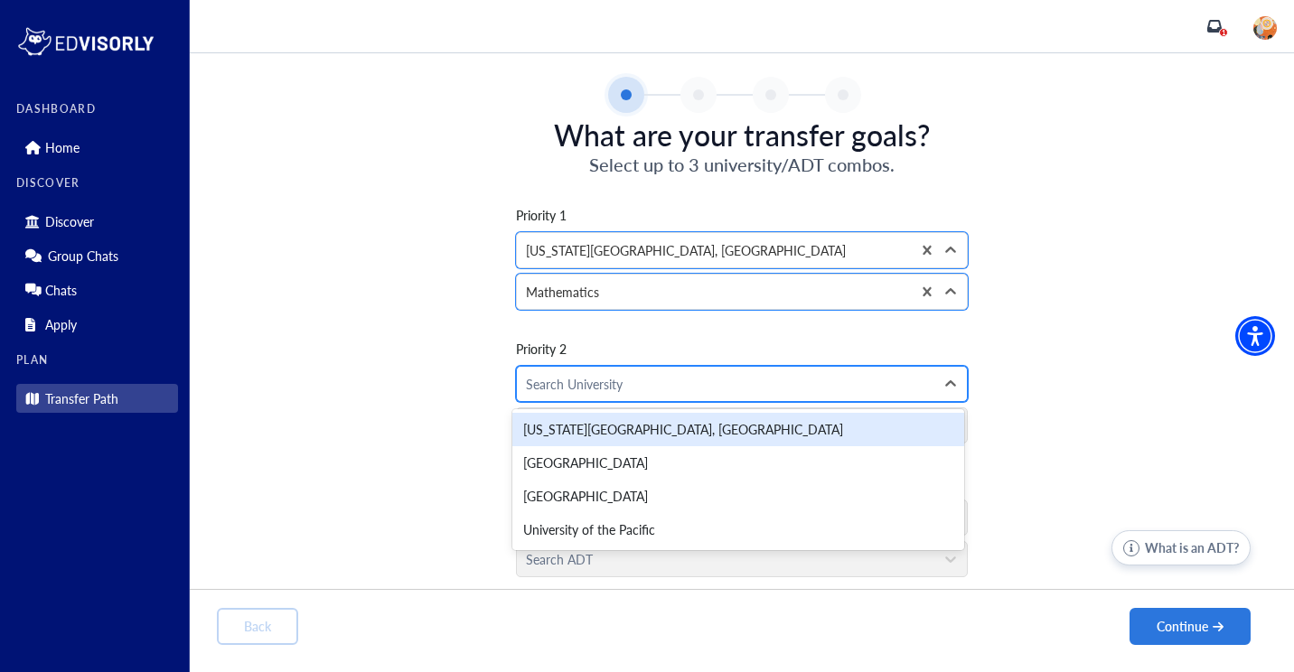
click at [564, 376] on div at bounding box center [725, 384] width 399 height 23
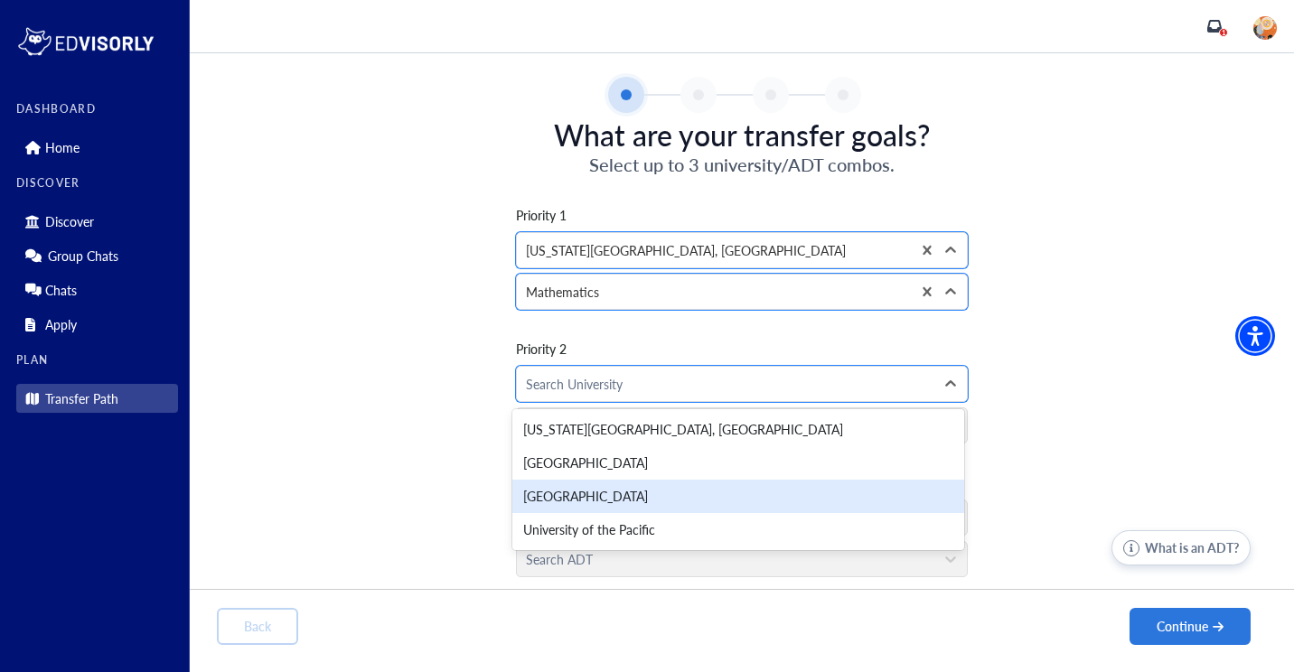
click at [568, 488] on div "[GEOGRAPHIC_DATA]" at bounding box center [738, 496] width 452 height 33
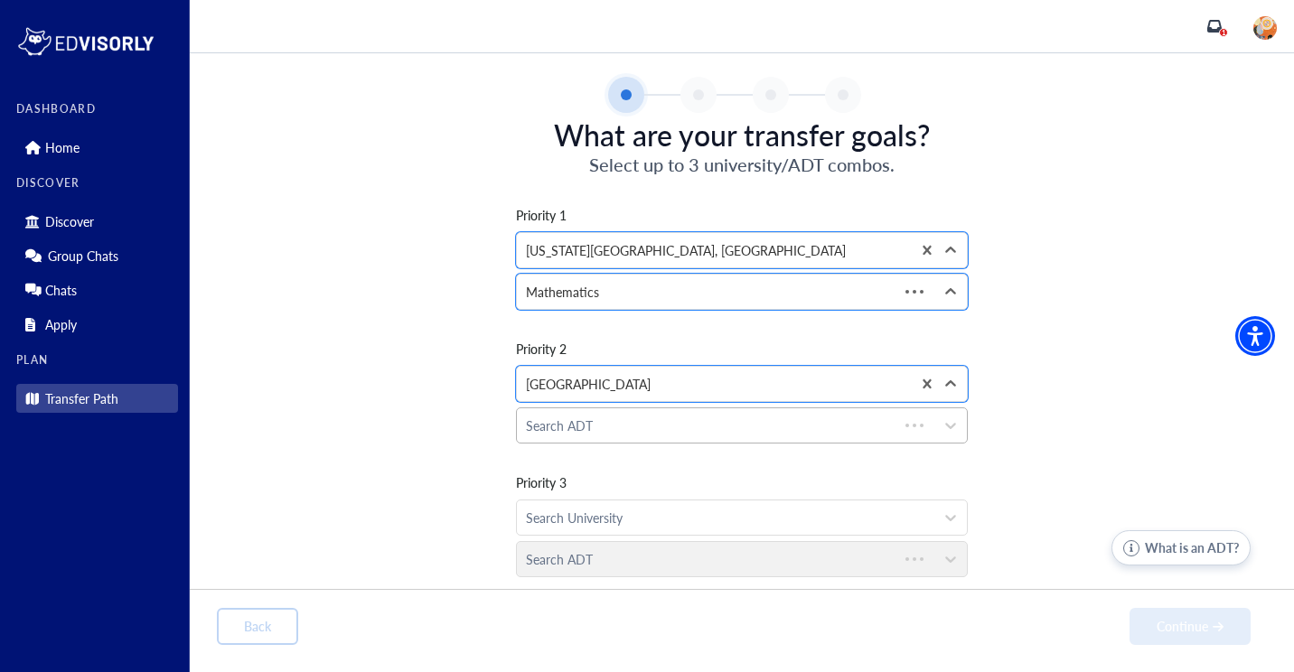
click at [550, 427] on div at bounding box center [707, 426] width 363 height 23
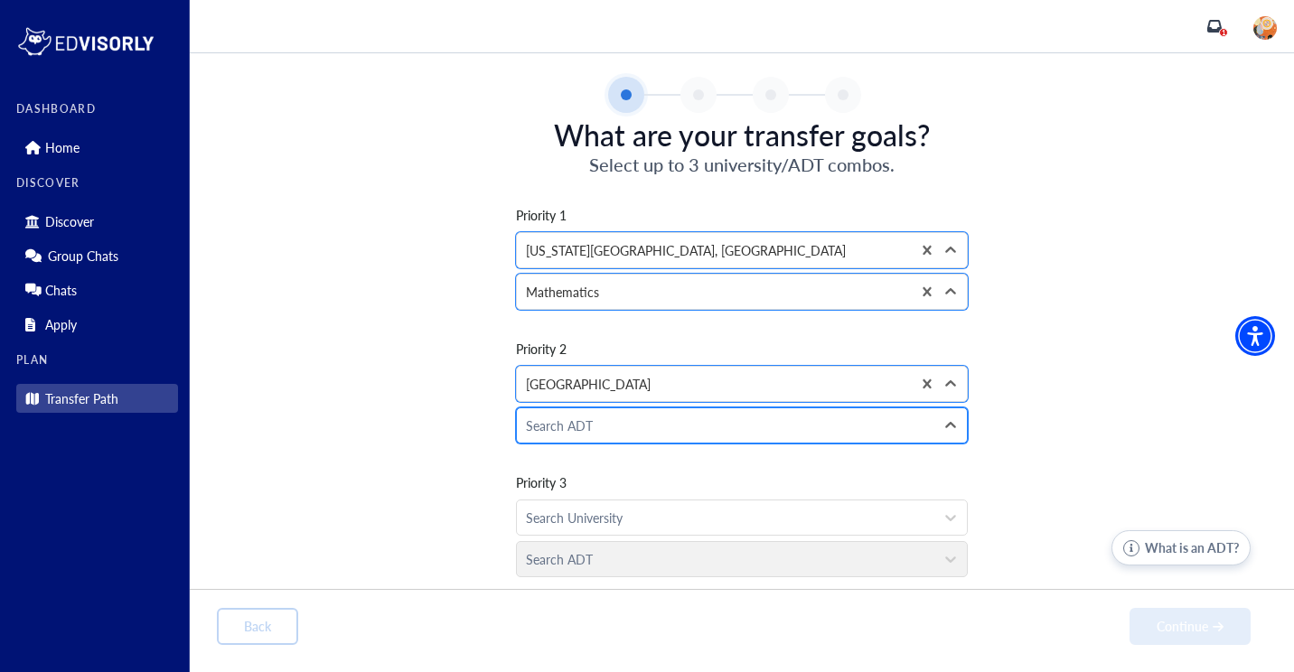
click at [545, 429] on div at bounding box center [725, 426] width 399 height 23
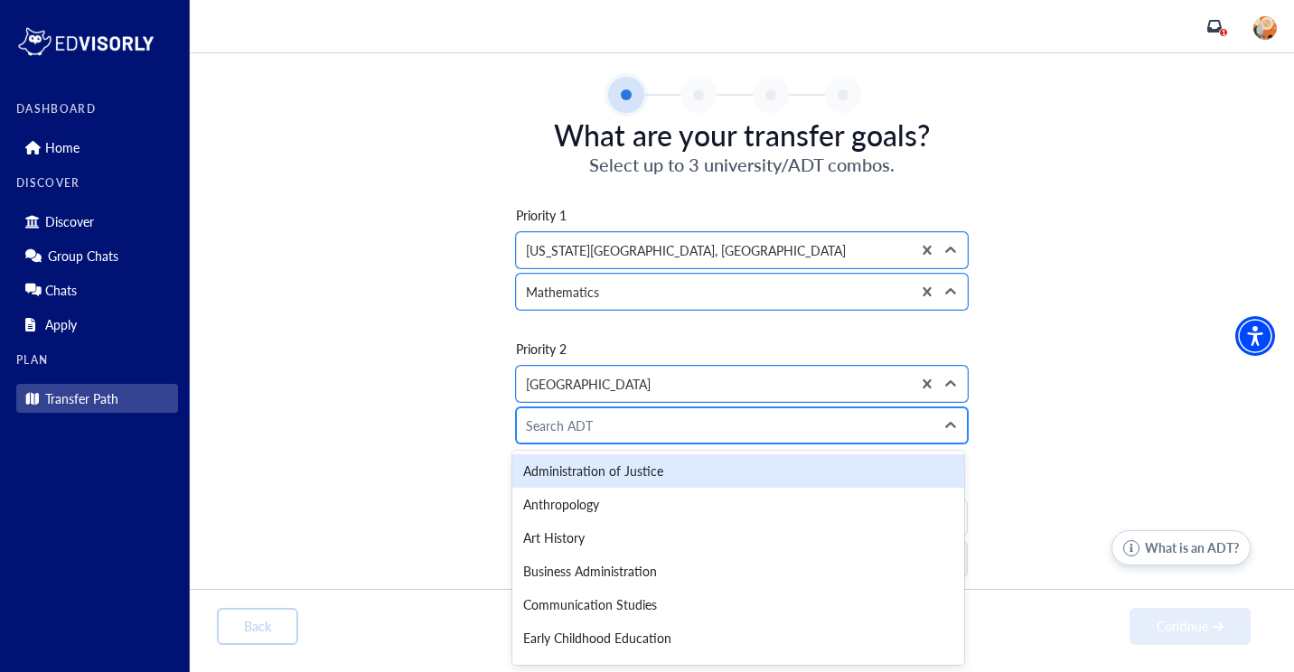
click at [543, 437] on div "Search ADT" at bounding box center [726, 425] width 418 height 34
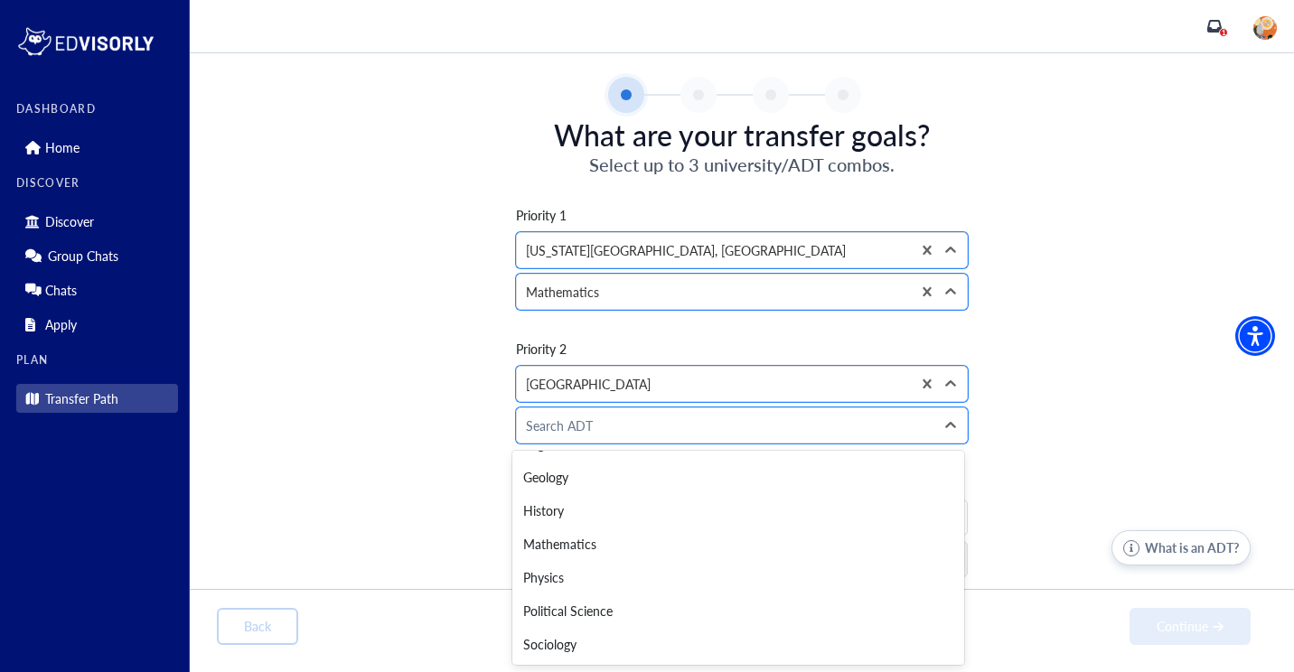
scroll to position [0, 0]
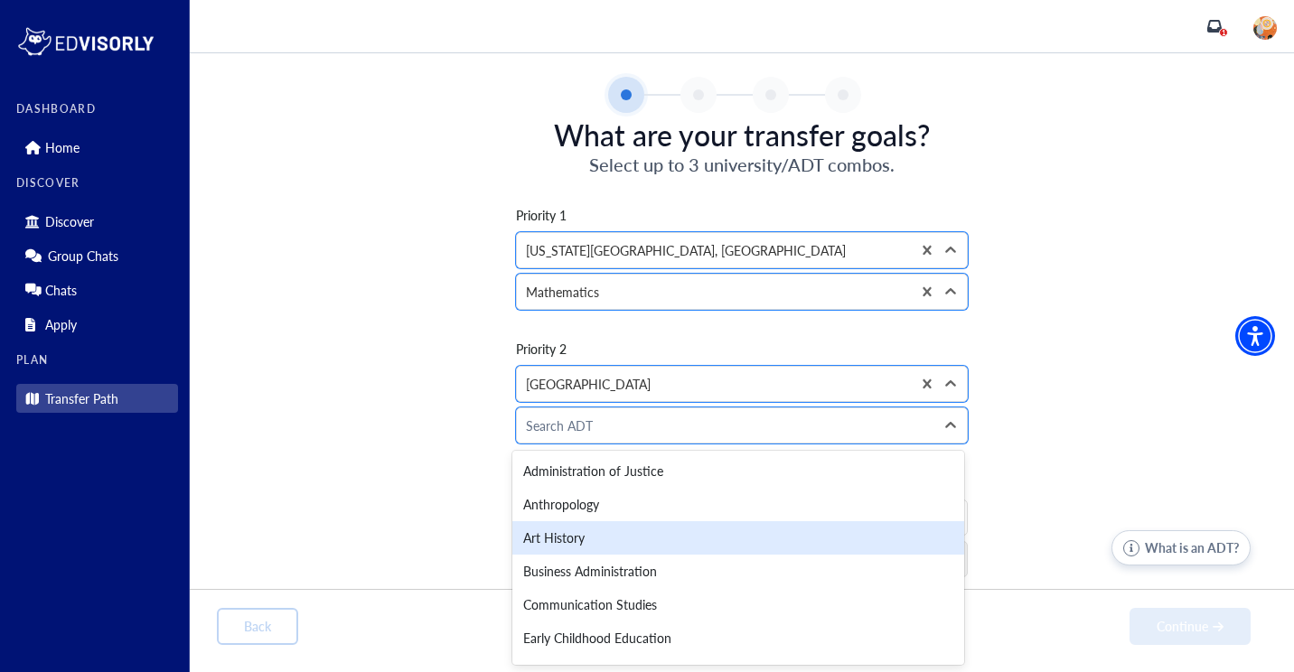
click at [542, 531] on div "Art History" at bounding box center [738, 537] width 452 height 33
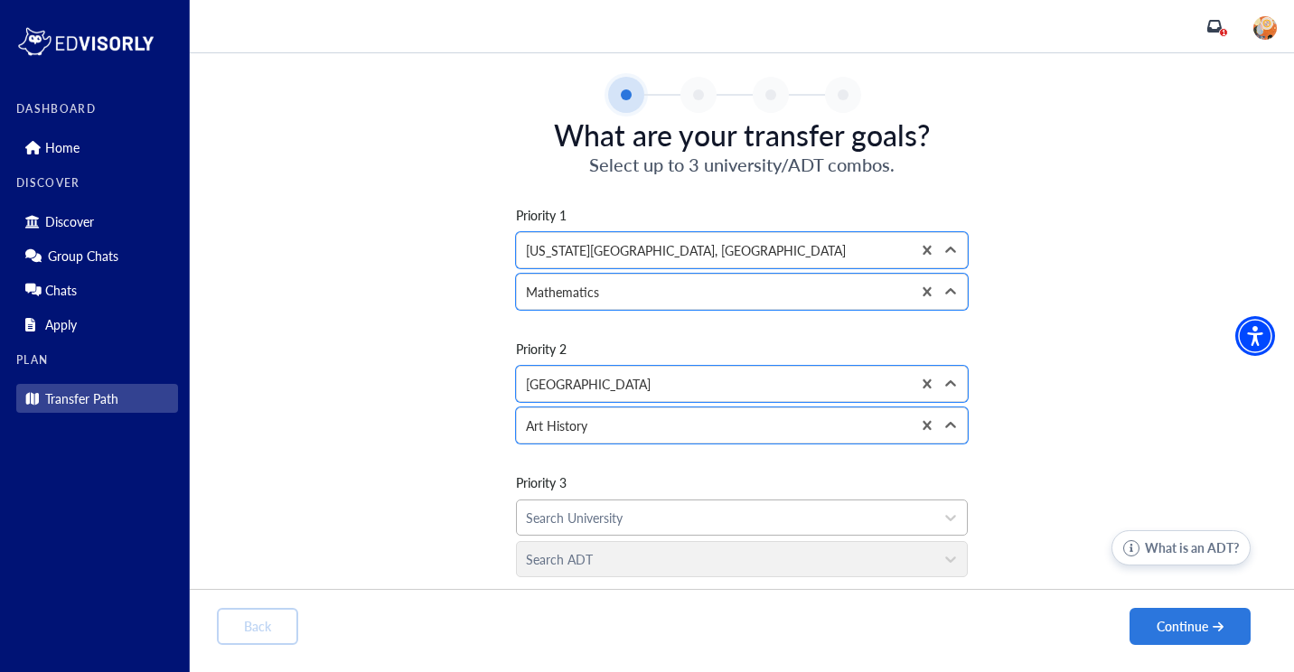
click at [577, 515] on div at bounding box center [725, 518] width 399 height 23
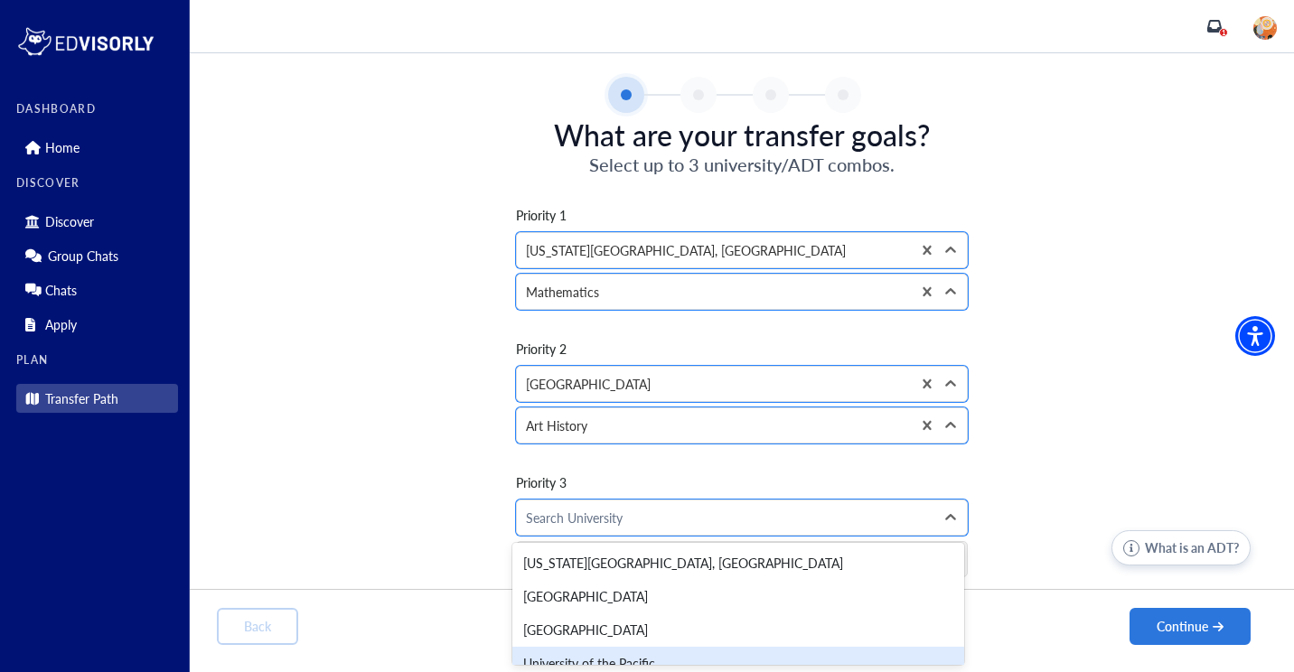
click at [533, 658] on div "University of the Pacific" at bounding box center [738, 663] width 452 height 33
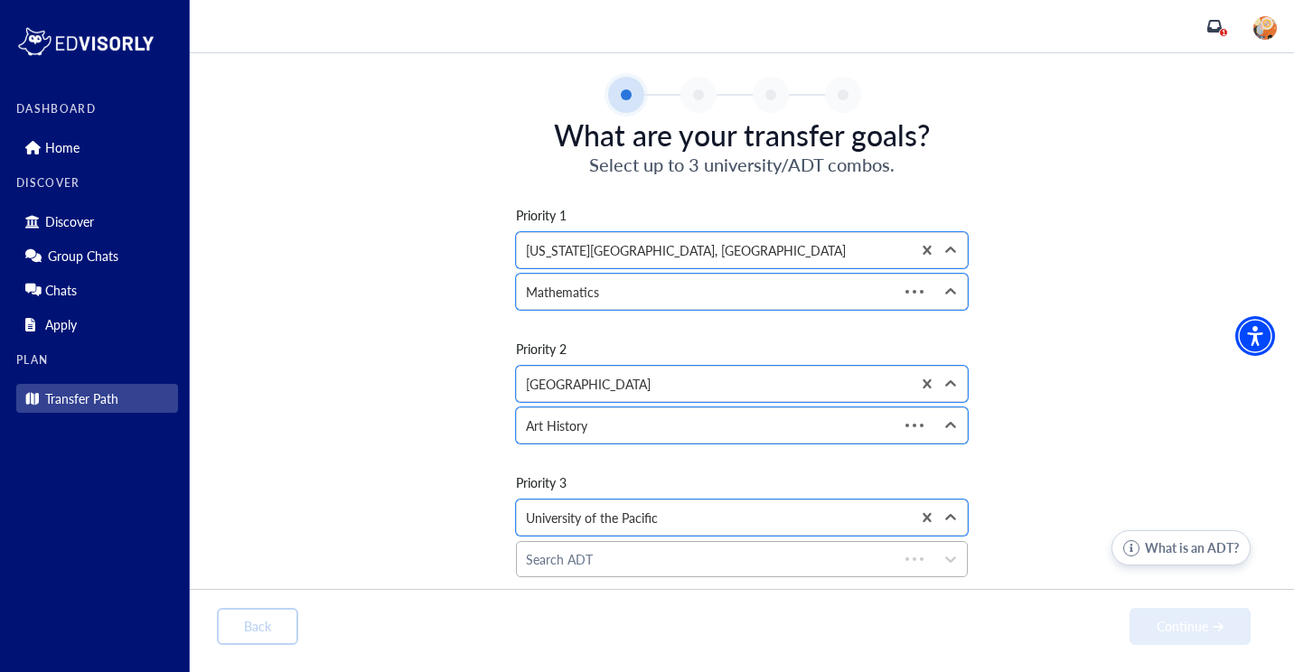
click at [548, 563] on div at bounding box center [707, 560] width 363 height 23
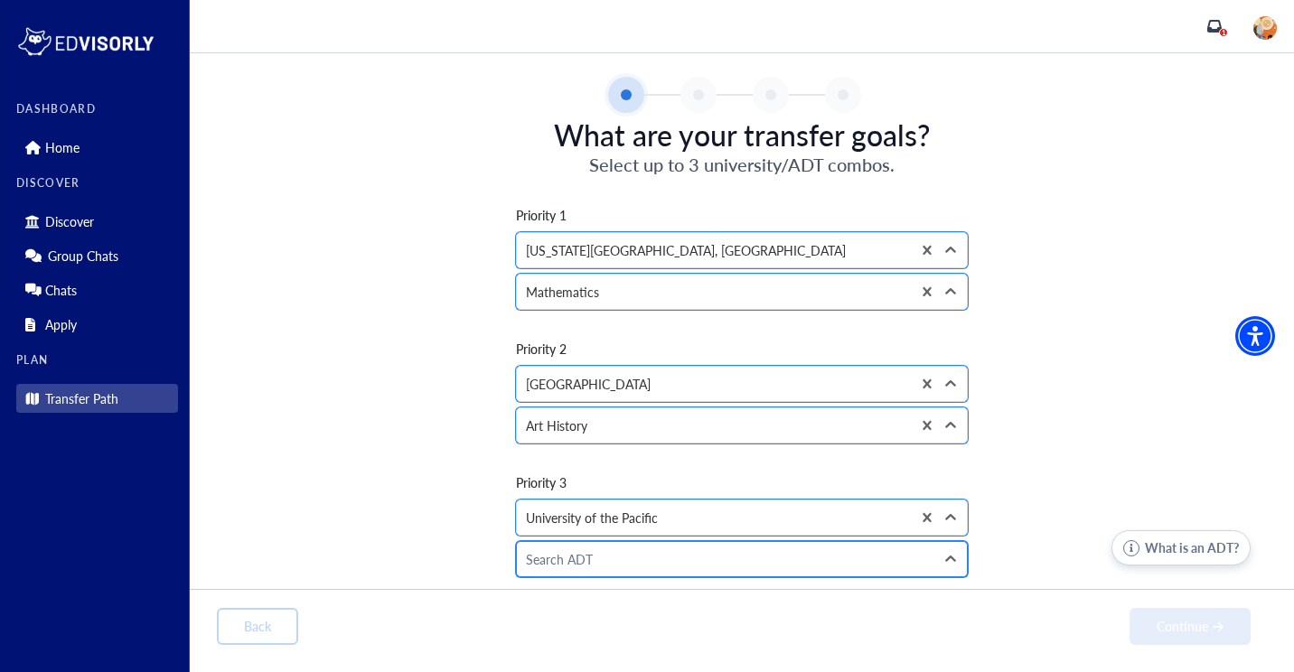
click at [551, 554] on div at bounding box center [725, 560] width 399 height 23
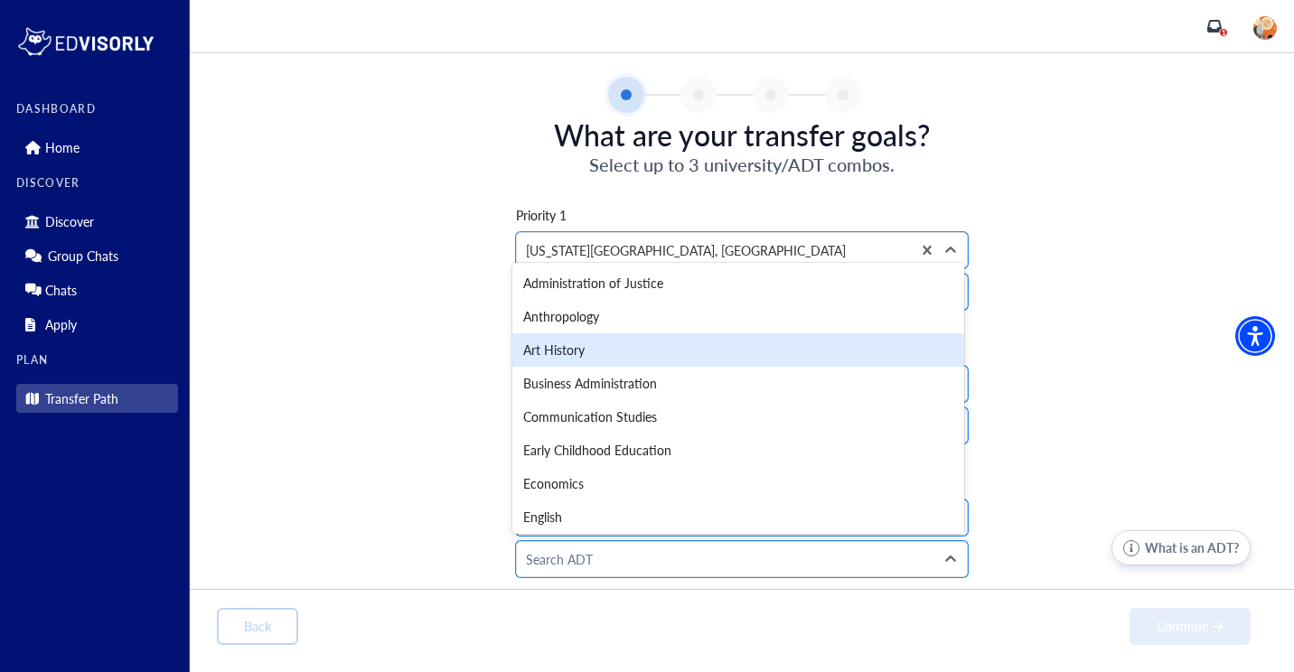
click at [589, 361] on div "Art History" at bounding box center [738, 349] width 452 height 33
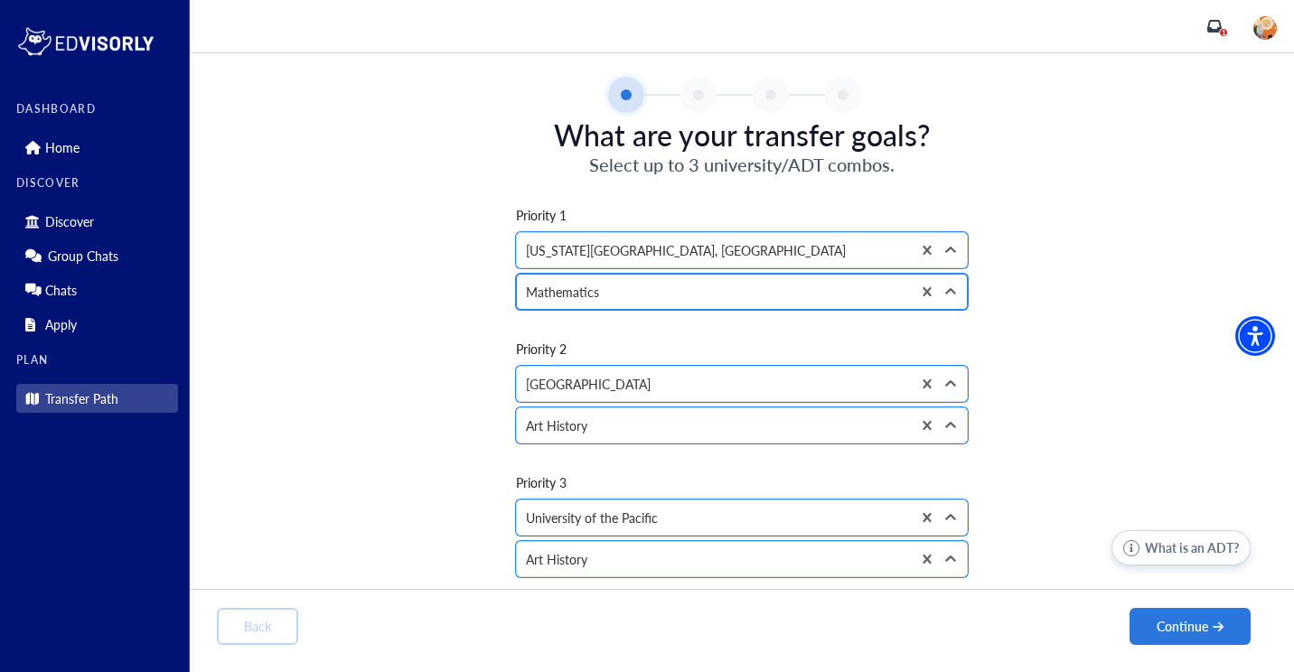
click at [577, 288] on div at bounding box center [714, 292] width 376 height 23
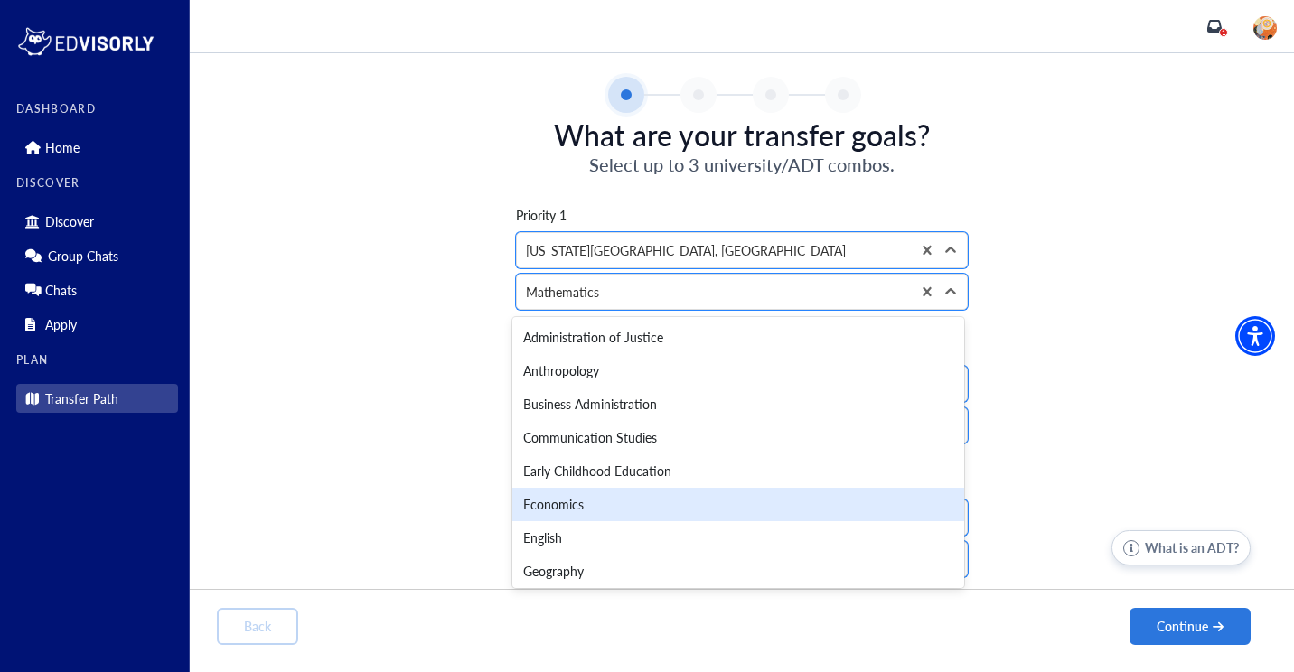
scroll to position [204, 0]
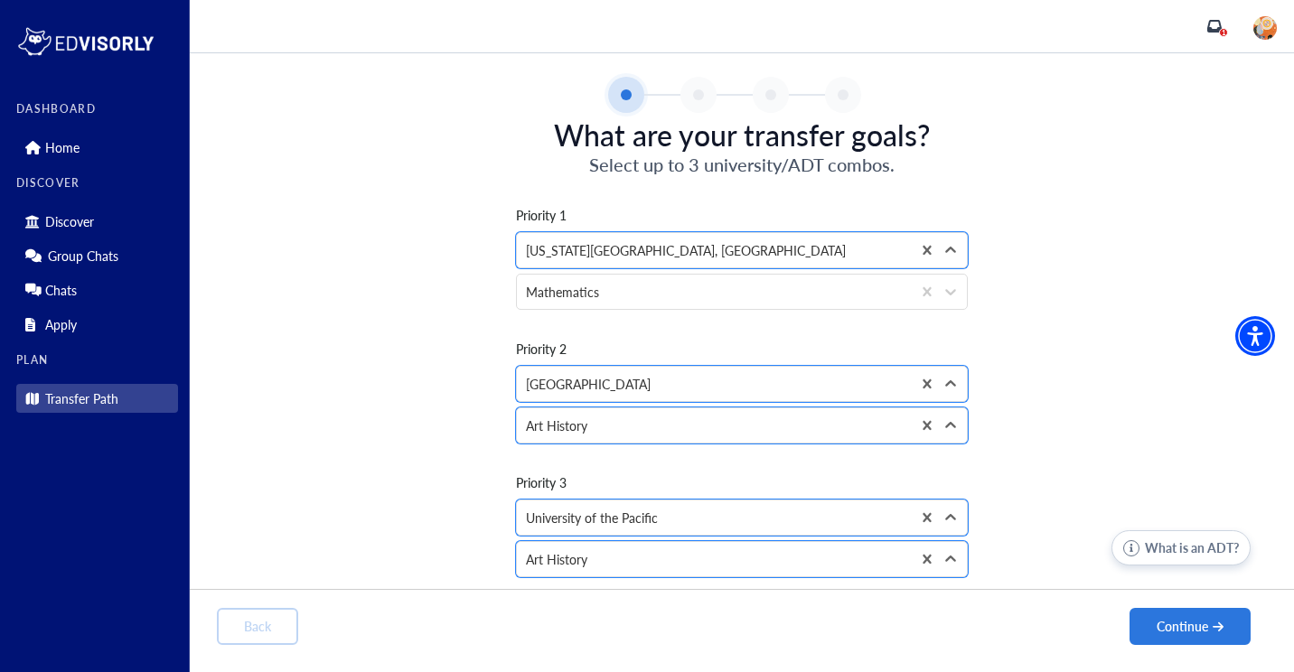
click at [442, 427] on div "Priority 1 option [US_STATE][GEOGRAPHIC_DATA], [GEOGRAPHIC_DATA], selected. [US…" at bounding box center [742, 381] width 1050 height 408
click at [1184, 625] on button "Continue" at bounding box center [1190, 626] width 121 height 37
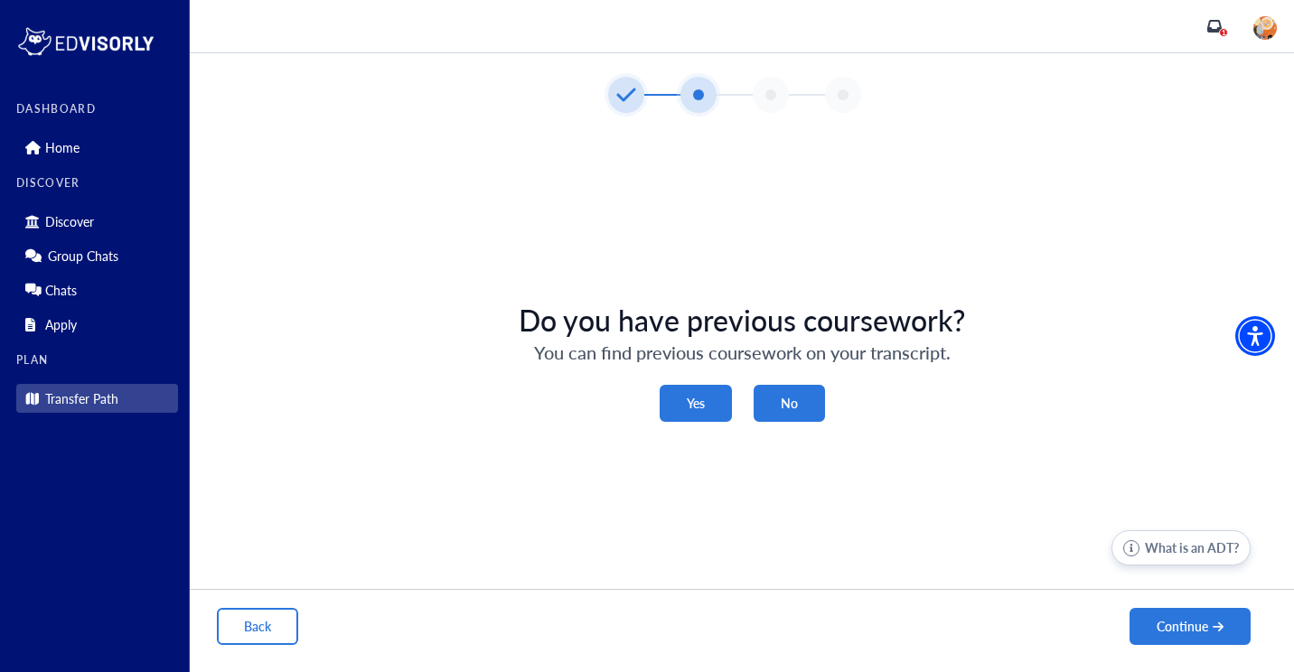
click at [713, 404] on button "Yes" at bounding box center [696, 403] width 72 height 37
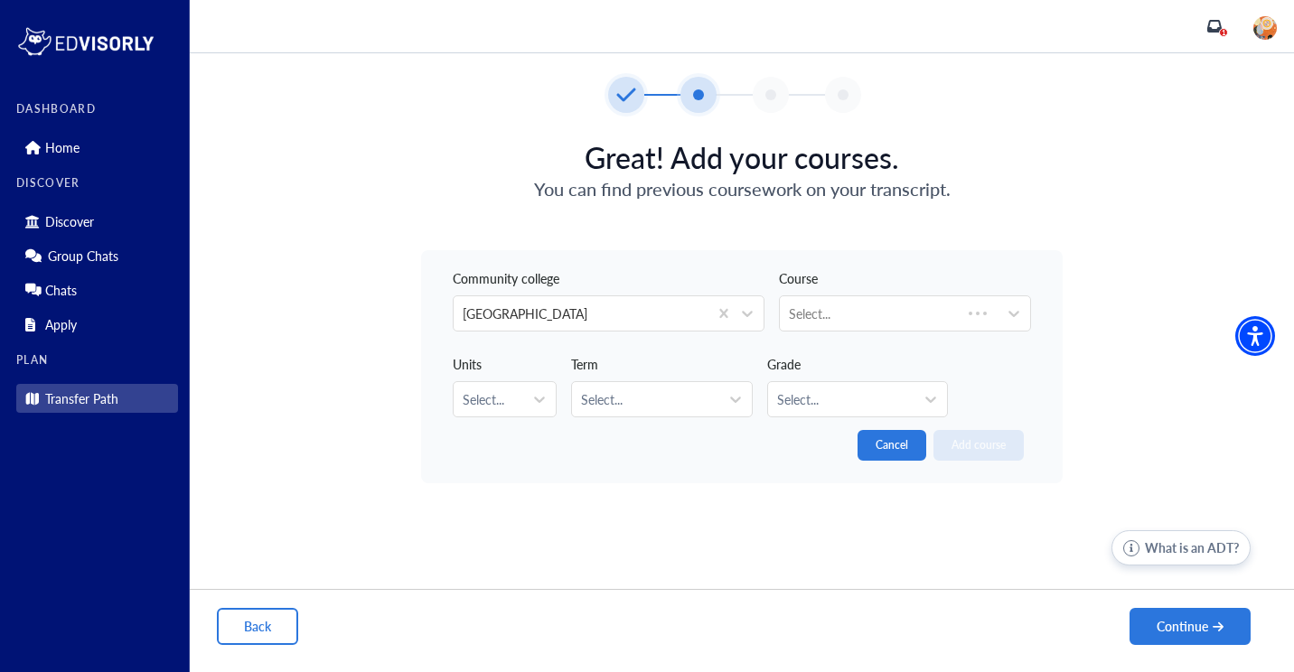
click at [907, 445] on button "Cancel" at bounding box center [892, 445] width 69 height 31
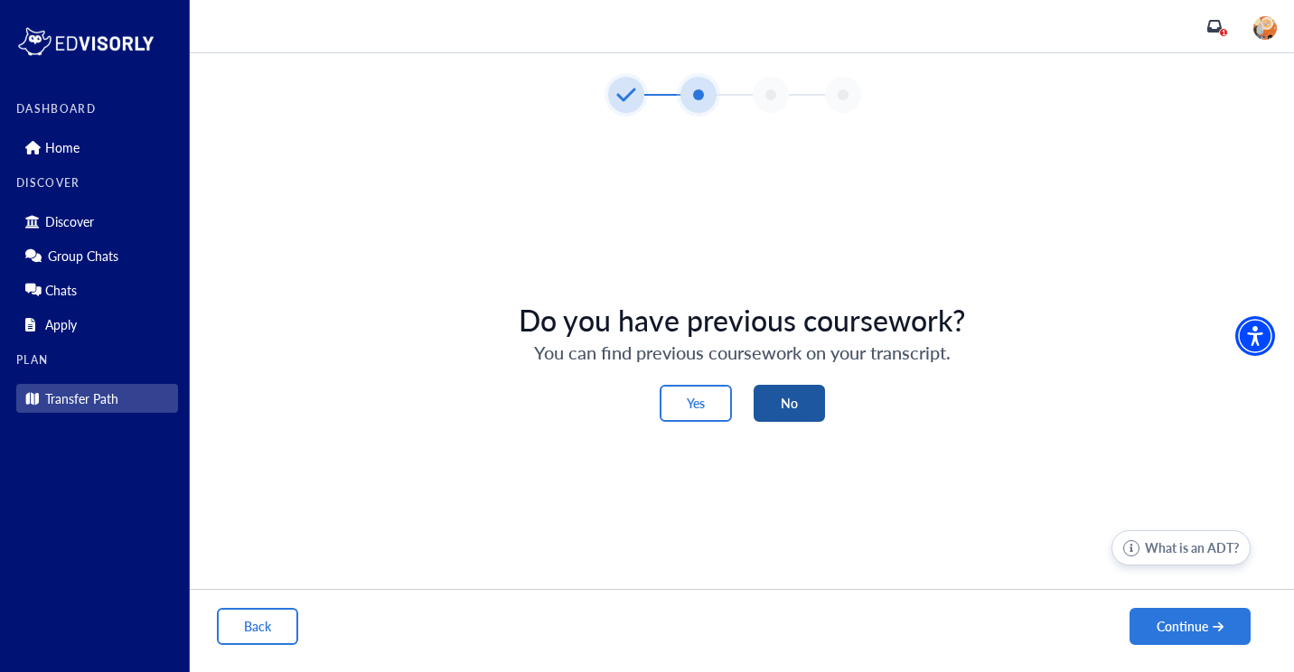
click at [776, 385] on button "No" at bounding box center [789, 403] width 71 height 37
click at [778, 399] on button "No" at bounding box center [789, 403] width 71 height 37
click at [792, 408] on button "No" at bounding box center [789, 403] width 71 height 37
click at [865, 305] on h5 "Do you have previous coursework?" at bounding box center [742, 320] width 446 height 34
click at [795, 414] on button "No" at bounding box center [789, 403] width 71 height 37
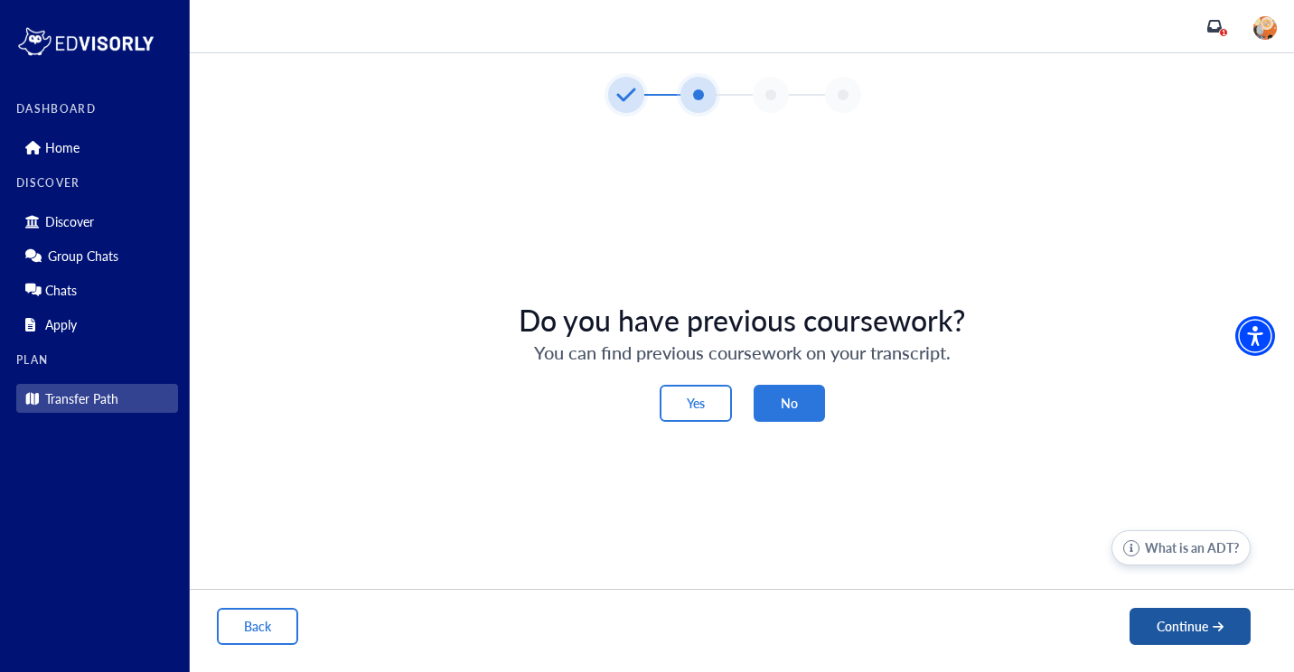
click at [1158, 638] on button "Continue" at bounding box center [1190, 626] width 121 height 37
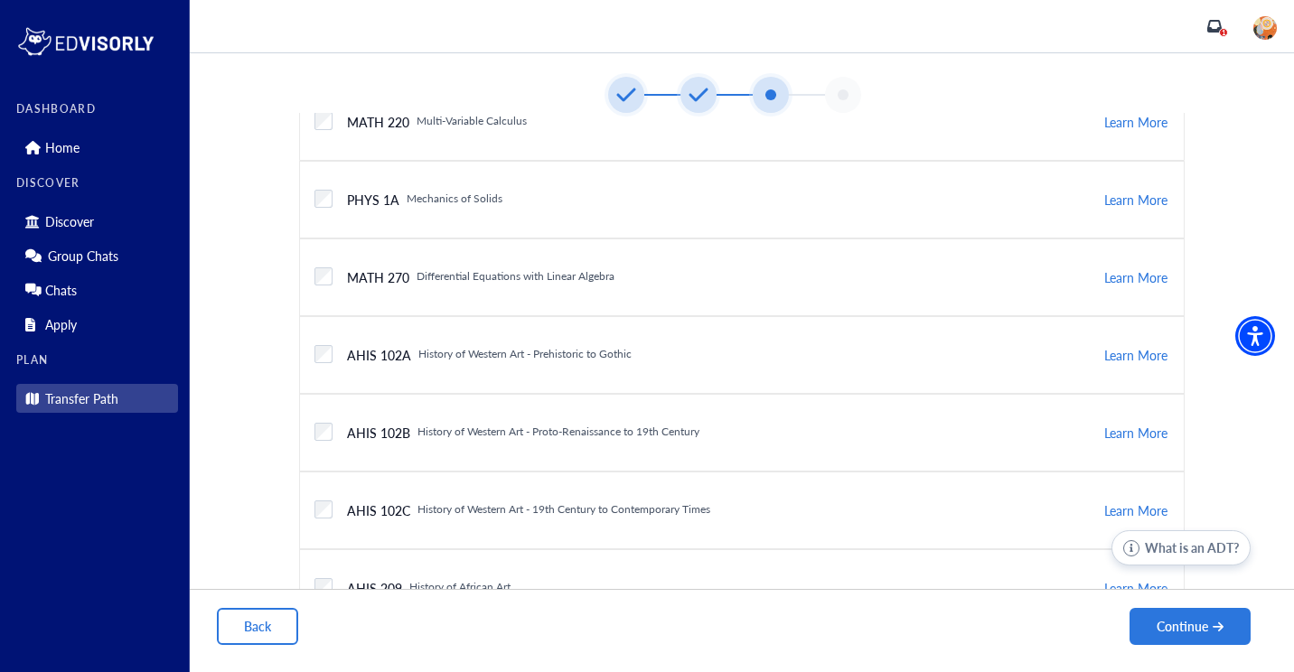
scroll to position [411, 0]
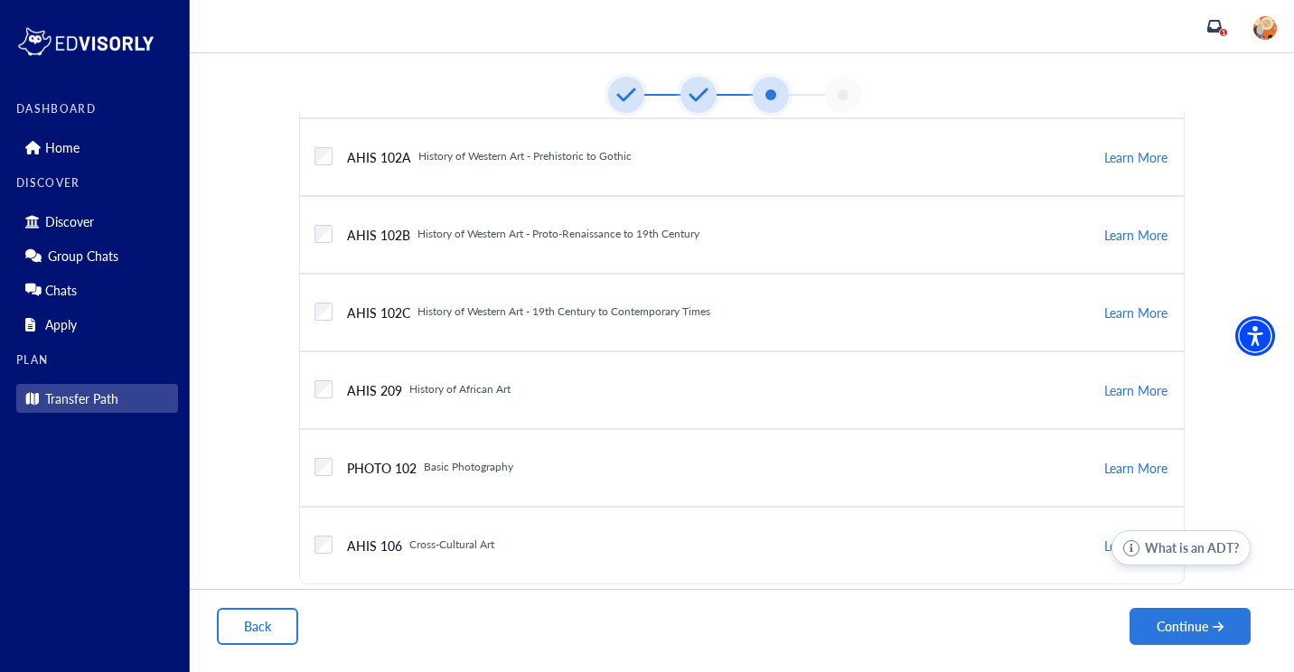
click at [765, 368] on div "Checkbox field AHIS 209 History of African Art Learn More" at bounding box center [742, 391] width 886 height 78
click at [1154, 629] on button "Continue" at bounding box center [1190, 626] width 121 height 37
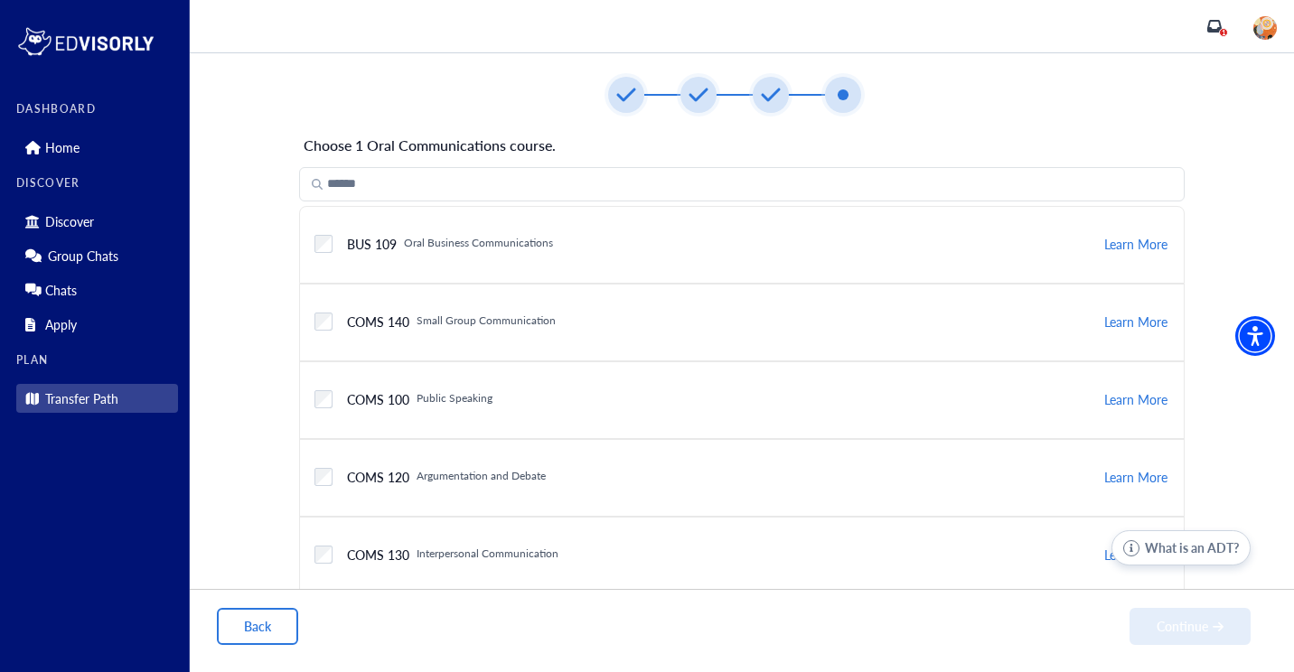
scroll to position [102, 0]
click at [1206, 621] on button "Continue" at bounding box center [1190, 626] width 121 height 37
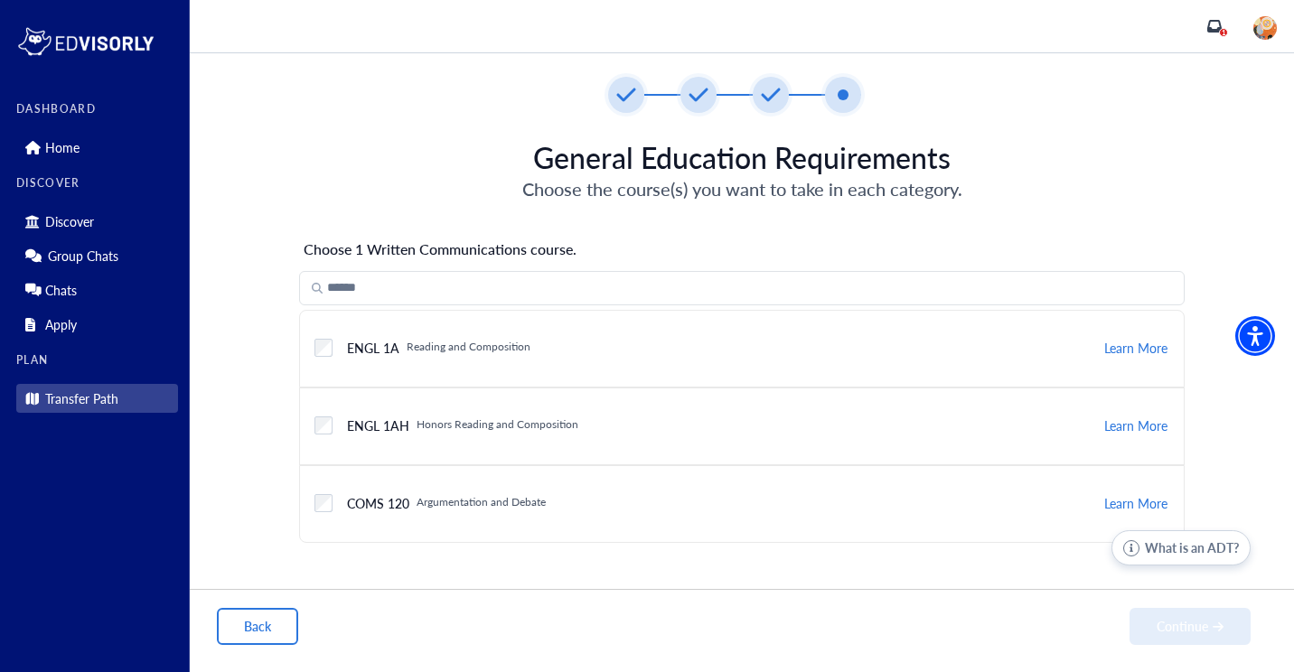
click at [313, 419] on div "Checkbox field ENGL 1AH Honors Reading and Composition Learn More" at bounding box center [742, 427] width 886 height 78
click at [1211, 631] on button "Continue" at bounding box center [1190, 626] width 121 height 37
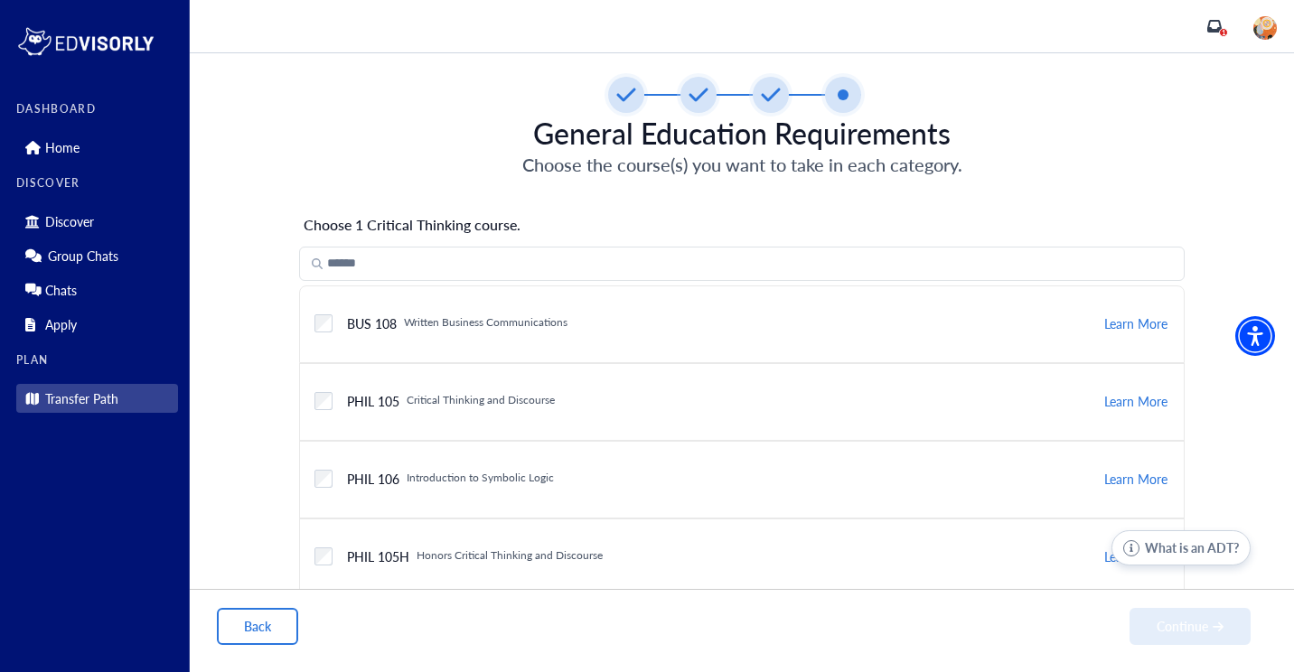
scroll to position [3, 0]
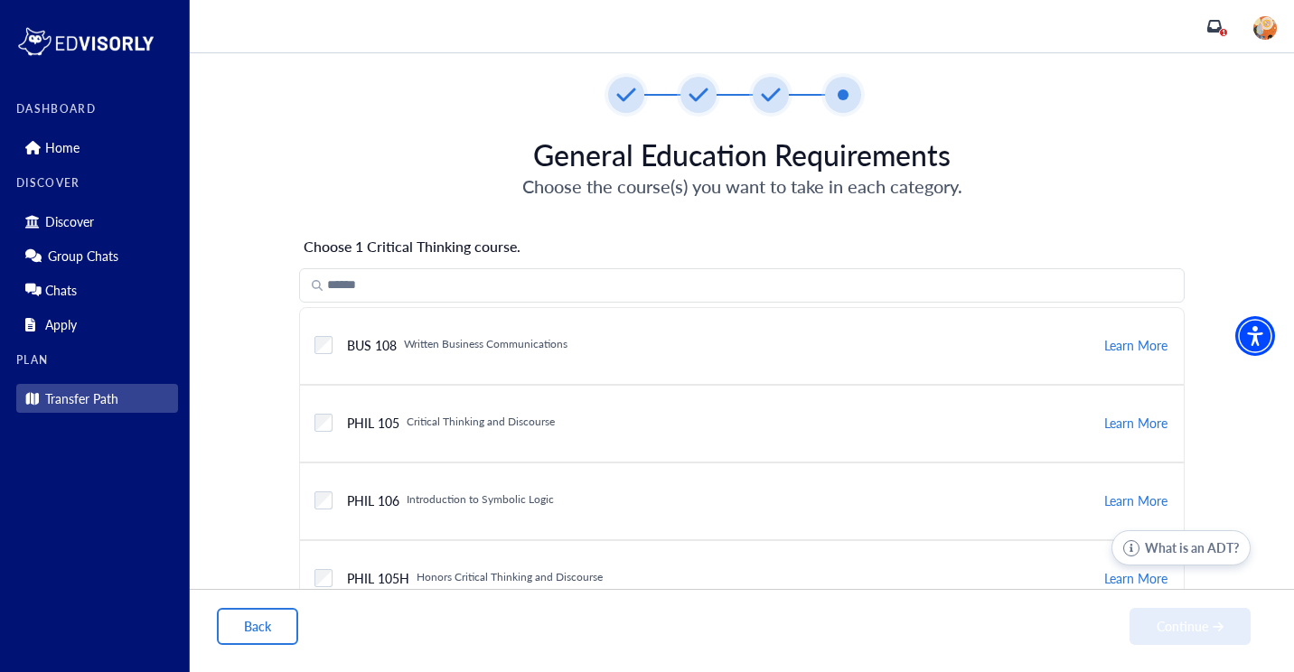
click at [319, 412] on div "Checkbox field" at bounding box center [323, 423] width 18 height 33
click at [1190, 615] on button "Continue" at bounding box center [1190, 626] width 121 height 37
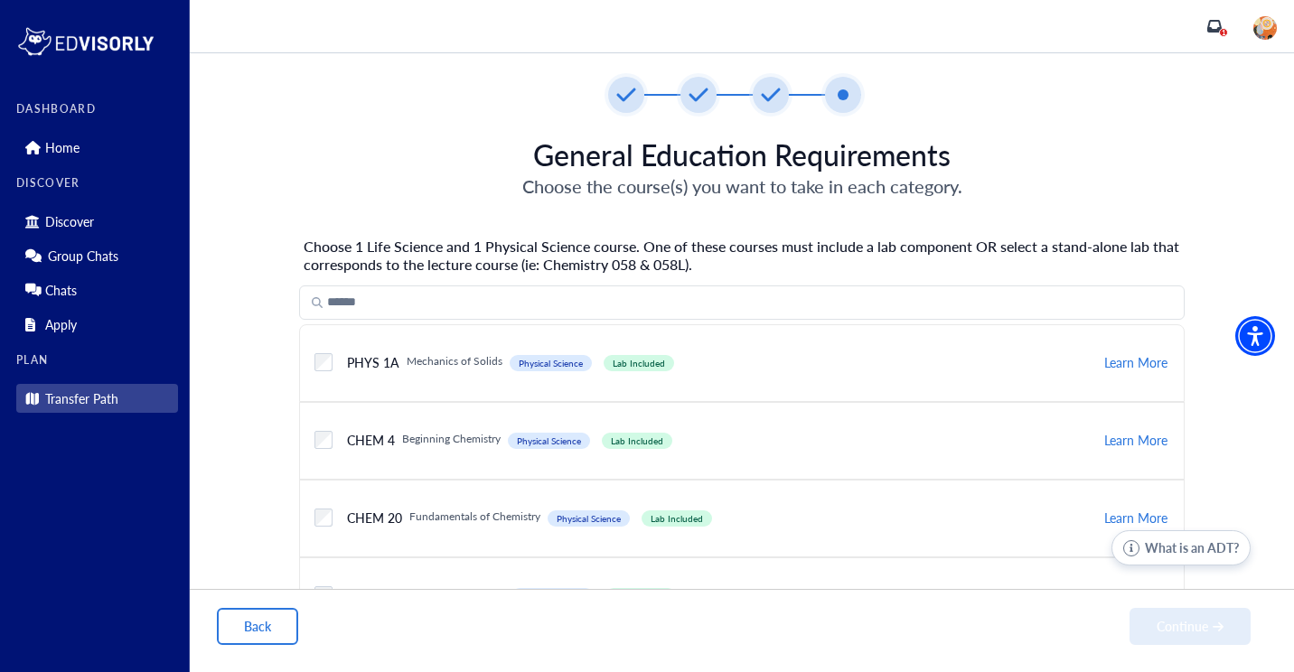
click at [325, 431] on label "Checkbox field" at bounding box center [323, 440] width 18 height 18
click at [309, 437] on div "Checkbox field CHEM 4 Physical Science Lab Included Beginning Chemistry Physica…" at bounding box center [742, 441] width 886 height 78
click at [321, 432] on label "Checkbox field" at bounding box center [323, 440] width 18 height 18
click at [321, 440] on label "Checkbox field" at bounding box center [323, 440] width 18 height 18
click at [320, 356] on label "Checkbox field" at bounding box center [323, 362] width 18 height 18
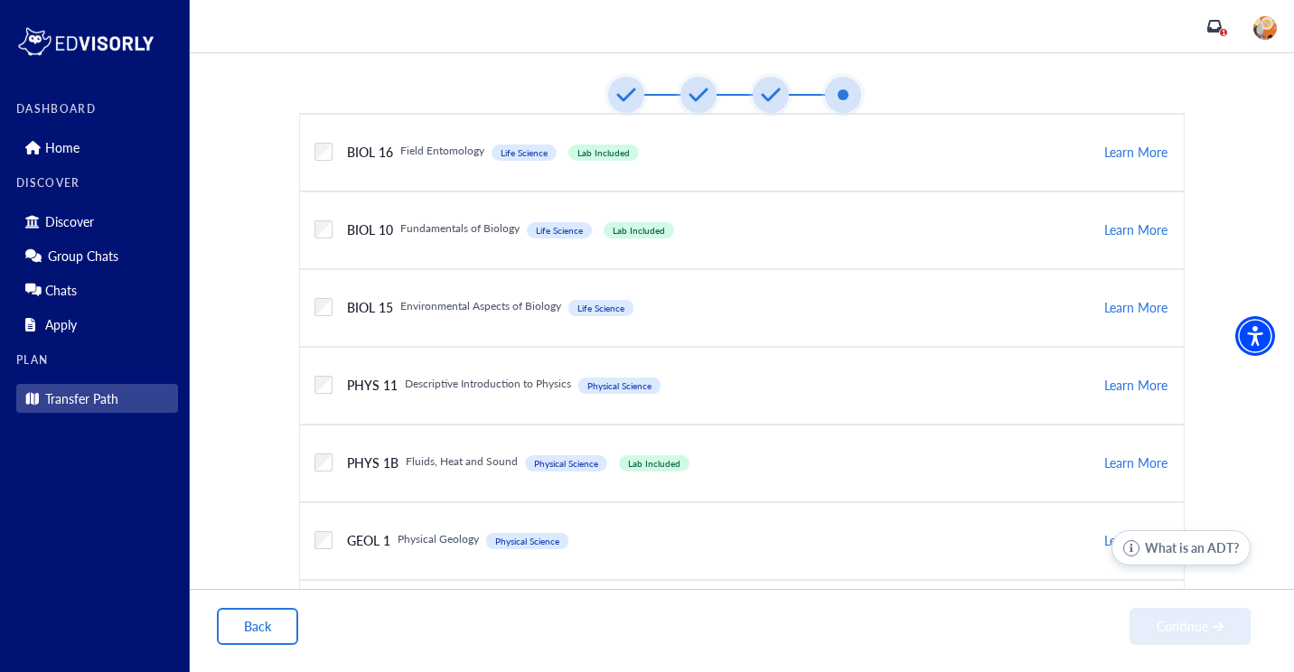
scroll to position [525, 0]
click at [320, 230] on label "Checkbox field" at bounding box center [323, 229] width 18 height 18
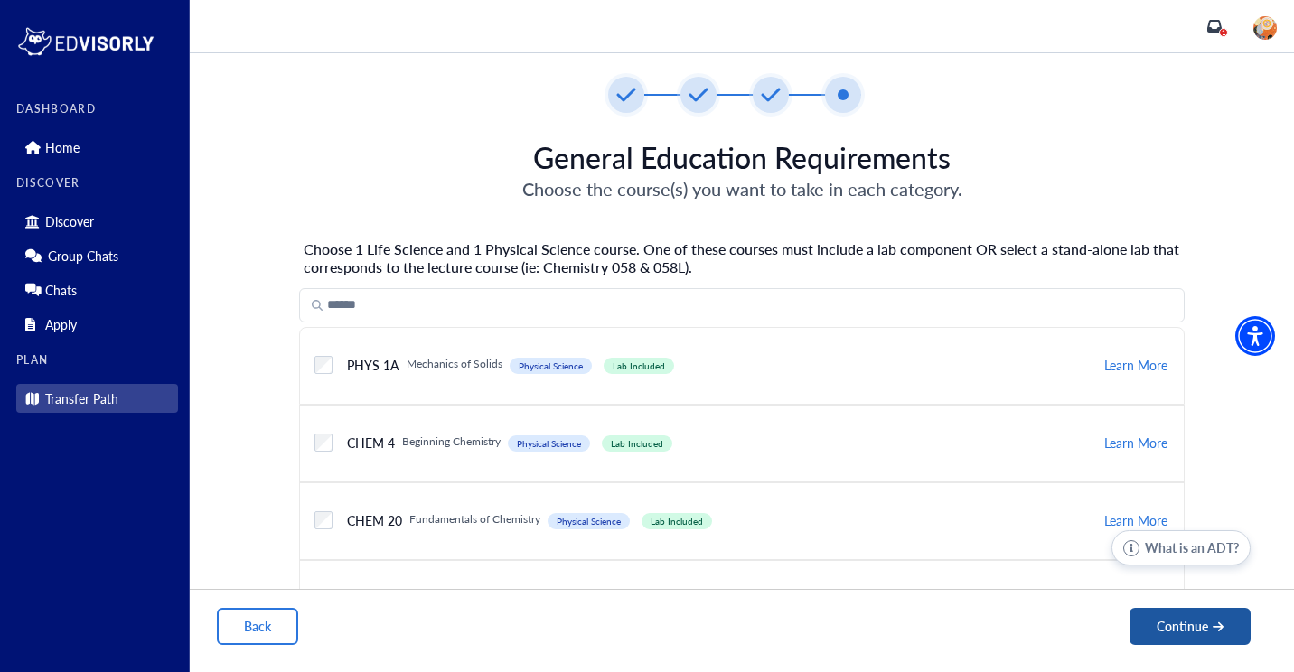
click at [1172, 628] on button "Continue" at bounding box center [1190, 626] width 121 height 37
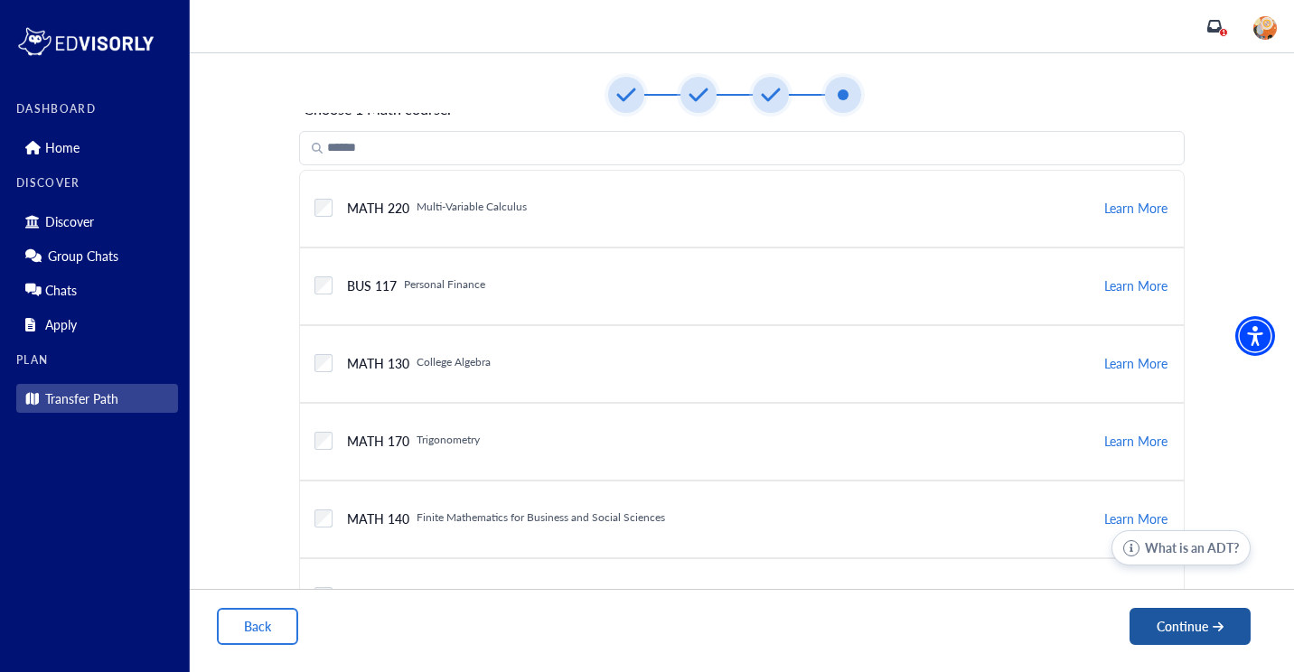
scroll to position [146, 0]
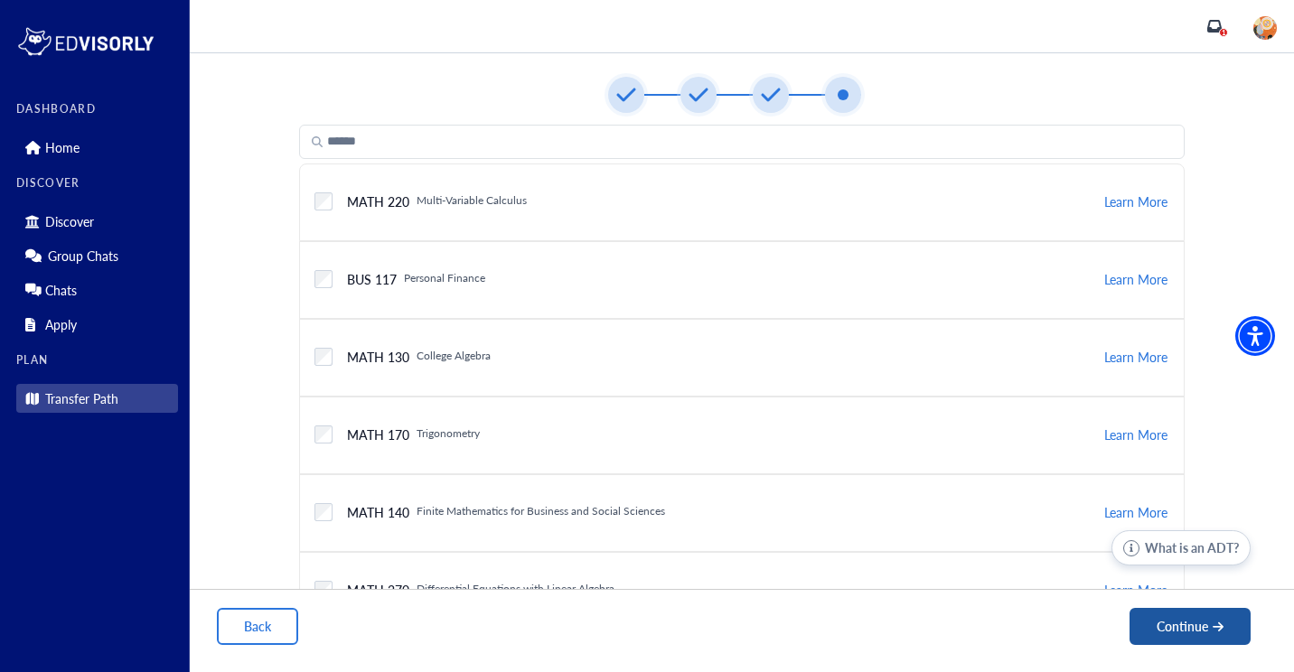
click at [1170, 635] on button "Continue" at bounding box center [1190, 626] width 121 height 37
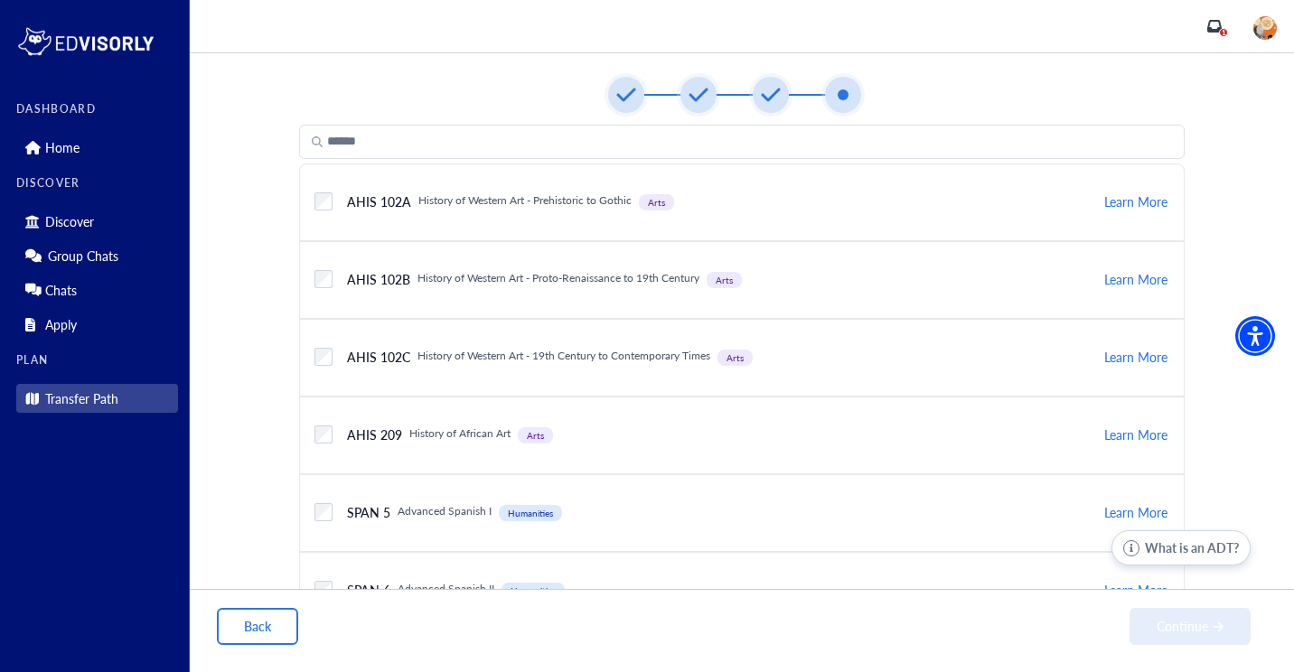
scroll to position [0, 0]
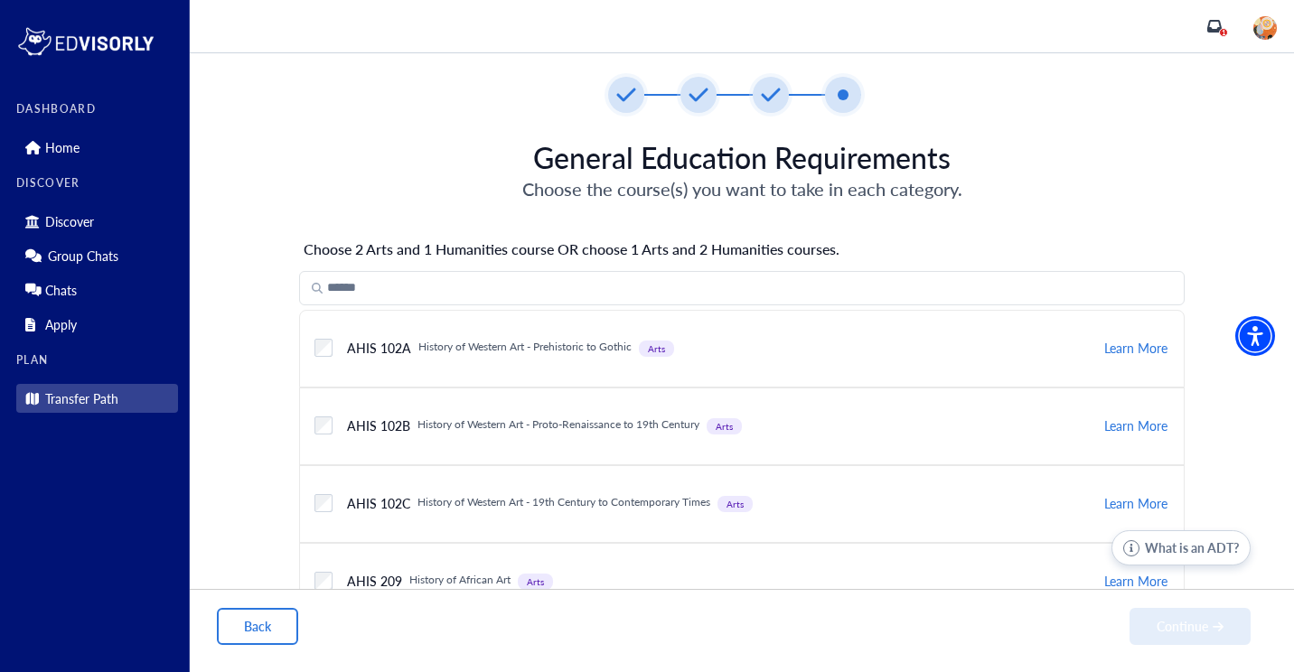
click at [637, 464] on div "Checkbox field AHIS 102B Arts History of Western Art - Proto-Renaissance to 19t…" at bounding box center [742, 427] width 886 height 78
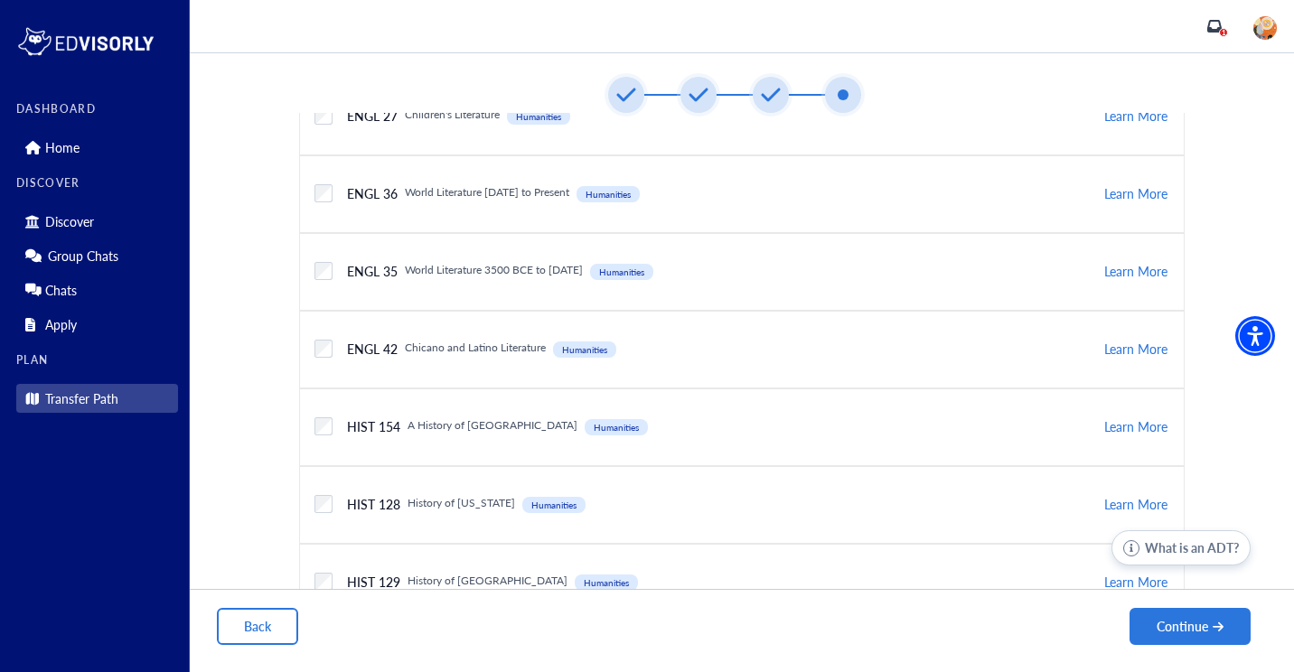
scroll to position [2667, 0]
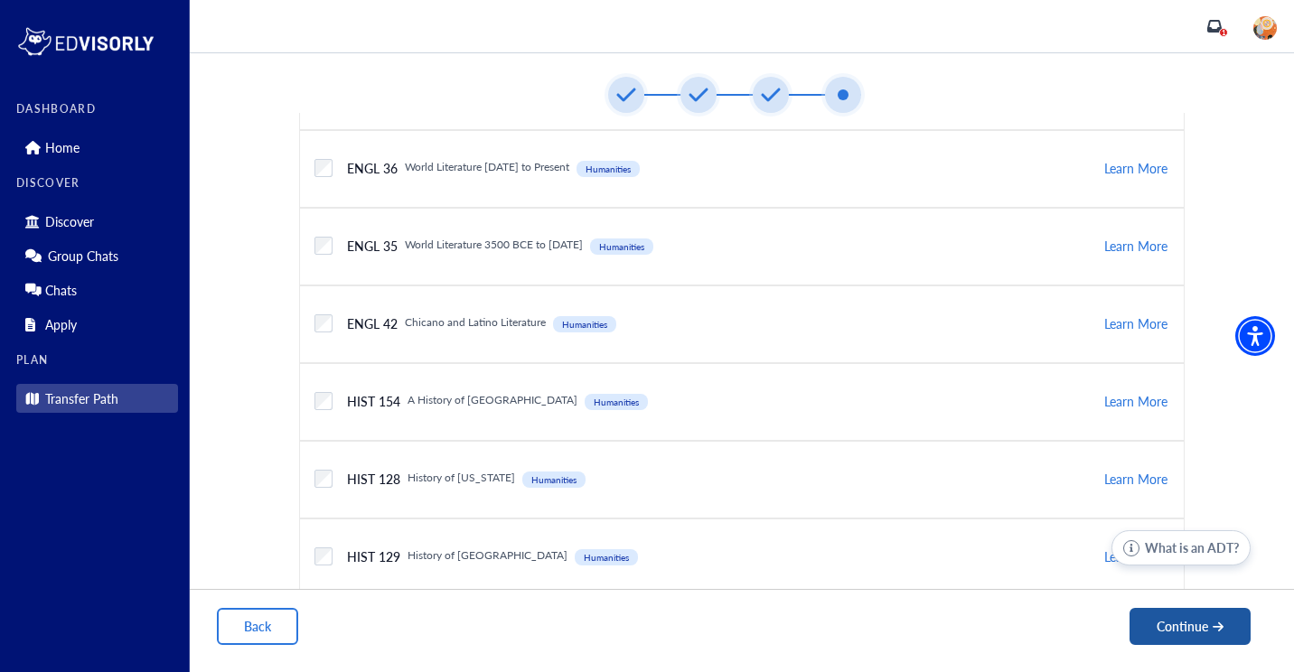
click at [1146, 617] on button "Continue" at bounding box center [1190, 626] width 121 height 37
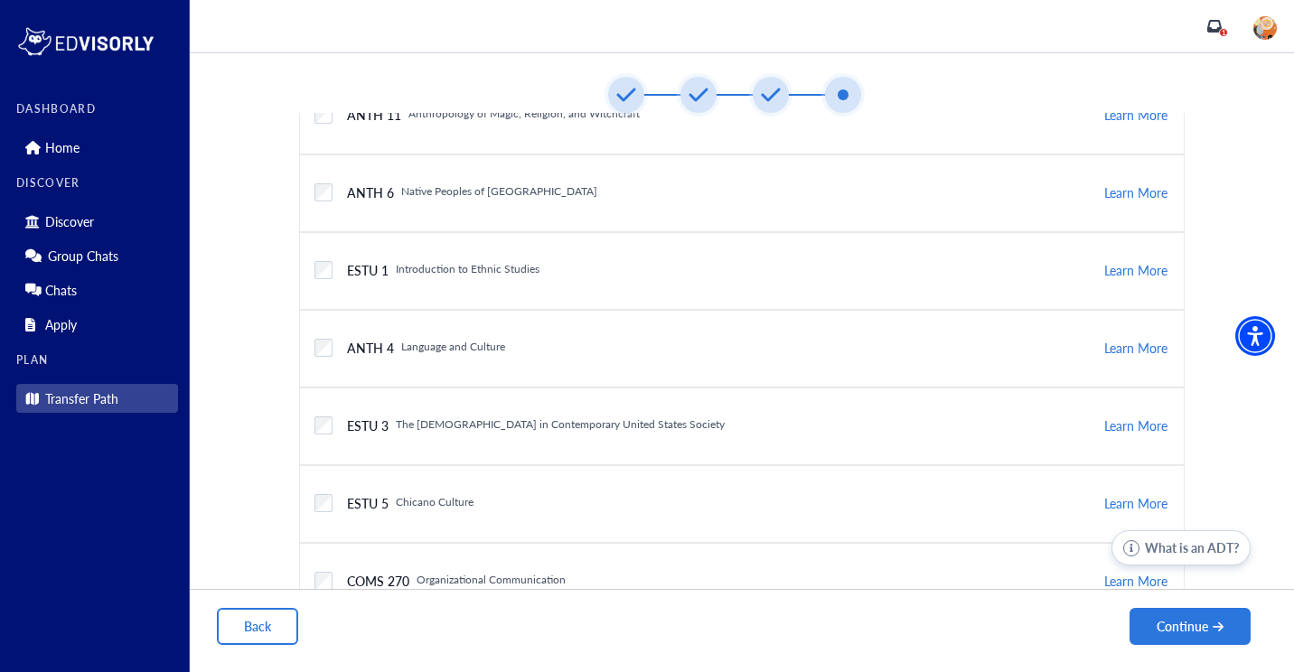
scroll to position [616, 0]
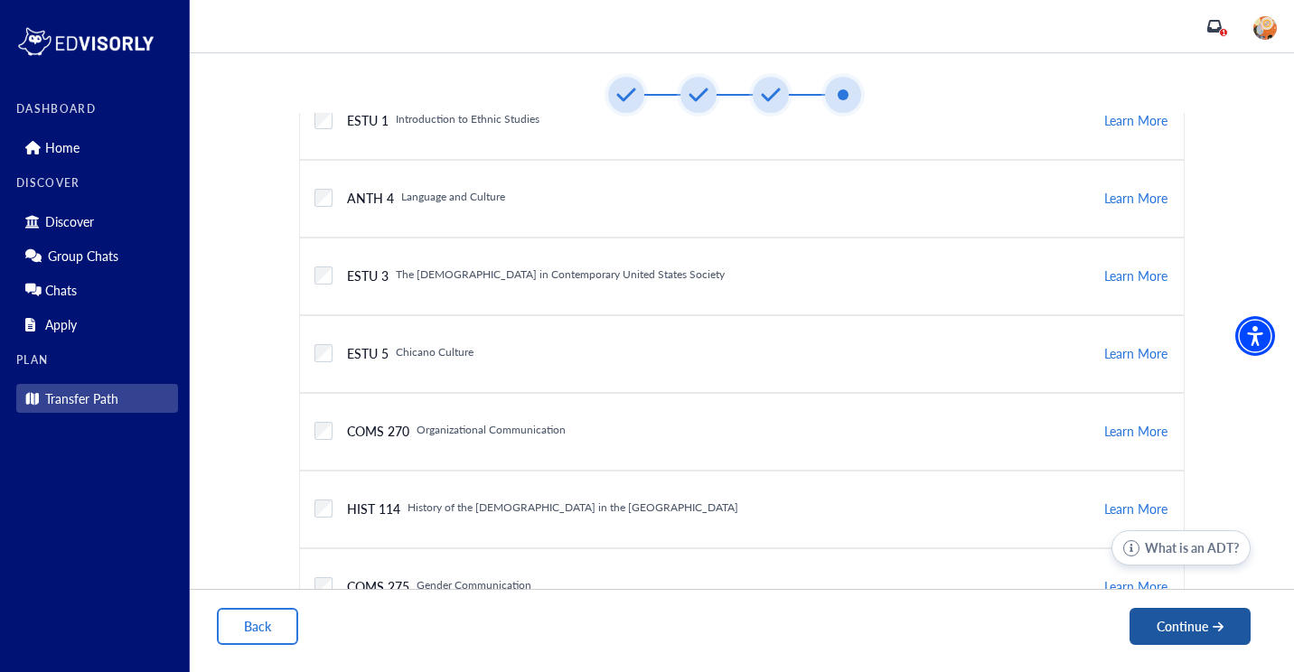
click at [1182, 624] on button "Continue" at bounding box center [1190, 626] width 121 height 37
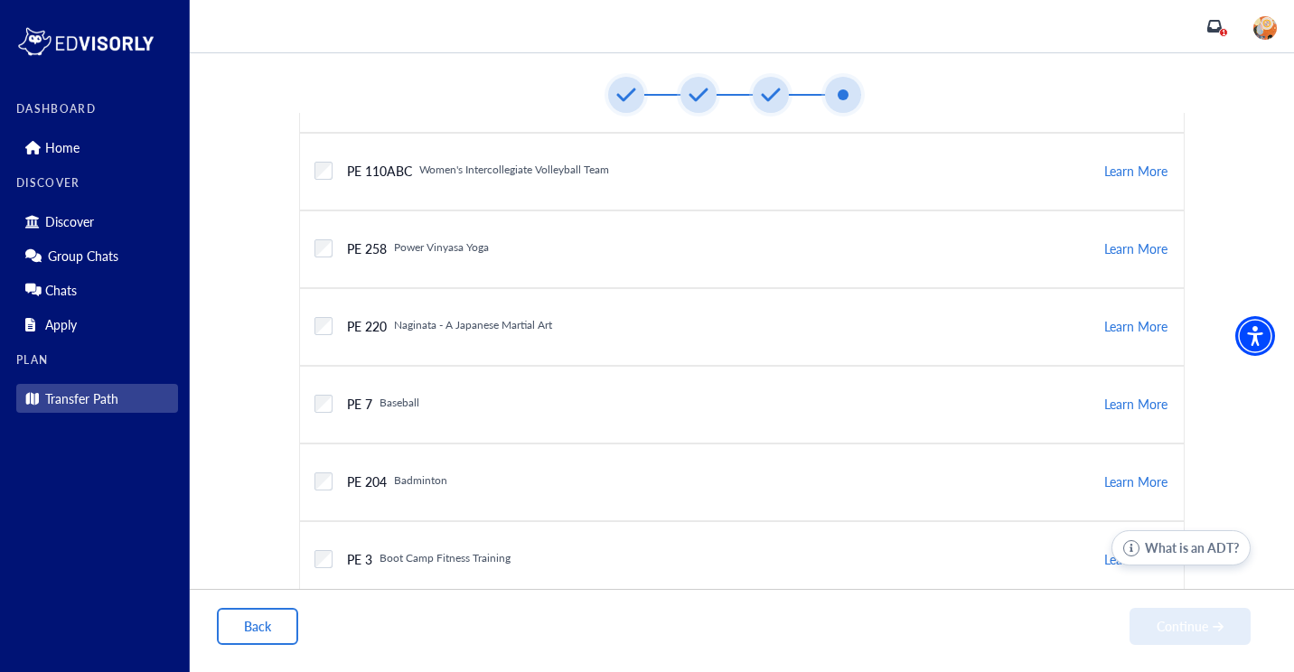
scroll to position [1111, 0]
click at [1179, 629] on button "Continue" at bounding box center [1190, 626] width 121 height 37
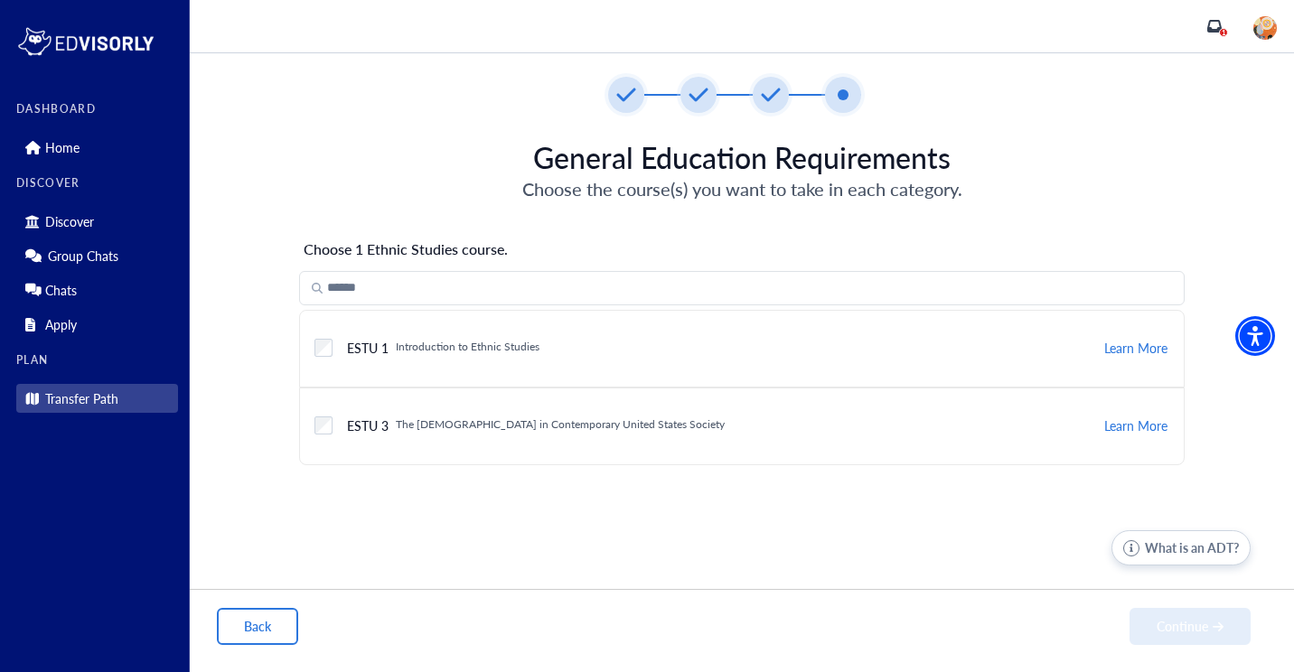
scroll to position [0, 0]
click at [1225, 621] on button "Continue" at bounding box center [1190, 626] width 121 height 37
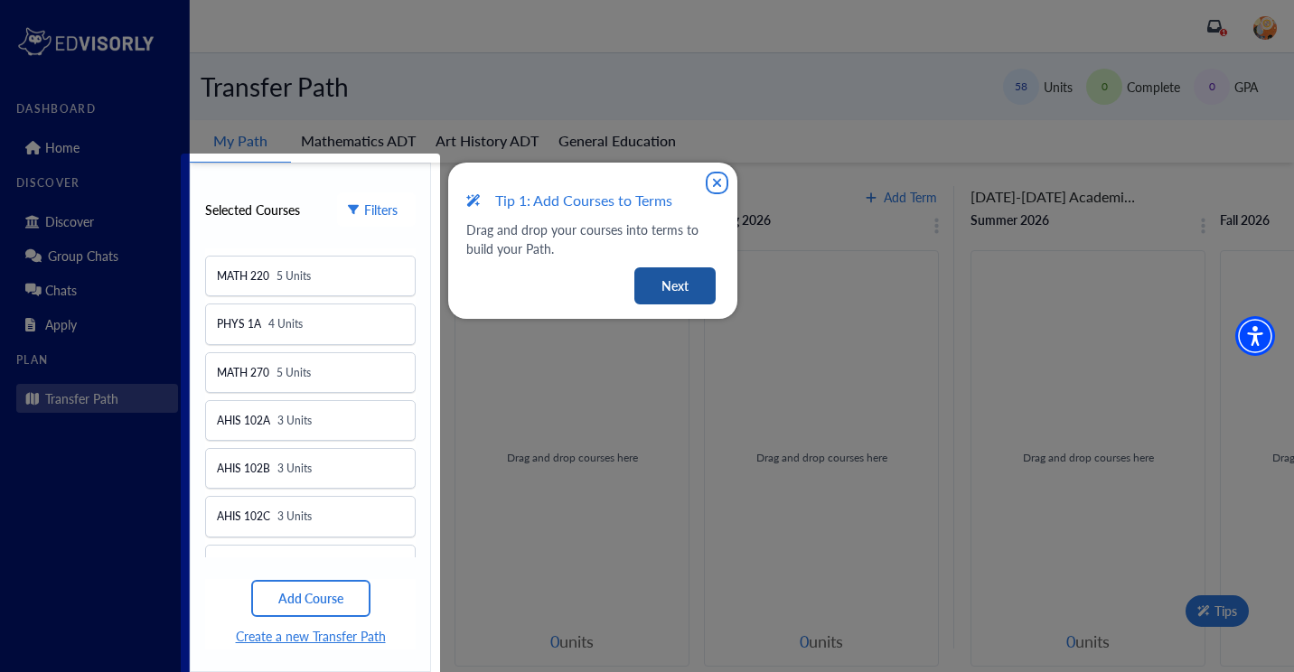
click at [681, 277] on button "Next" at bounding box center [674, 286] width 81 height 37
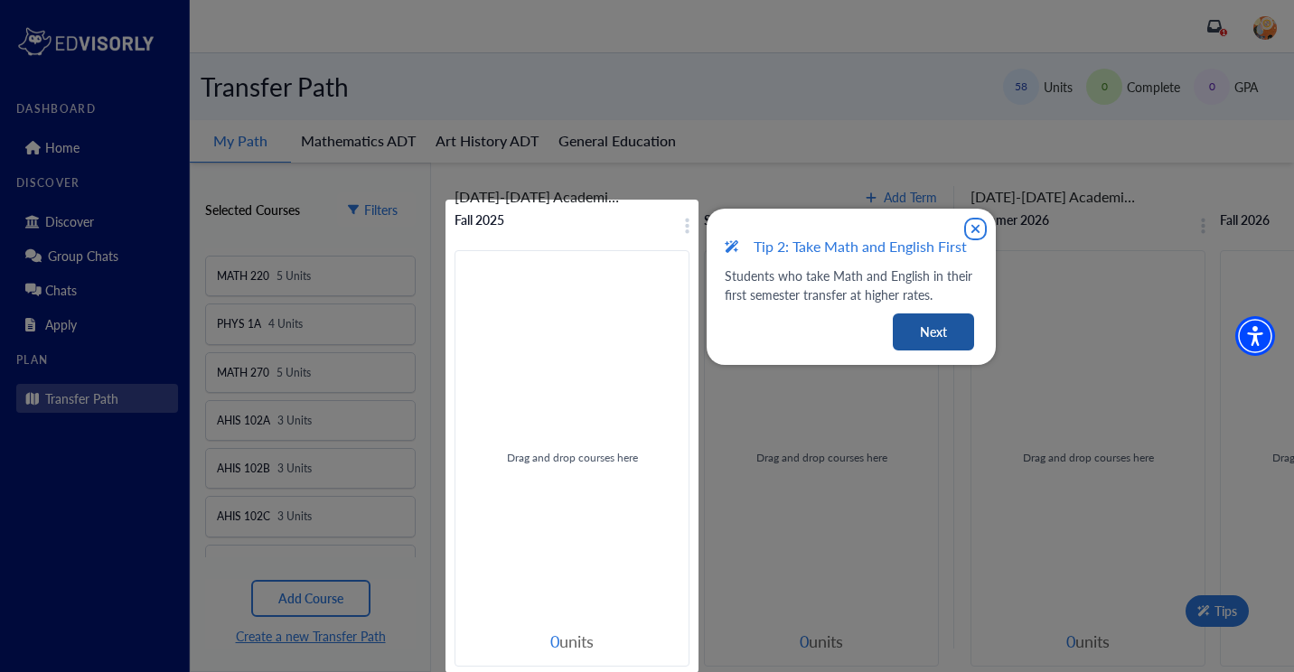
click at [946, 333] on button "Next" at bounding box center [933, 332] width 81 height 37
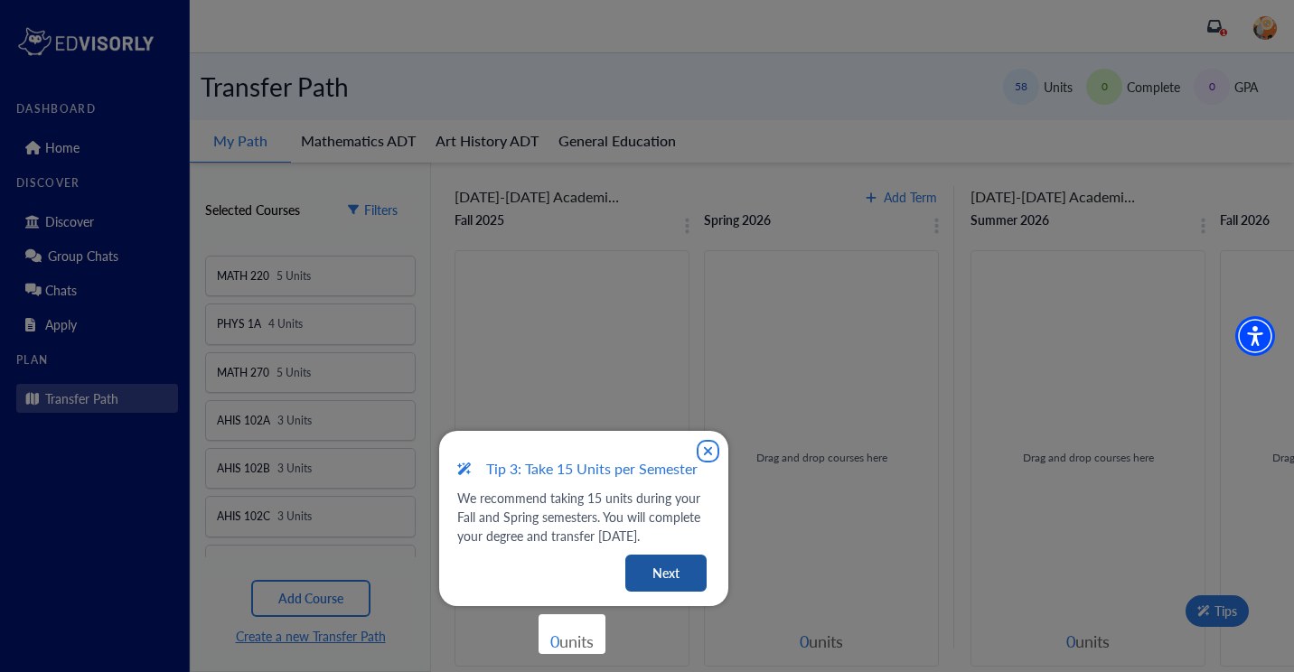
click at [662, 570] on button "Next" at bounding box center [665, 573] width 81 height 37
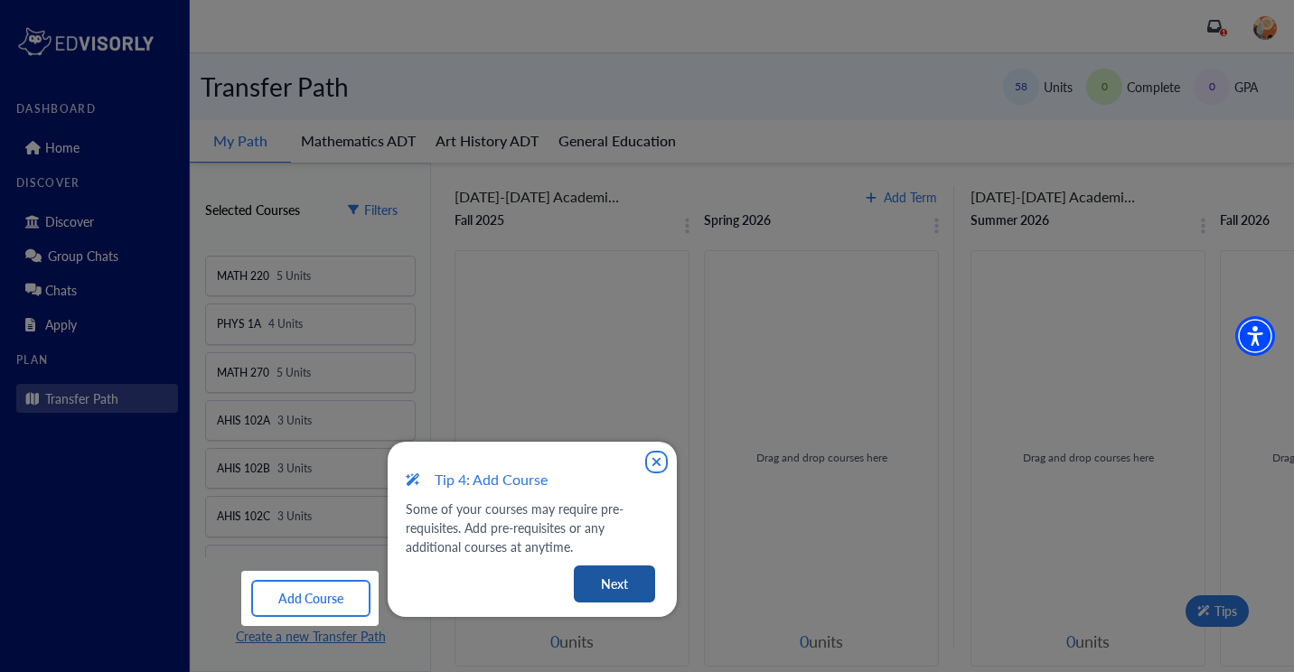
click at [596, 568] on button "Next" at bounding box center [614, 584] width 81 height 37
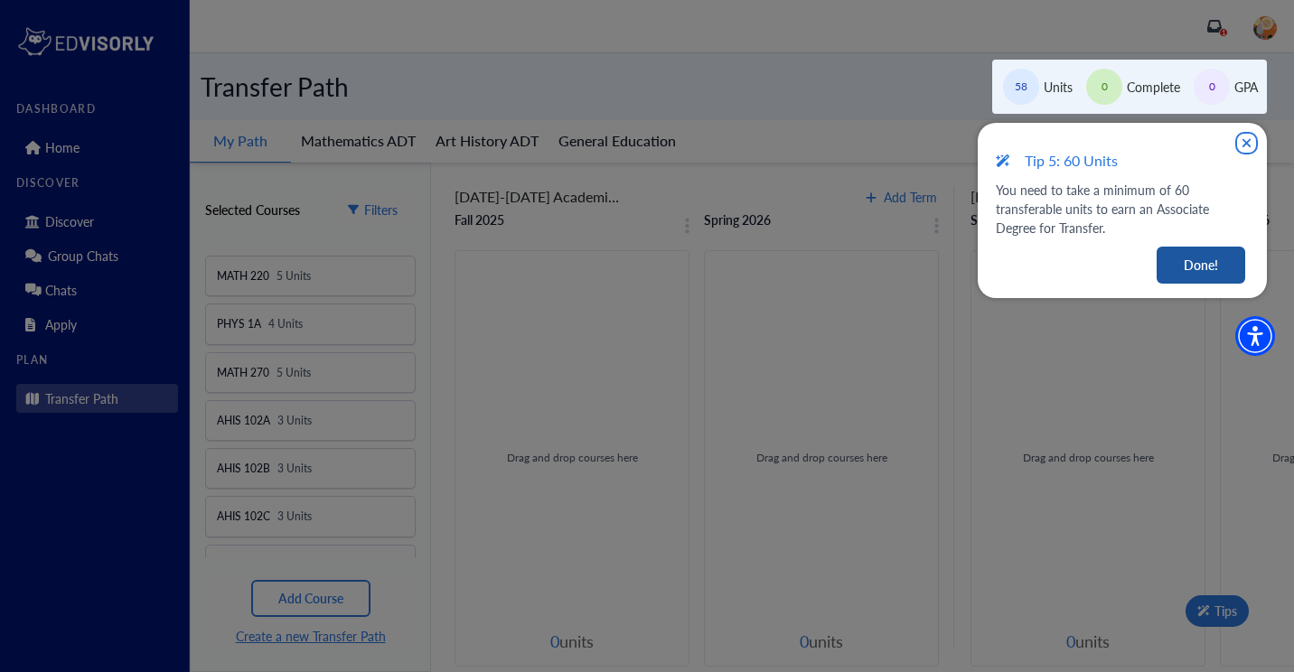
click at [1202, 264] on button "Done!" at bounding box center [1201, 265] width 89 height 37
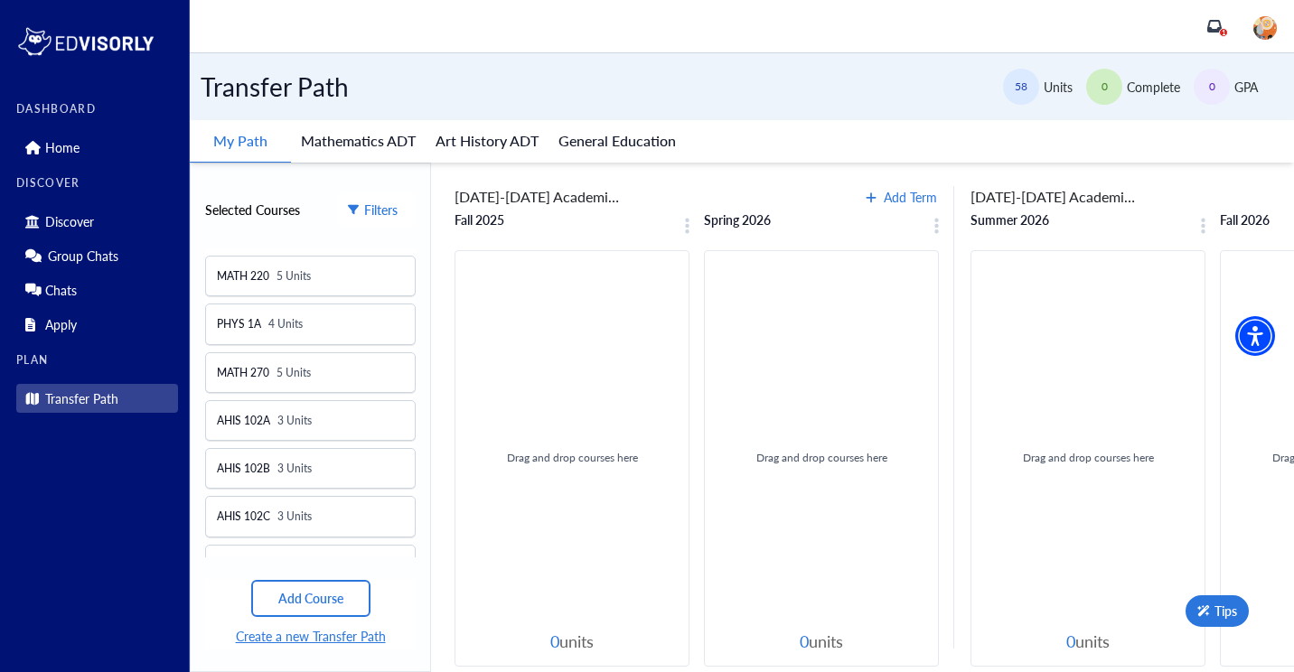
click at [312, 84] on div "Transfer Path" at bounding box center [275, 87] width 148 height 38
click at [345, 136] on button "Mathematics ADT" at bounding box center [358, 141] width 135 height 42
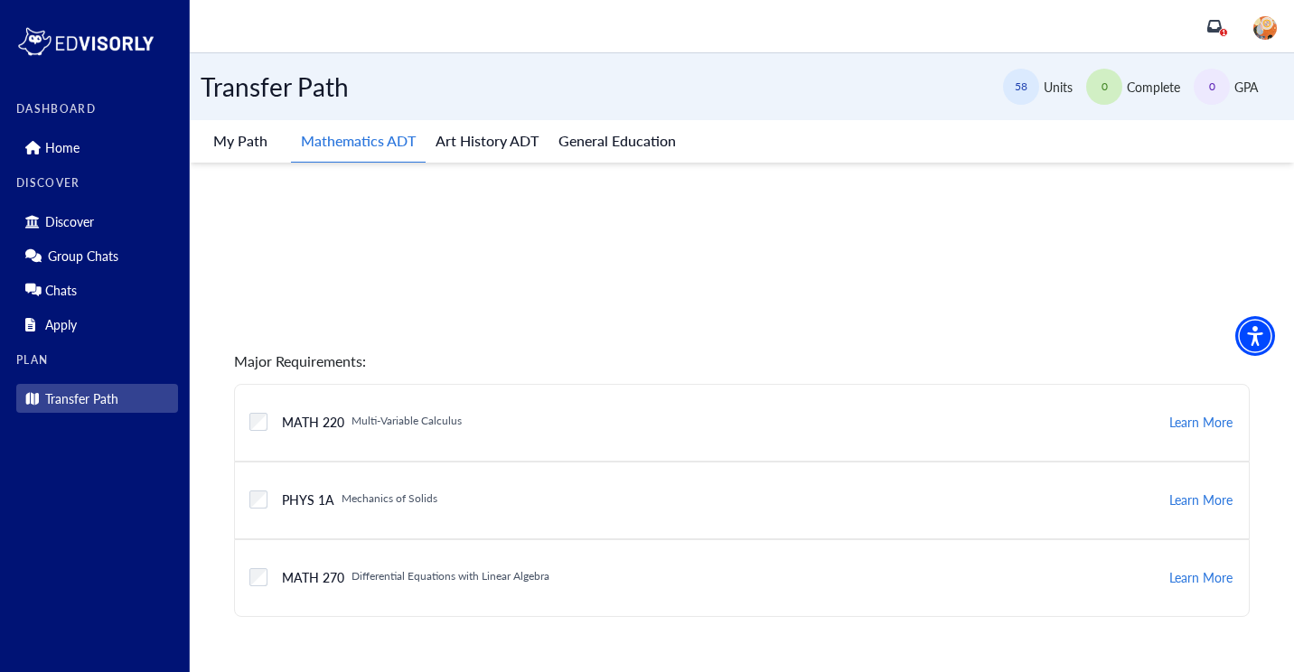
click at [511, 146] on button "Art History ADT" at bounding box center [487, 141] width 123 height 42
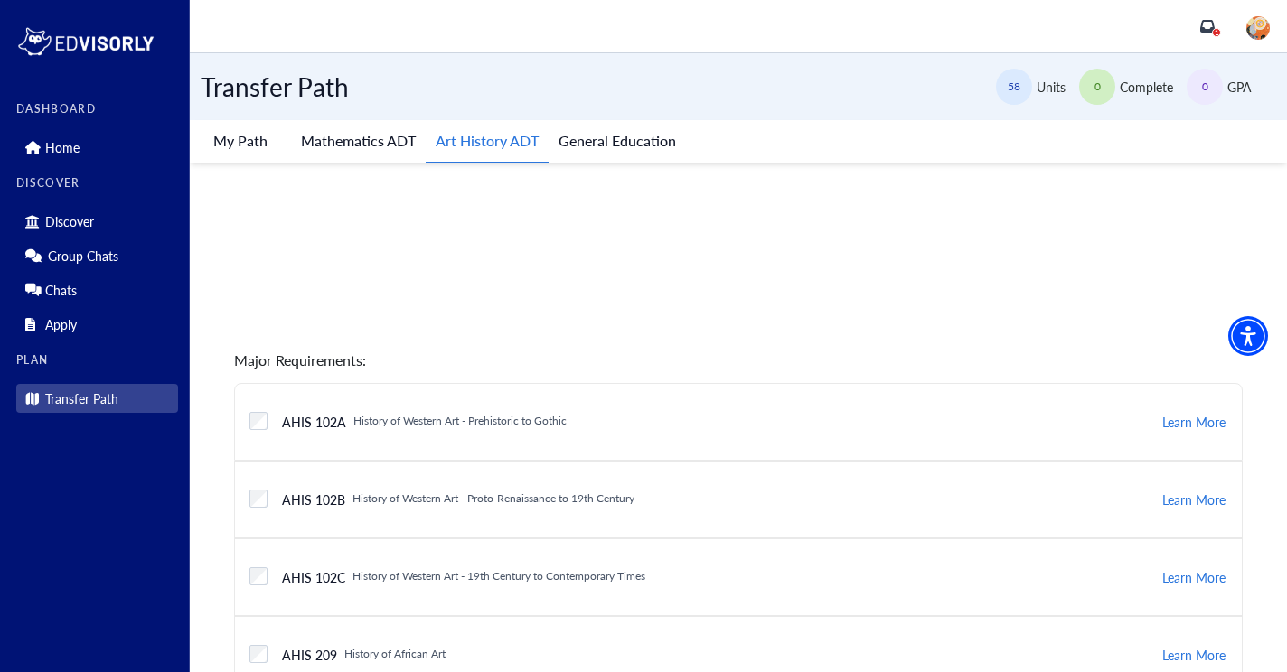
click at [599, 133] on button "General Education" at bounding box center [617, 141] width 137 height 42
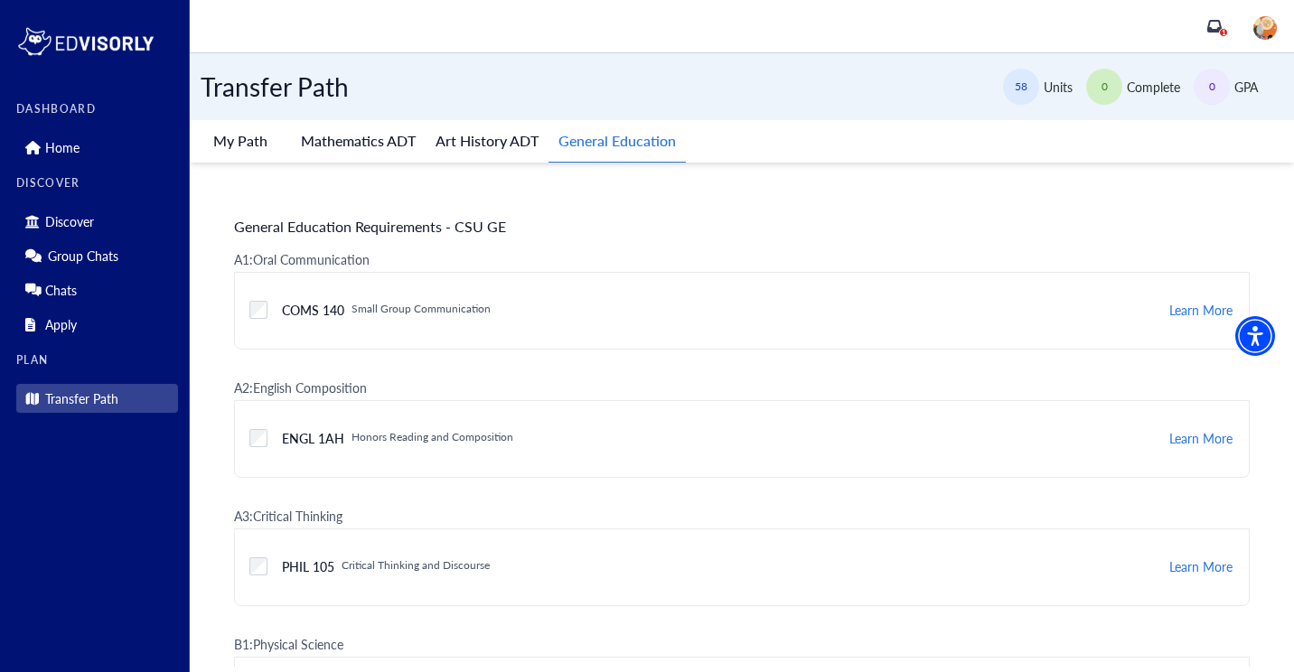
click at [264, 142] on button "My Path" at bounding box center [240, 141] width 101 height 42
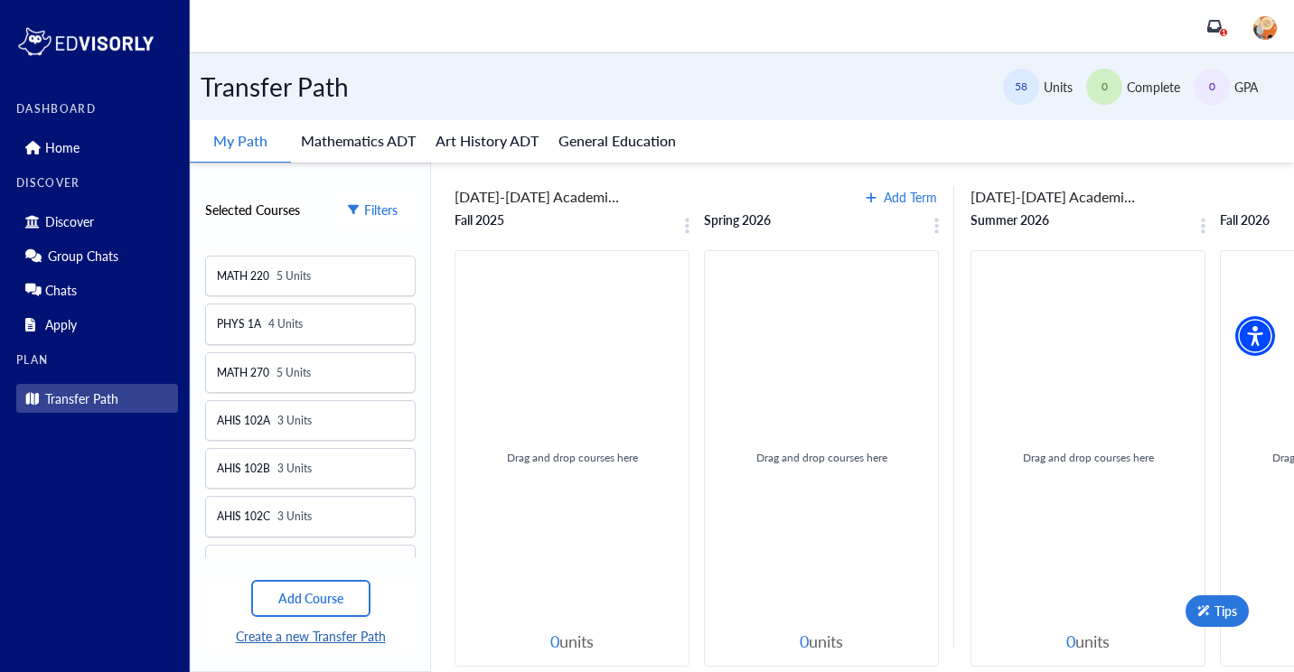
click at [334, 633] on button "Create a new Transfer Path" at bounding box center [311, 636] width 154 height 23
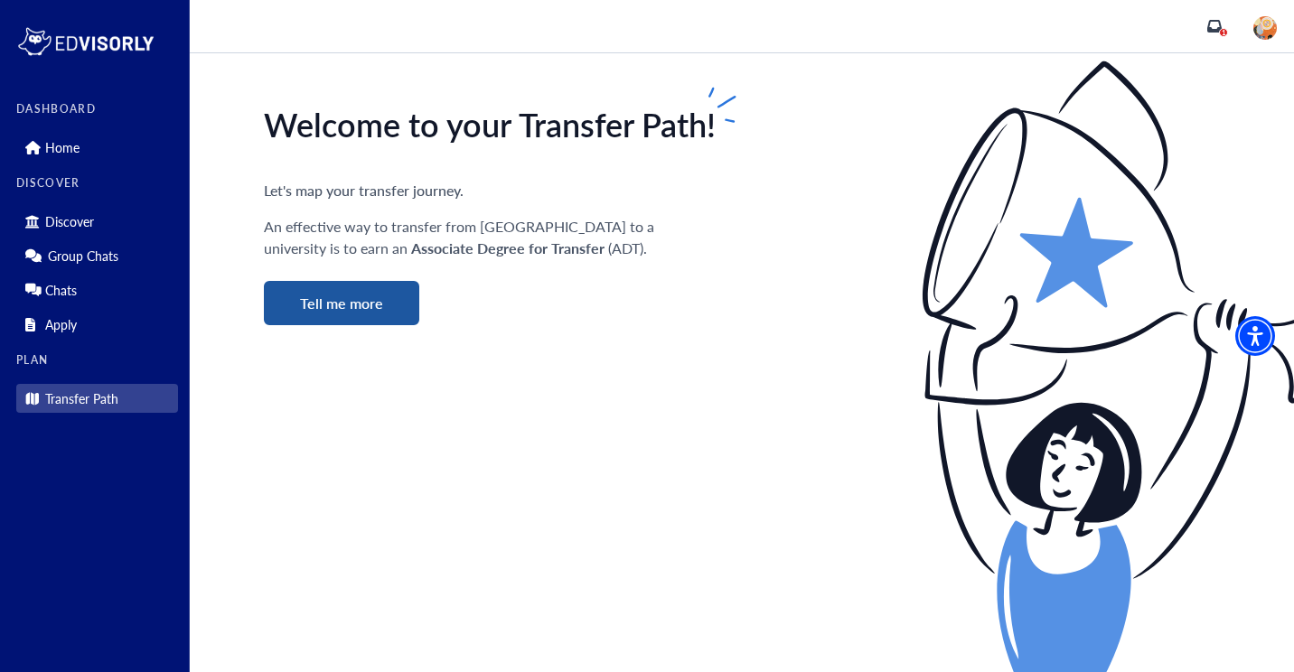
click at [405, 296] on button "Tell me more" at bounding box center [341, 303] width 155 height 44
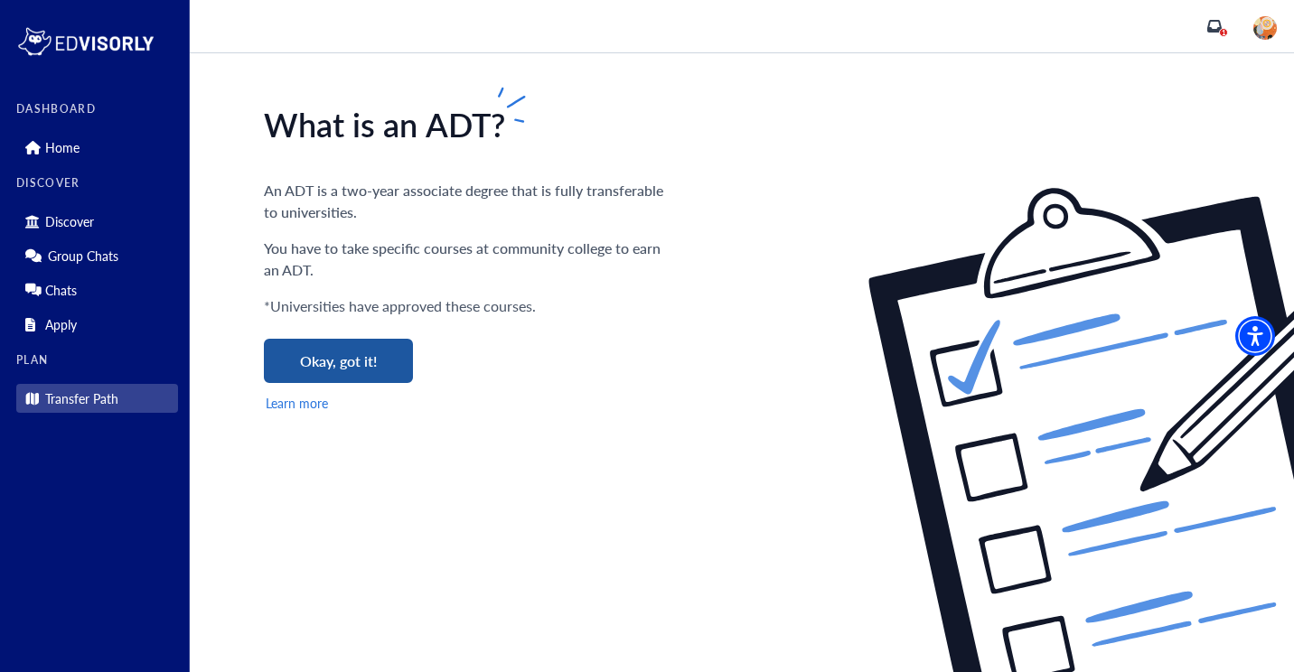
click at [376, 352] on button "Okay, got it!" at bounding box center [338, 361] width 149 height 44
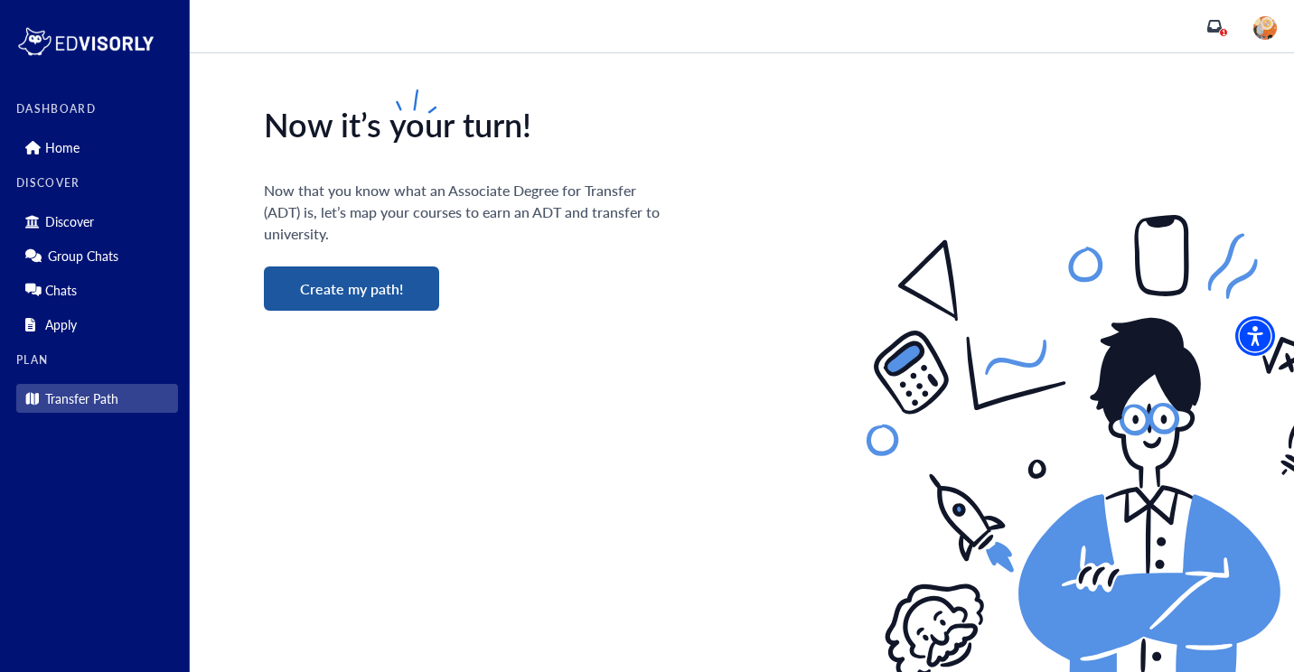
click at [377, 286] on button "Create my path!" at bounding box center [351, 289] width 175 height 44
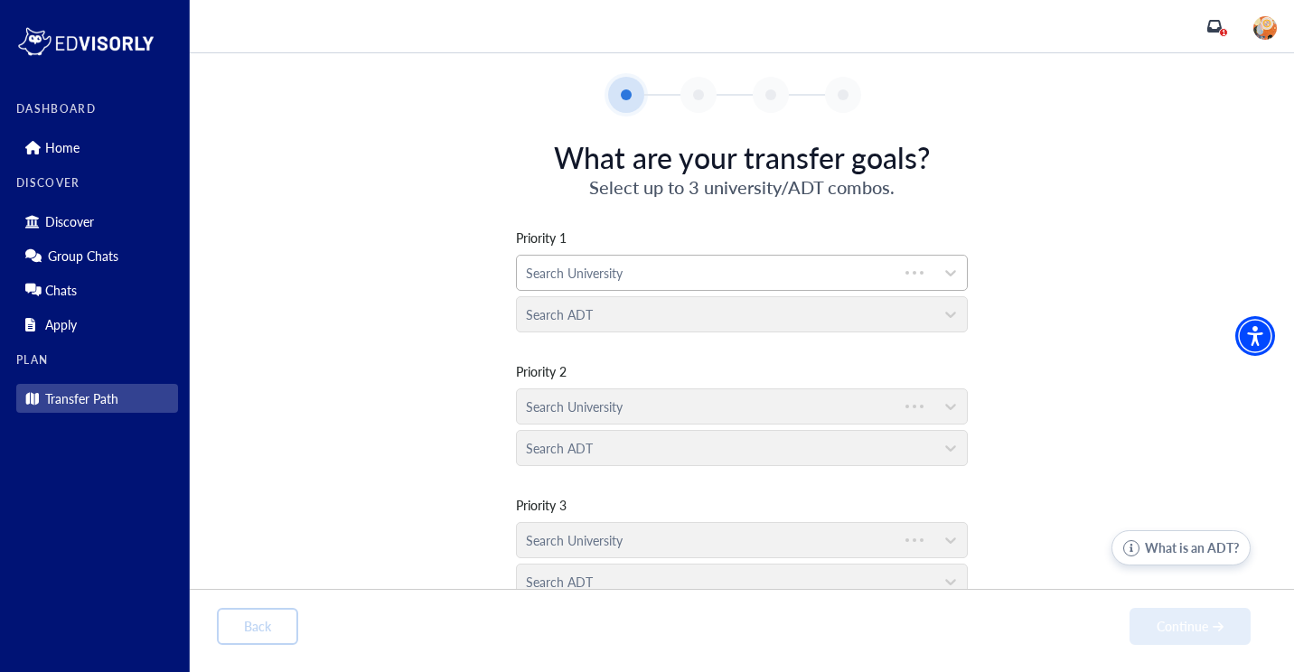
click at [590, 270] on div at bounding box center [707, 273] width 363 height 23
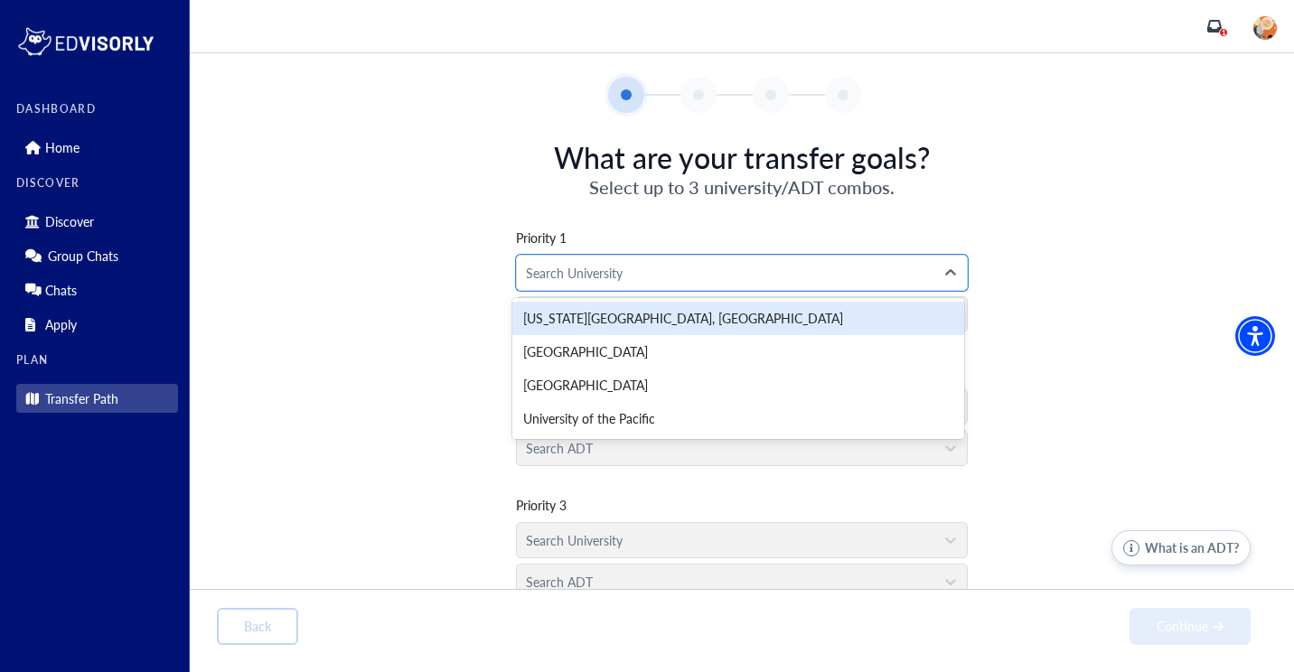
click at [1272, 20] on img at bounding box center [1264, 27] width 23 height 23
click at [1253, 58] on link "Profile" at bounding box center [1237, 64] width 86 height 33
click at [1278, 31] on div at bounding box center [1265, 26] width 29 height 29
click at [1216, 63] on link "Profile" at bounding box center [1225, 64] width 35 height 19
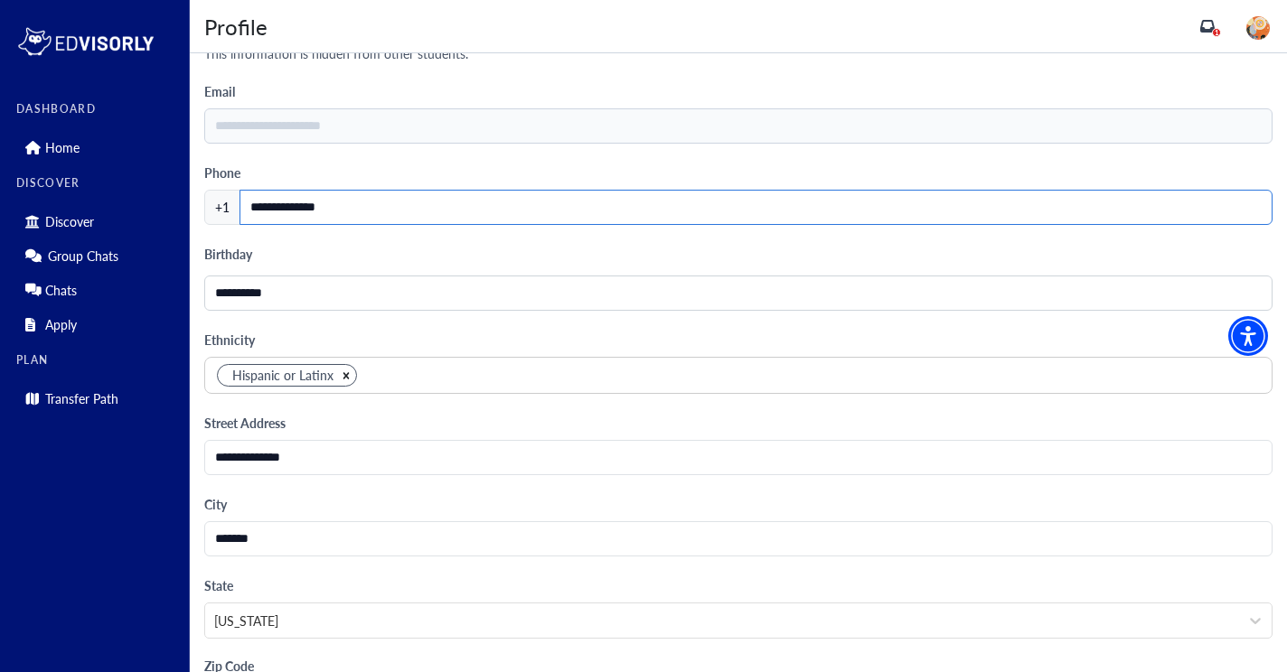
scroll to position [1709, 0]
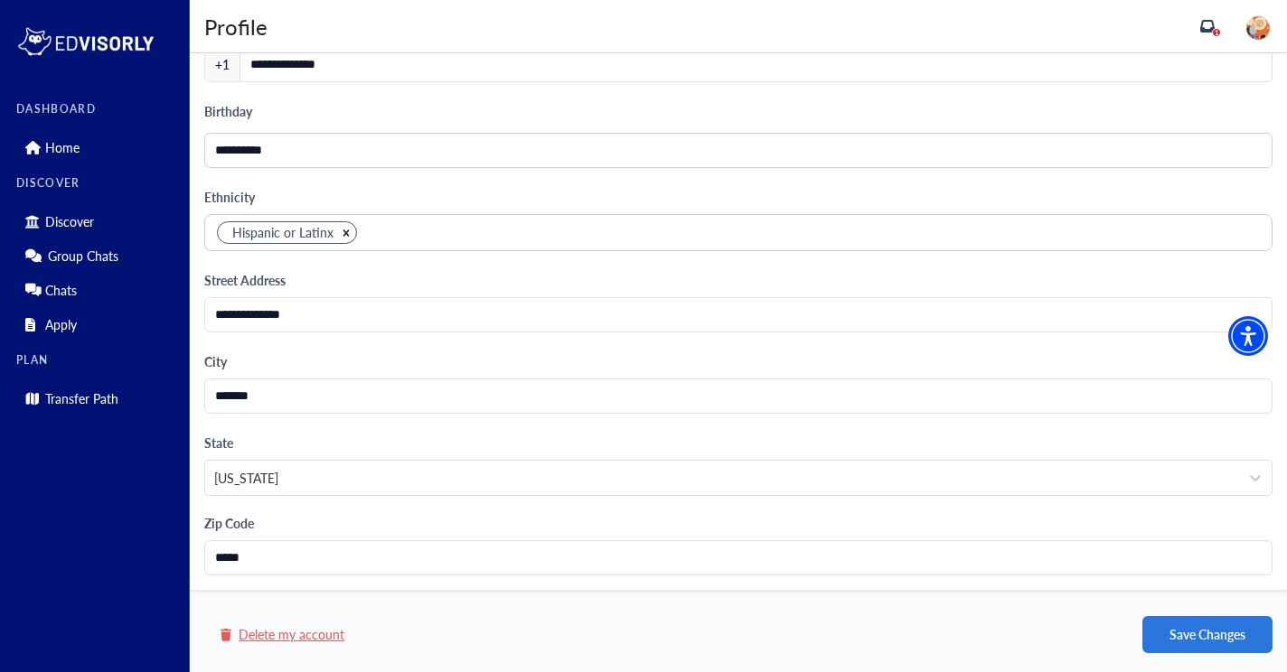
click at [303, 636] on button "Delete my account" at bounding box center [282, 635] width 127 height 23
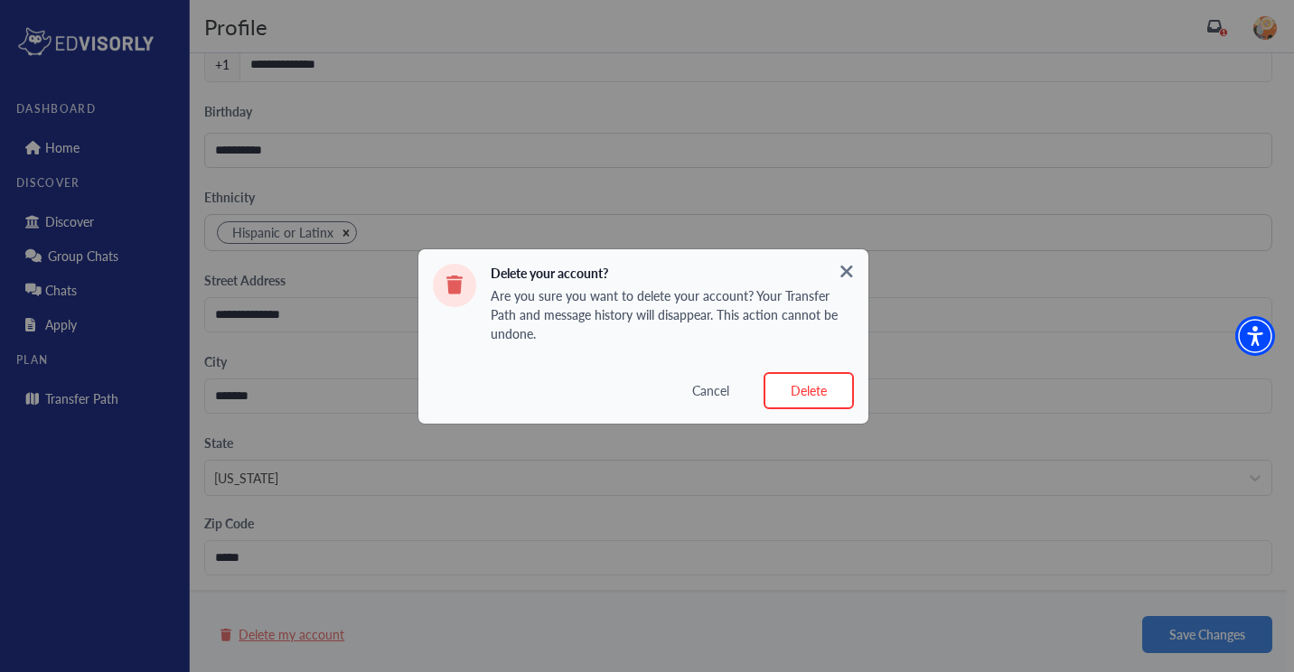
click at [813, 380] on button "Delete" at bounding box center [809, 390] width 90 height 37
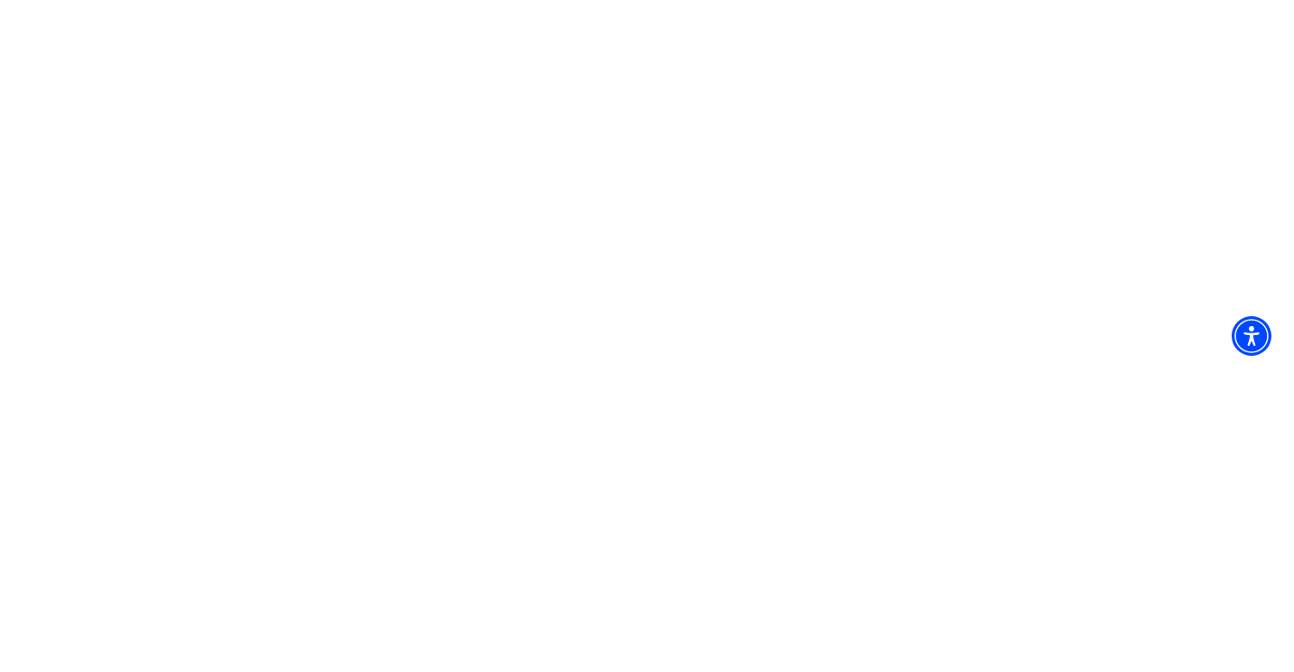
scroll to position [0, 0]
